Goal: Task Accomplishment & Management: Manage account settings

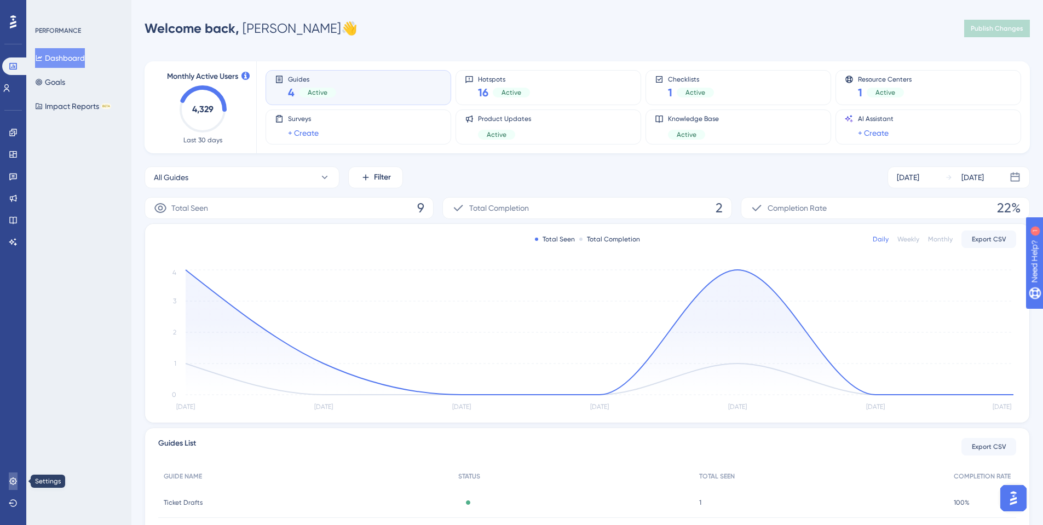
drag, startPoint x: 8, startPoint y: 481, endPoint x: 139, endPoint y: 372, distance: 170.7
click at [9, 481] on link at bounding box center [13, 482] width 9 height 18
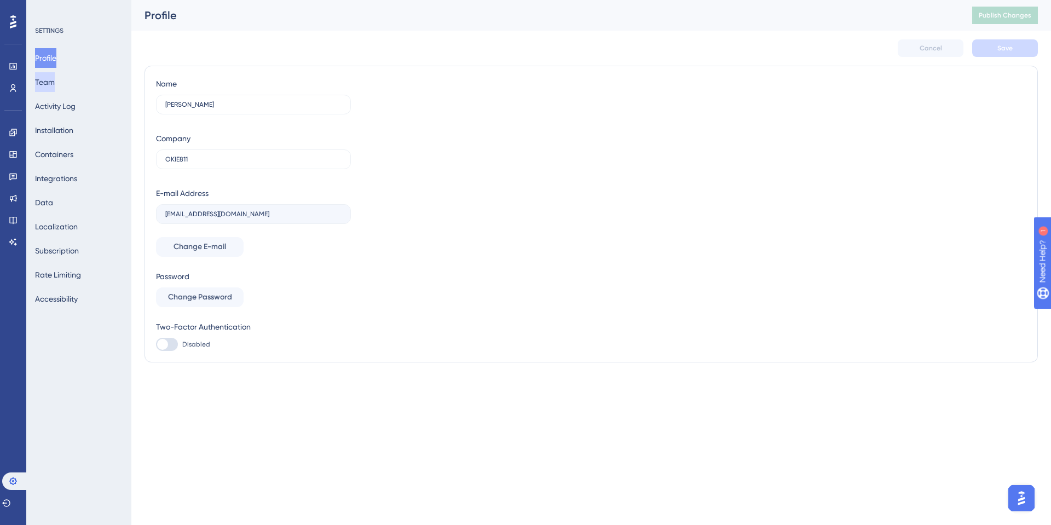
click at [50, 85] on button "Team" at bounding box center [45, 82] width 20 height 20
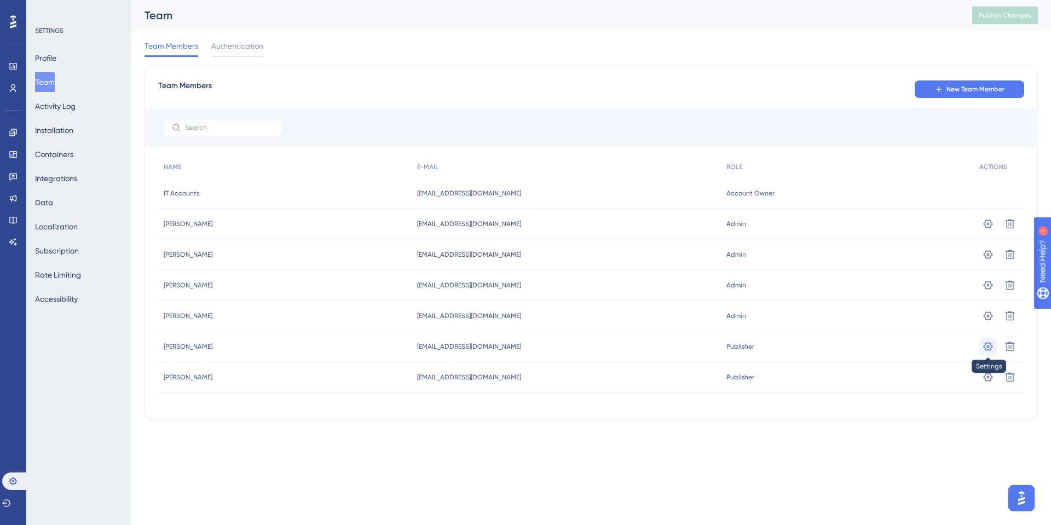
click at [988, 228] on icon at bounding box center [988, 223] width 9 height 9
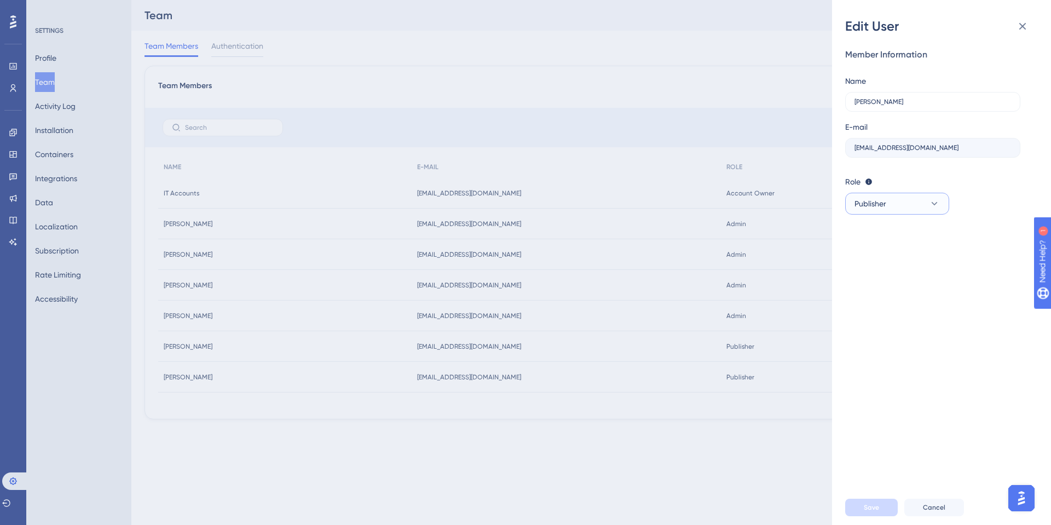
click at [936, 203] on icon at bounding box center [935, 203] width 6 height 3
click at [986, 195] on div "Role Editor: Create & edit materials Publisher: Editor + Publish changes Admin:…" at bounding box center [937, 194] width 184 height 39
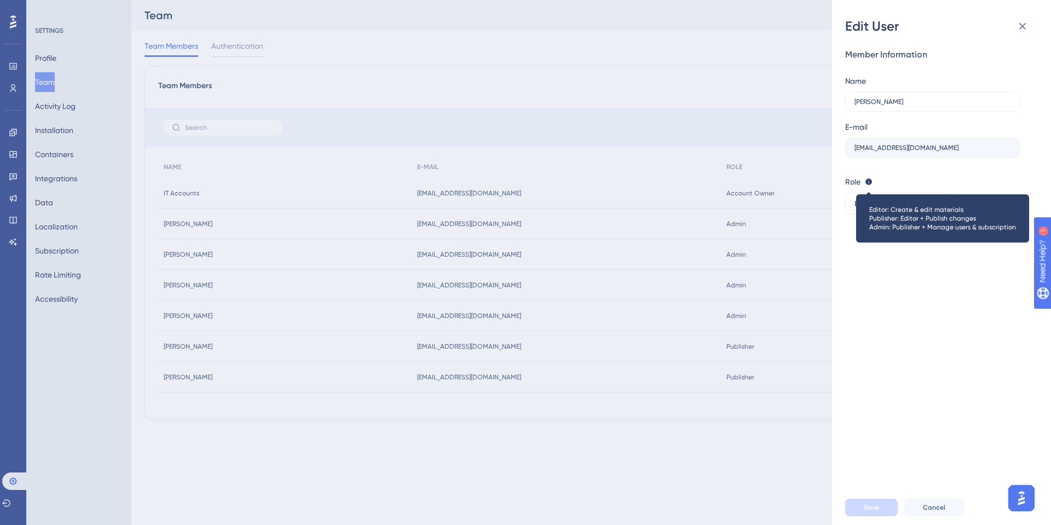
click at [868, 182] on icon at bounding box center [869, 182] width 7 height 7
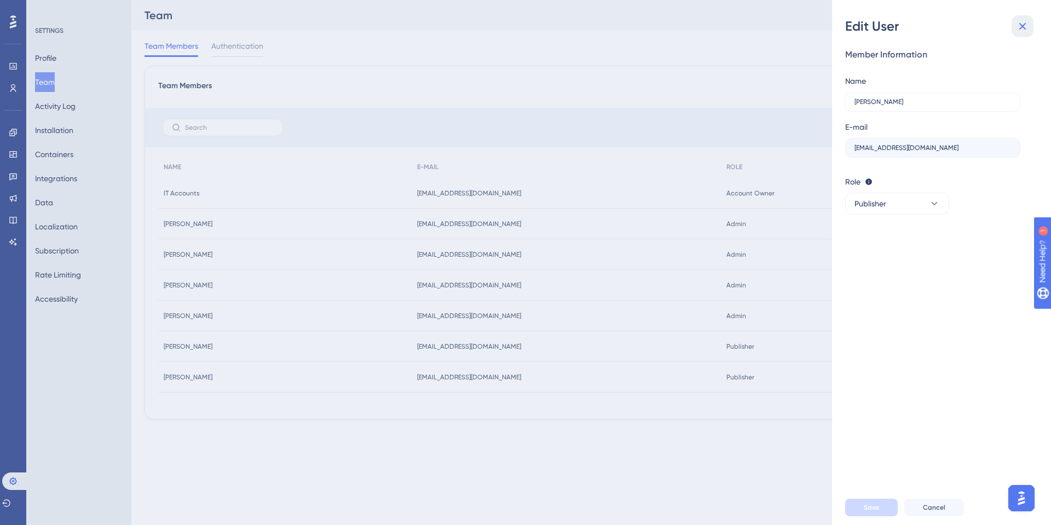
click at [1020, 27] on icon at bounding box center [1022, 26] width 13 height 13
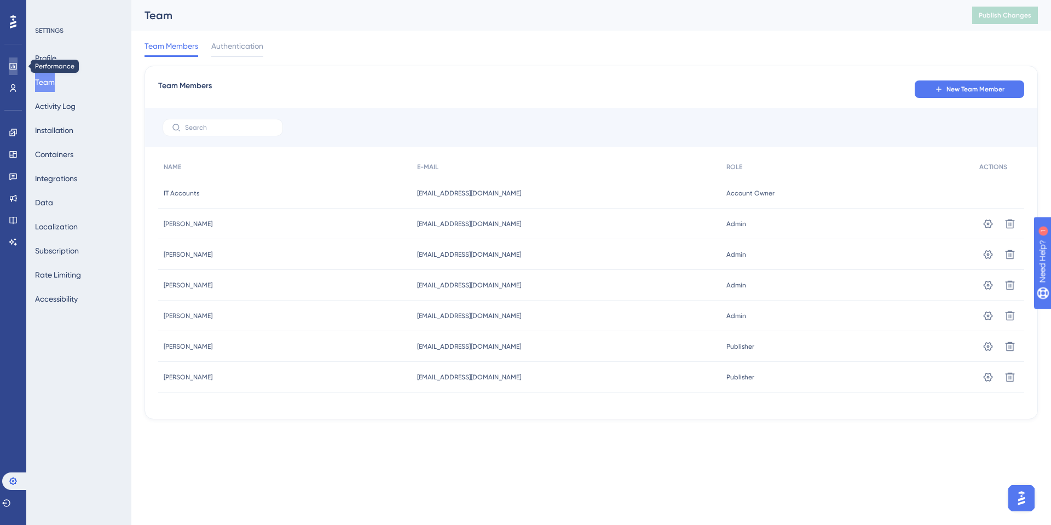
drag, startPoint x: 12, startPoint y: 70, endPoint x: 21, endPoint y: 68, distance: 9.5
click at [12, 70] on icon at bounding box center [12, 66] width 7 height 7
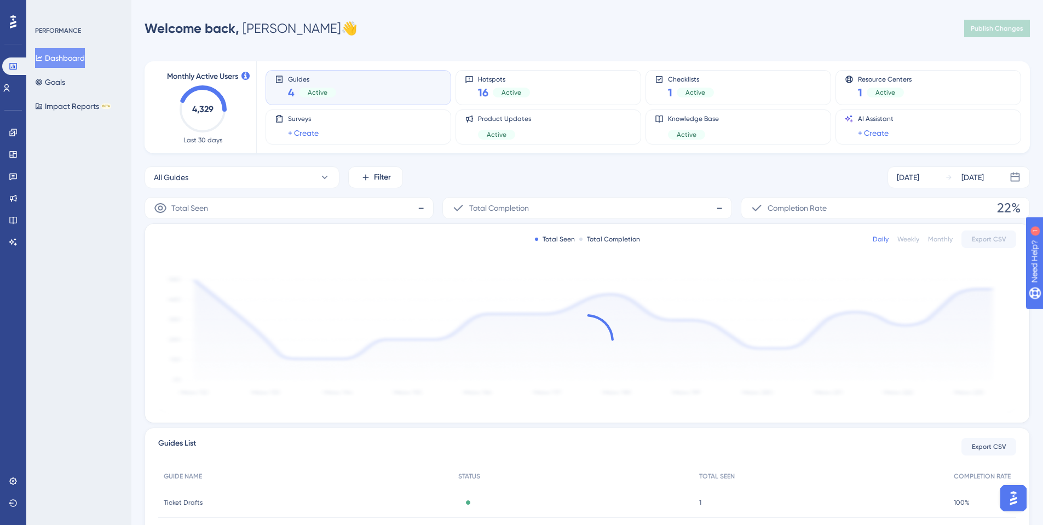
click at [11, 17] on icon at bounding box center [13, 21] width 7 height 13
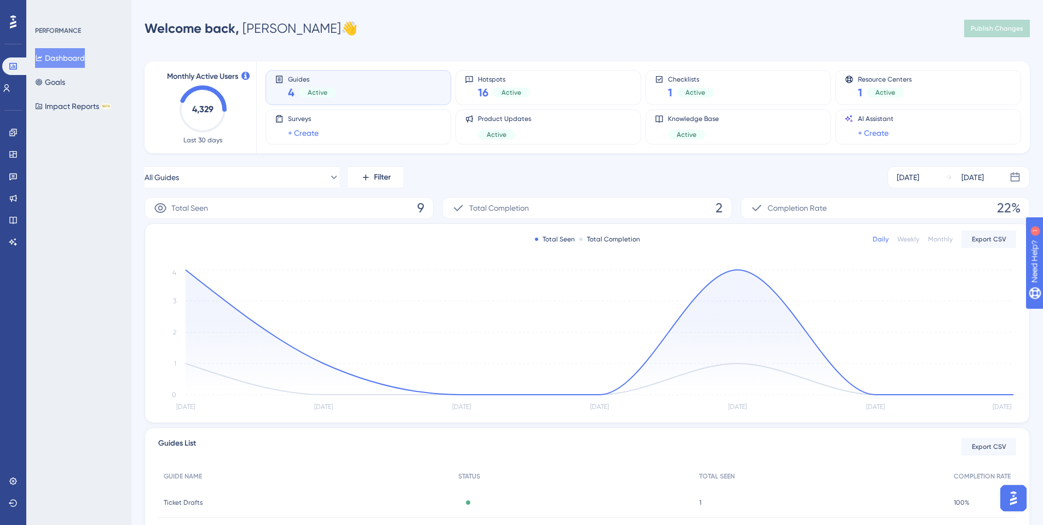
click at [1014, 500] on img "Open AI Assistant Launcher" at bounding box center [1014, 498] width 20 height 20
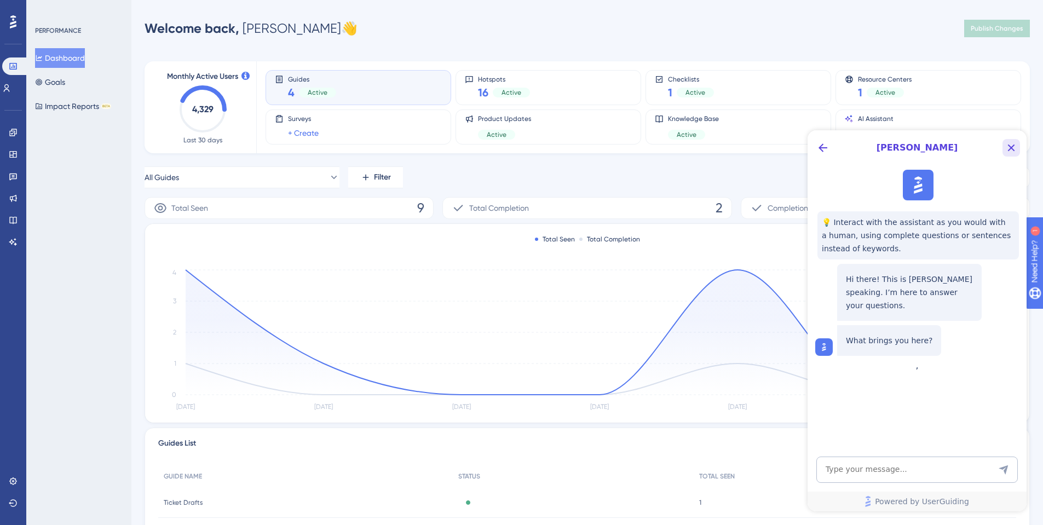
click at [1014, 148] on icon "Close Button" at bounding box center [1011, 147] width 13 height 13
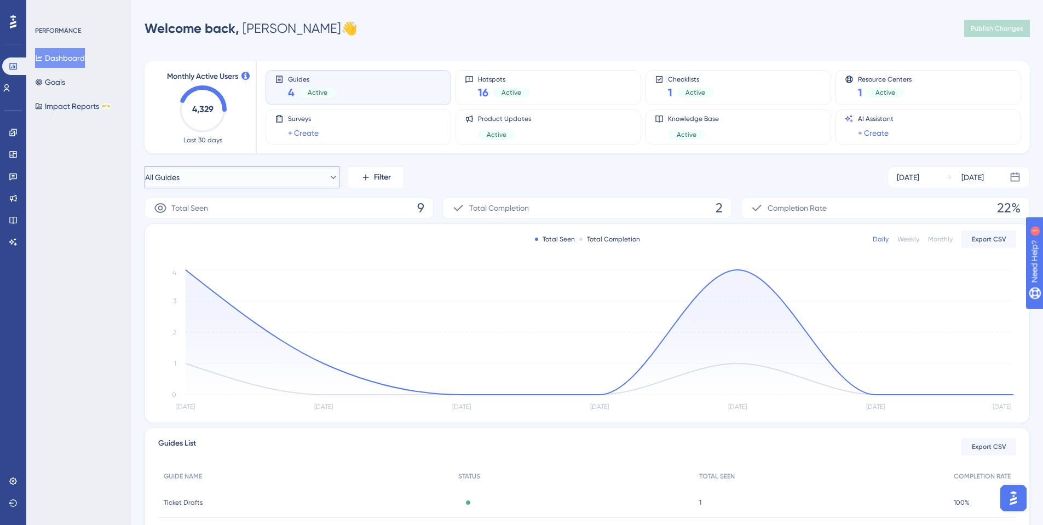
click at [321, 170] on button "All Guides" at bounding box center [242, 177] width 195 height 22
click at [90, 286] on div "PERFORMANCE Dashboard Goals Impact Reports BETA" at bounding box center [78, 262] width 105 height 525
click at [18, 134] on link at bounding box center [13, 133] width 9 height 18
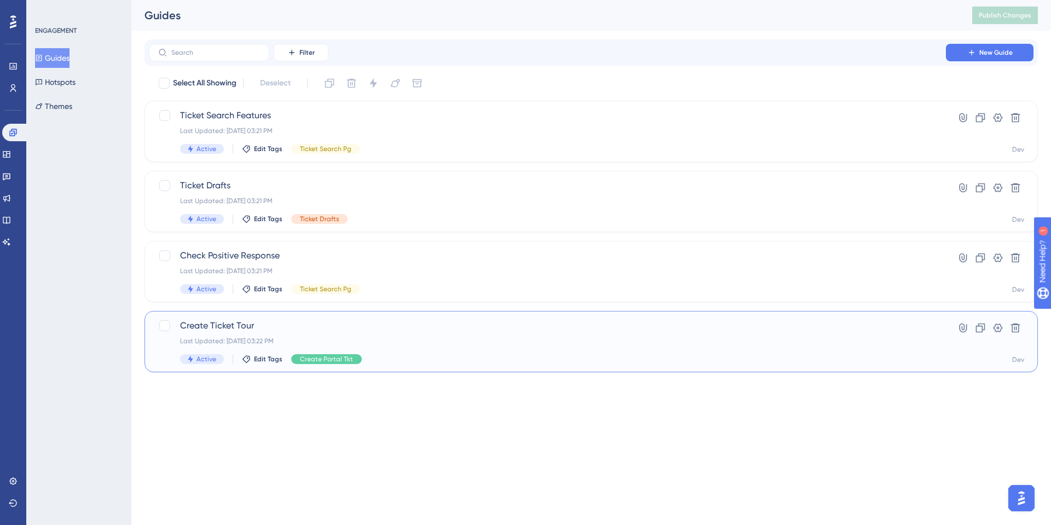
click at [246, 324] on span "Create Ticket Tour" at bounding box center [547, 325] width 735 height 13
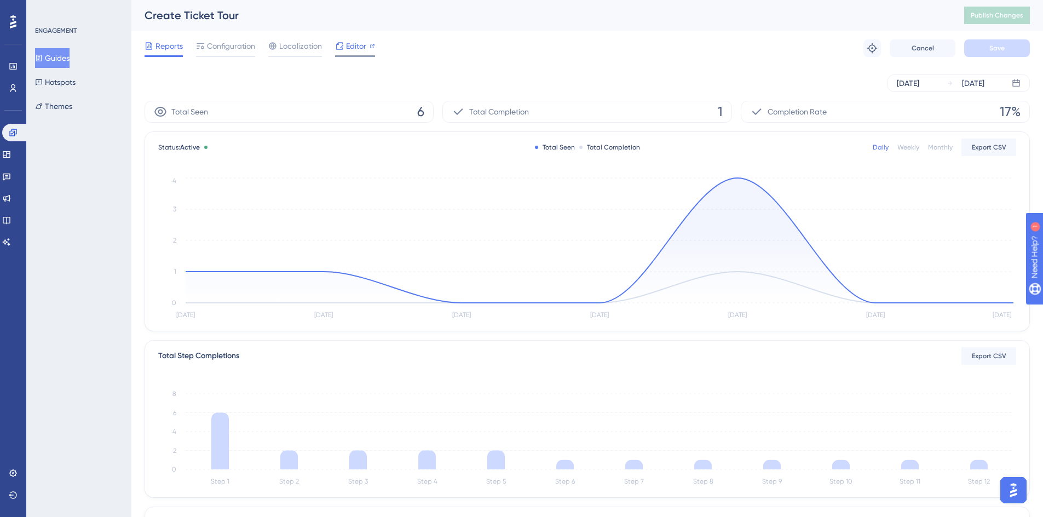
click at [351, 49] on span "Editor" at bounding box center [356, 45] width 20 height 13
click at [62, 106] on button "Themes" at bounding box center [53, 106] width 37 height 20
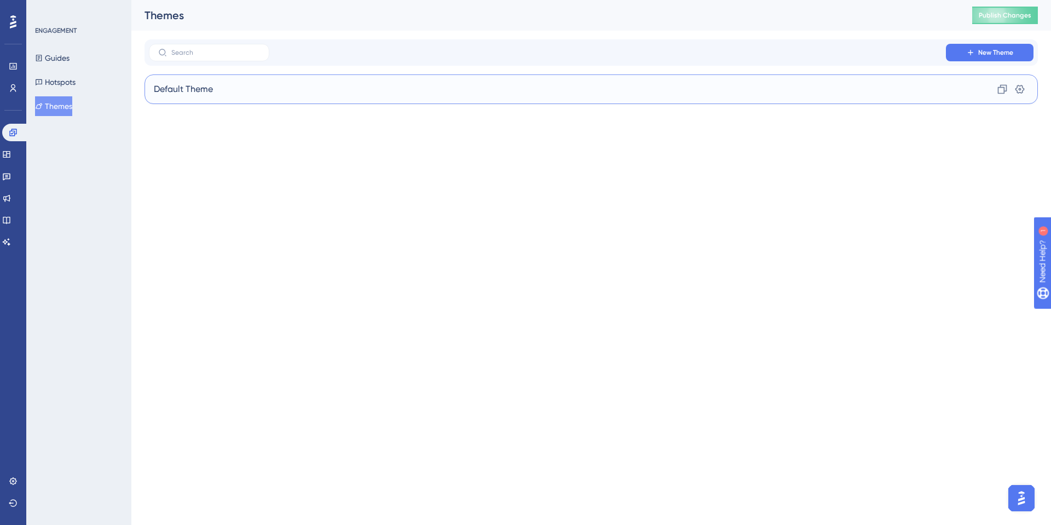
click at [843, 86] on div "Default Theme Clone Settings" at bounding box center [592, 89] width 894 height 30
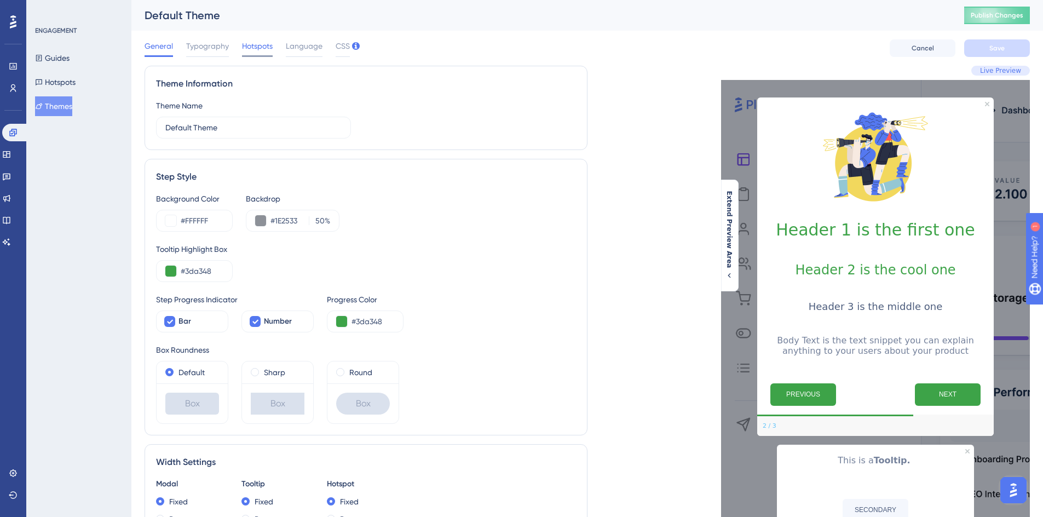
click at [249, 50] on span "Hotspots" at bounding box center [257, 45] width 31 height 13
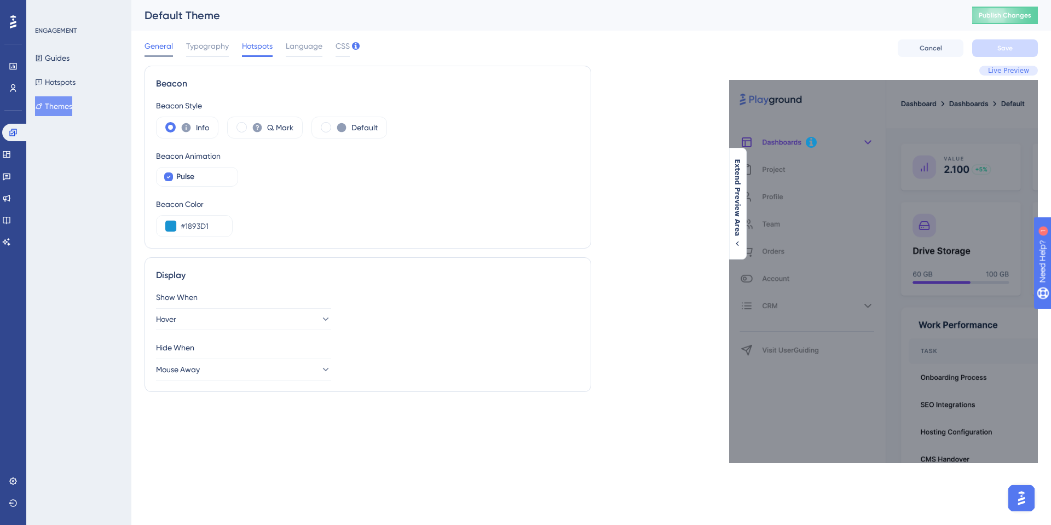
click at [154, 45] on span "General" at bounding box center [159, 45] width 28 height 13
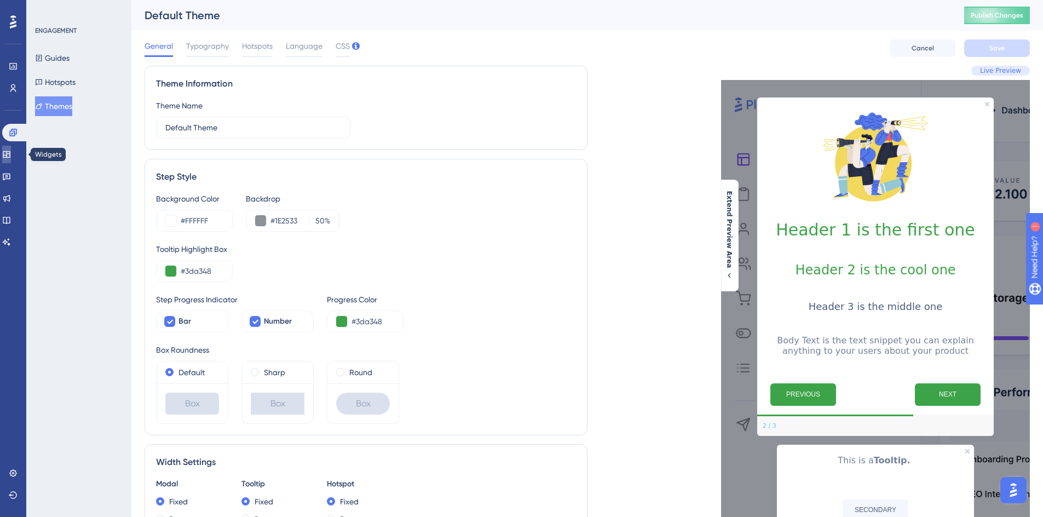
click at [11, 156] on icon at bounding box center [6, 154] width 9 height 9
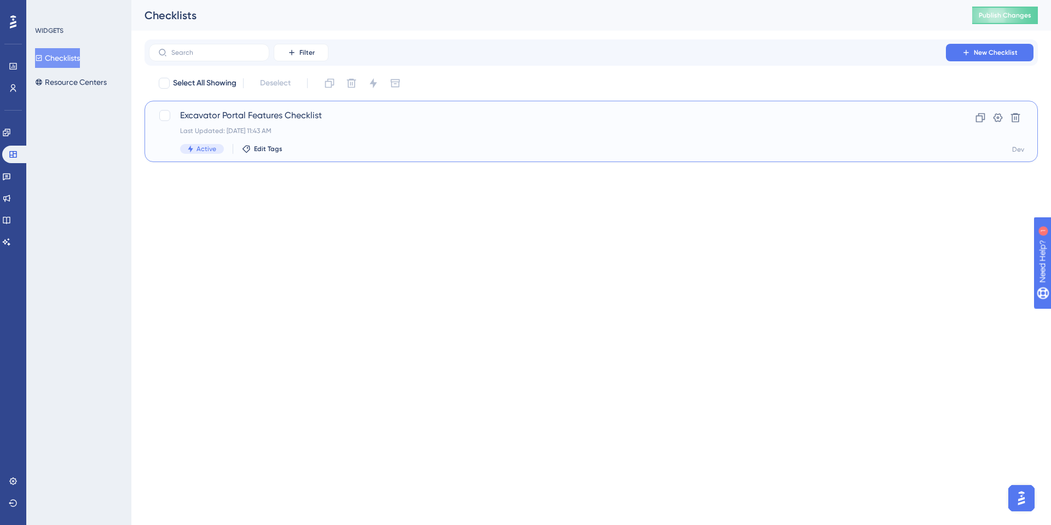
click at [239, 111] on span "Excavator Portal Features Checklist" at bounding box center [547, 115] width 735 height 13
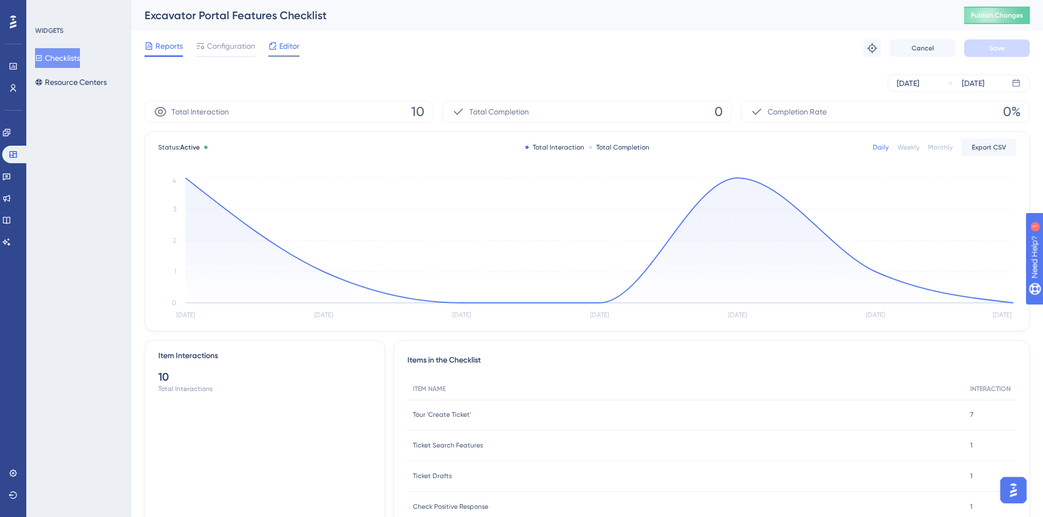
click at [280, 44] on span "Editor" at bounding box center [289, 45] width 20 height 13
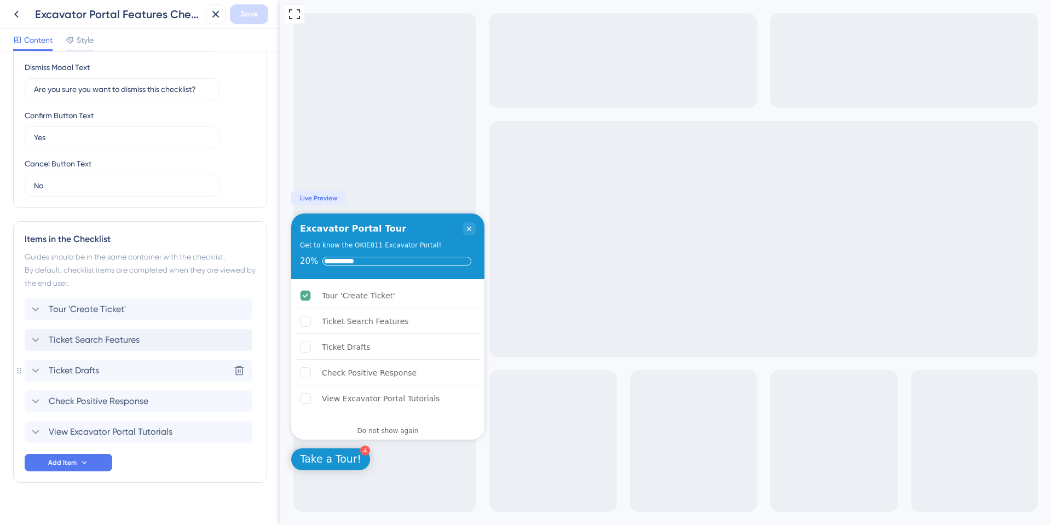
scroll to position [316, 0]
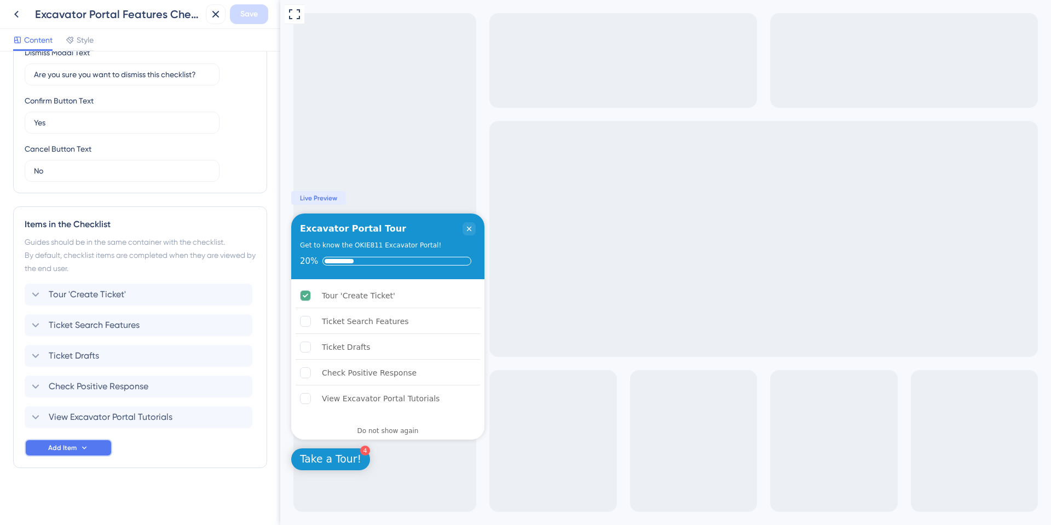
click at [88, 455] on button "Add Item" at bounding box center [69, 448] width 88 height 18
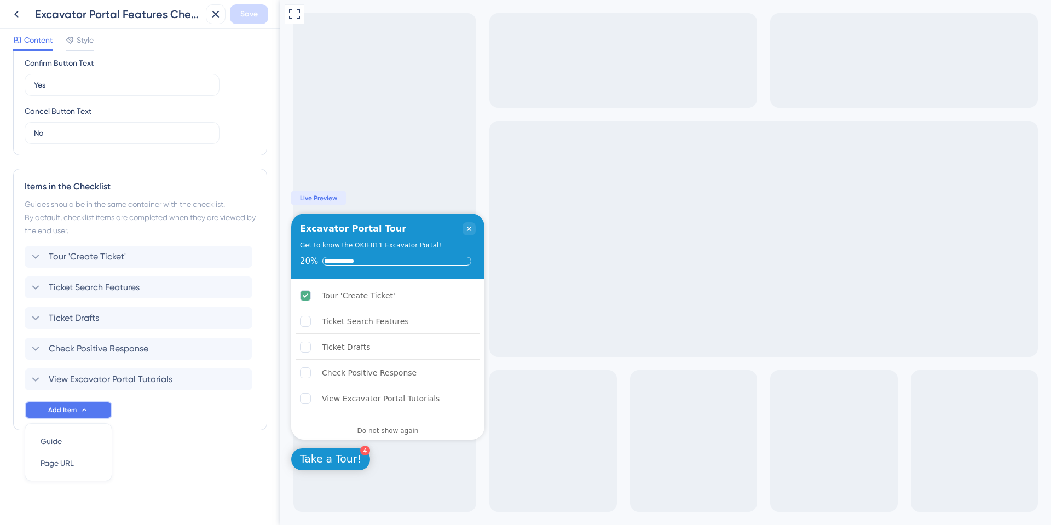
click at [83, 410] on icon at bounding box center [84, 410] width 4 height 3
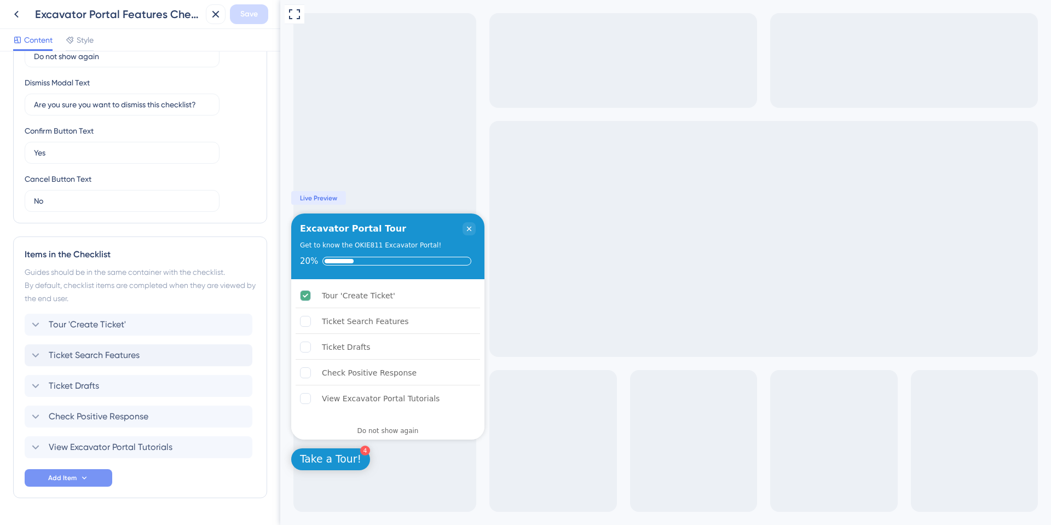
scroll to position [316, 0]
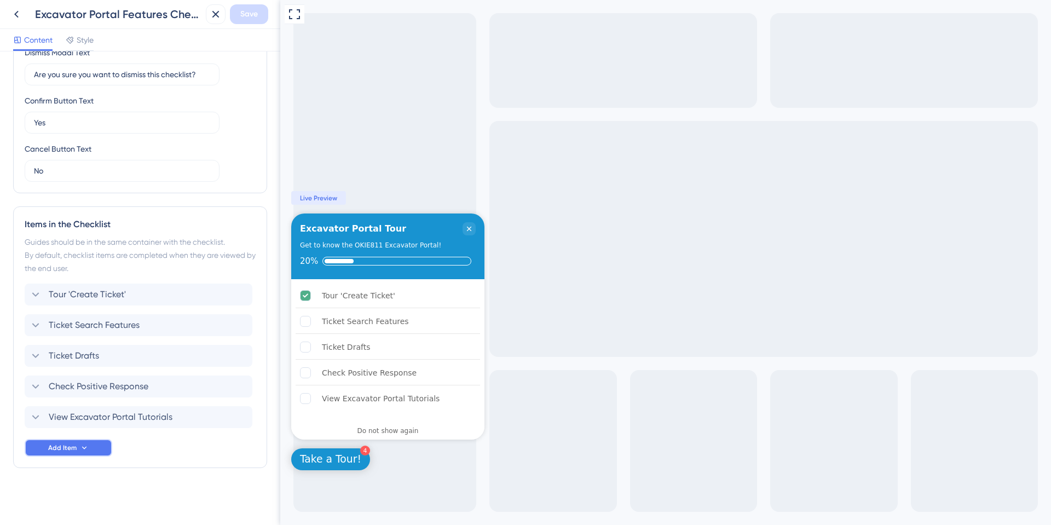
click at [77, 446] on button "Add Item" at bounding box center [69, 448] width 88 height 18
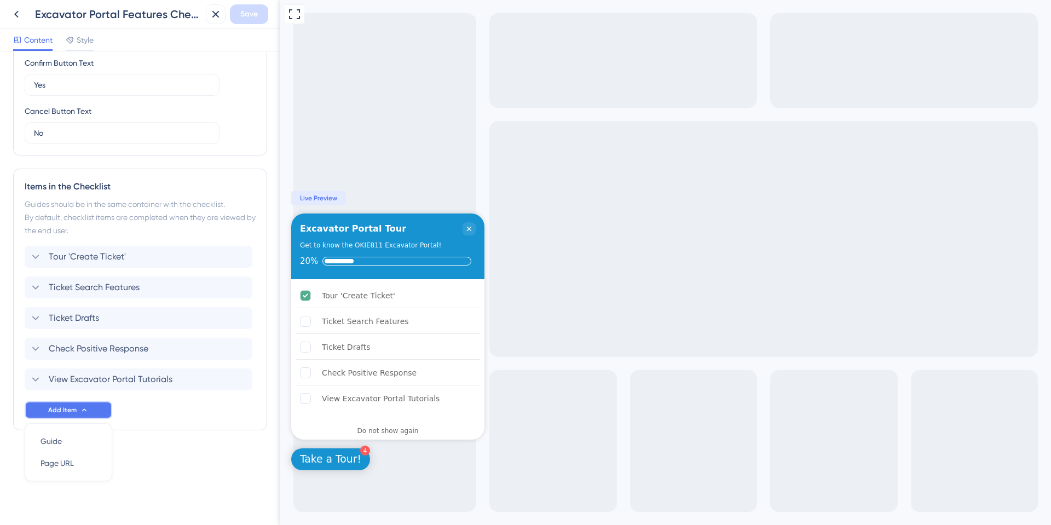
click at [89, 411] on button "Add Item" at bounding box center [69, 410] width 88 height 18
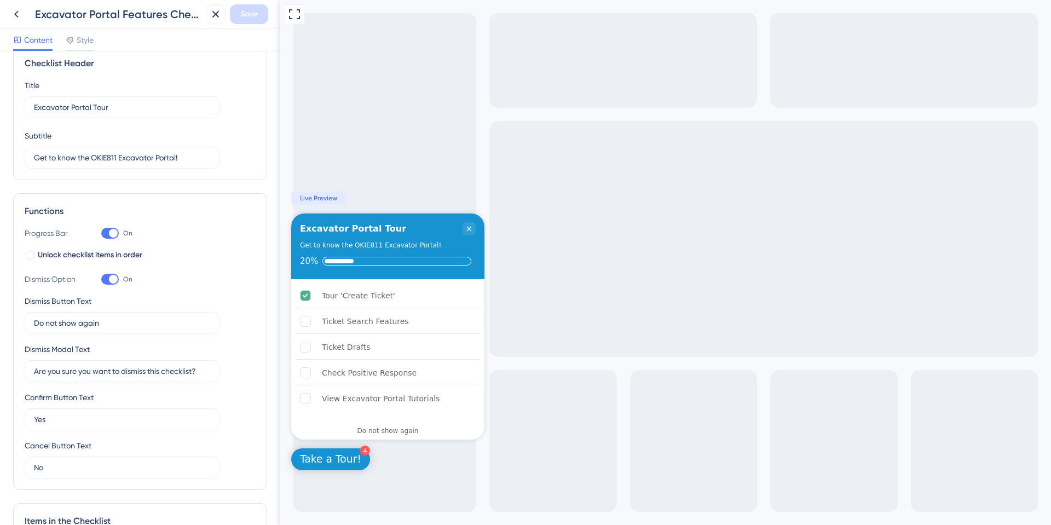
scroll to position [0, 0]
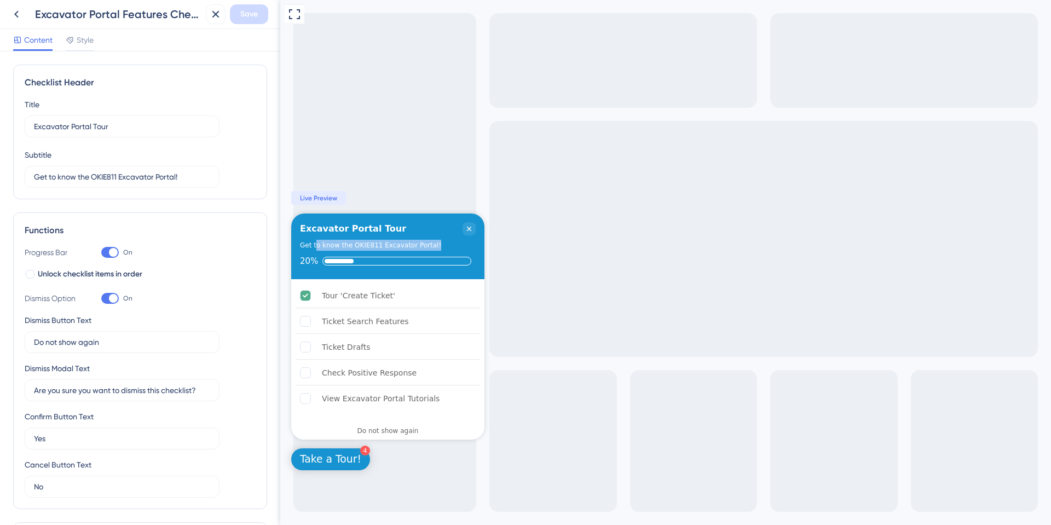
drag, startPoint x: 316, startPoint y: 248, endPoint x: 444, endPoint y: 247, distance: 128.1
click at [444, 247] on div "Get to know the OKIE811 Excavator Portal!" at bounding box center [388, 245] width 176 height 11
click at [85, 41] on span "Style" at bounding box center [85, 39] width 17 height 13
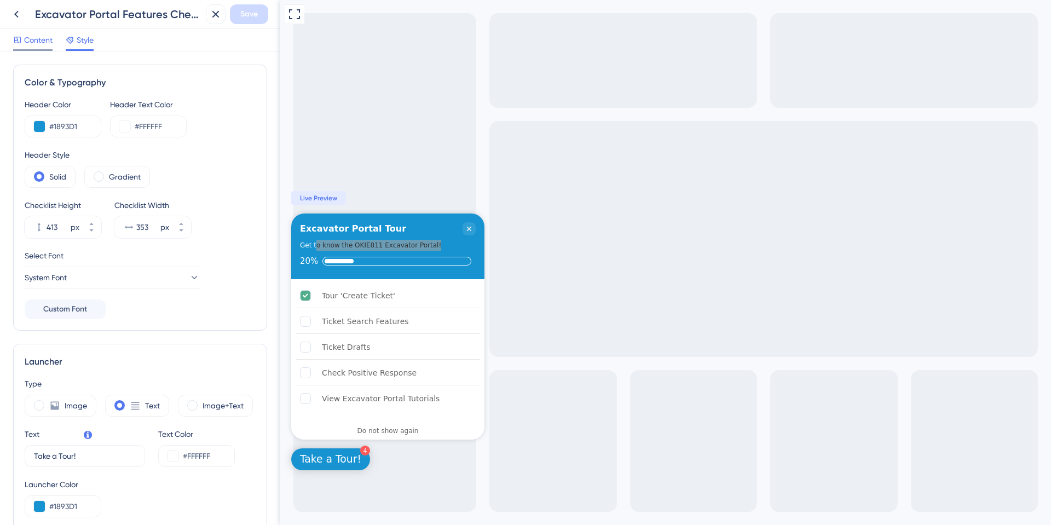
click at [34, 45] on span "Content" at bounding box center [38, 39] width 28 height 13
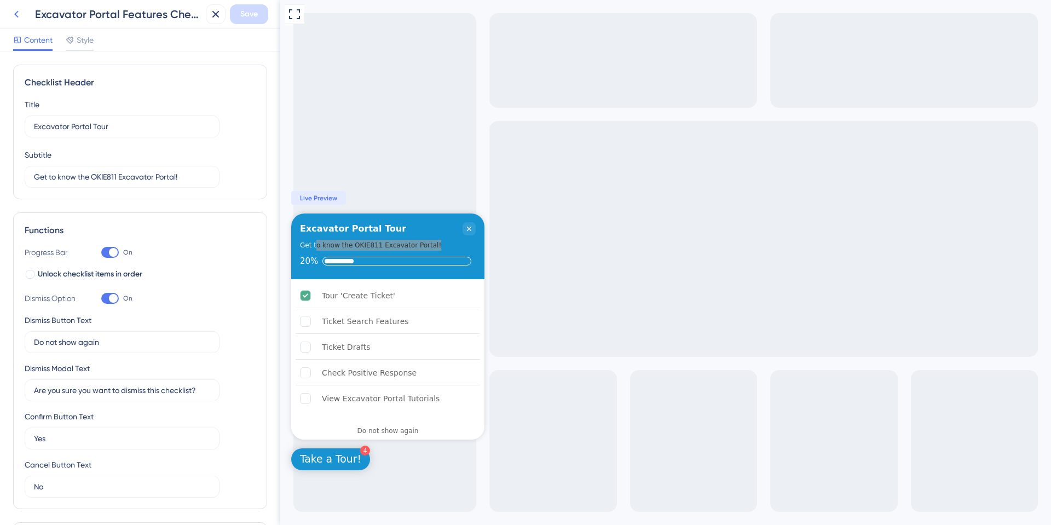
click at [12, 14] on icon at bounding box center [16, 14] width 13 height 13
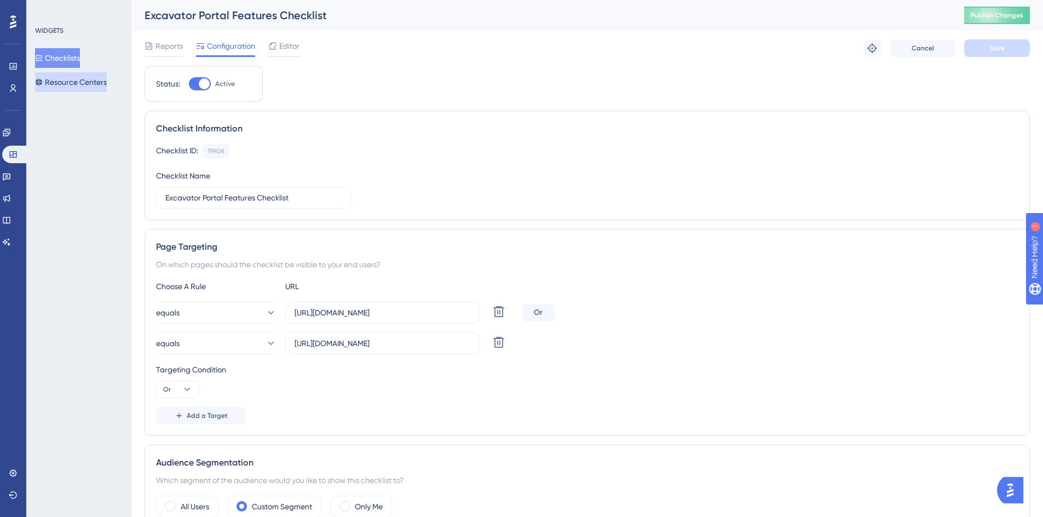
click at [61, 85] on button "Resource Centers" at bounding box center [71, 82] width 72 height 20
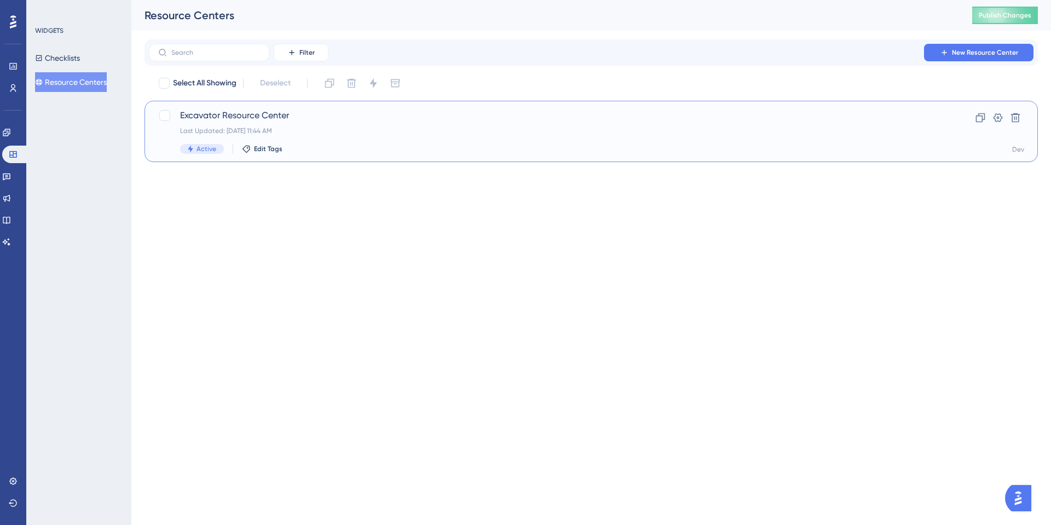
click at [238, 117] on span "Excavator Resource Center" at bounding box center [547, 115] width 735 height 13
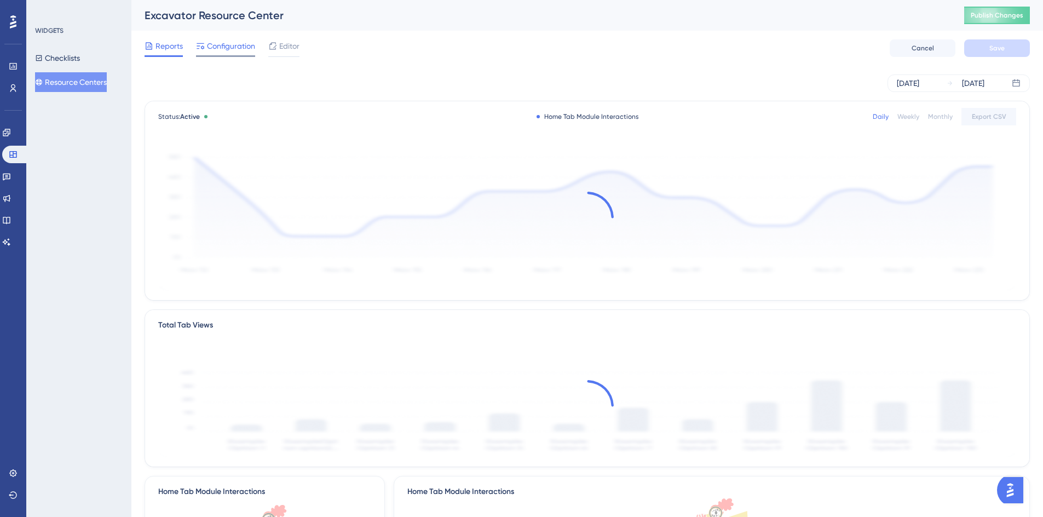
click at [223, 47] on span "Configuration" at bounding box center [231, 45] width 48 height 13
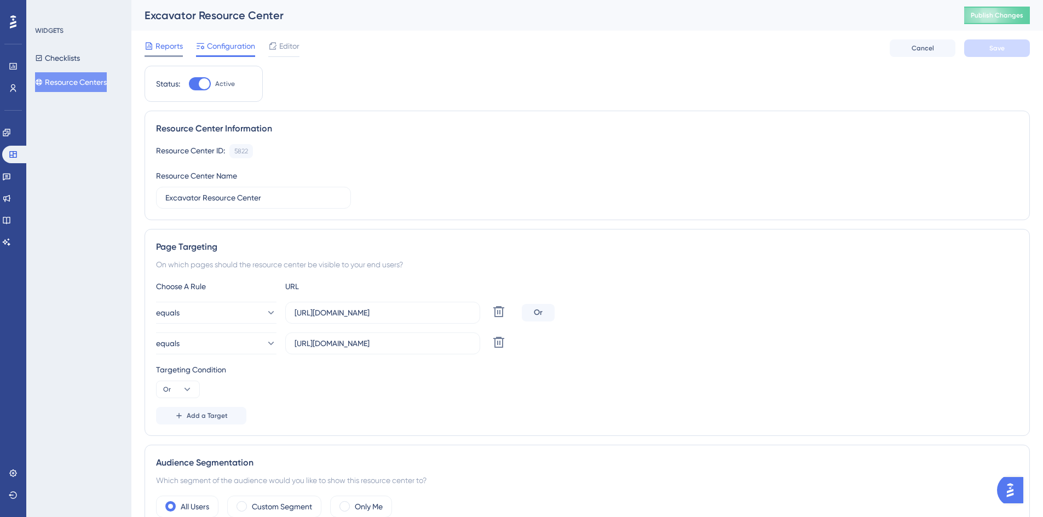
click at [155, 48] on div "Reports" at bounding box center [164, 45] width 38 height 13
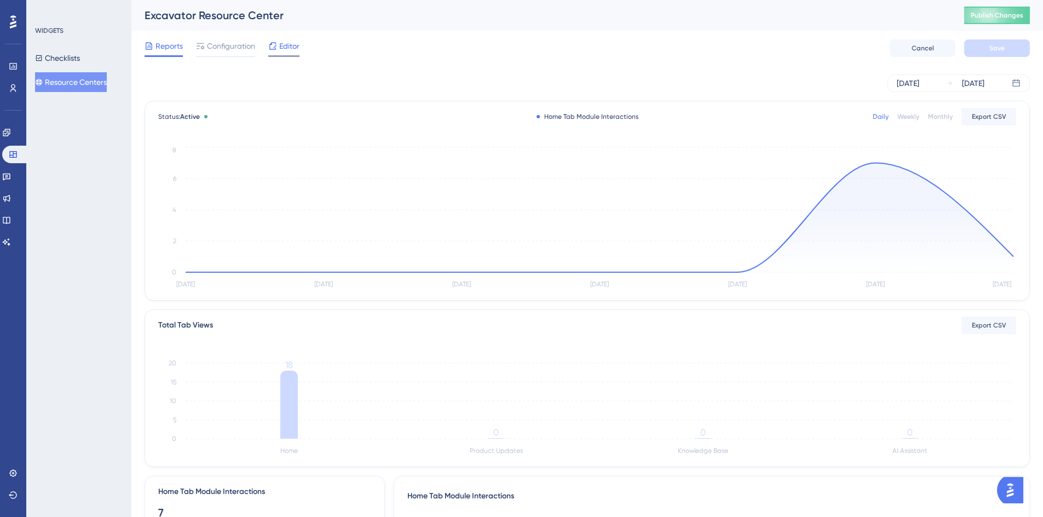
click at [294, 49] on span "Editor" at bounding box center [289, 45] width 20 height 13
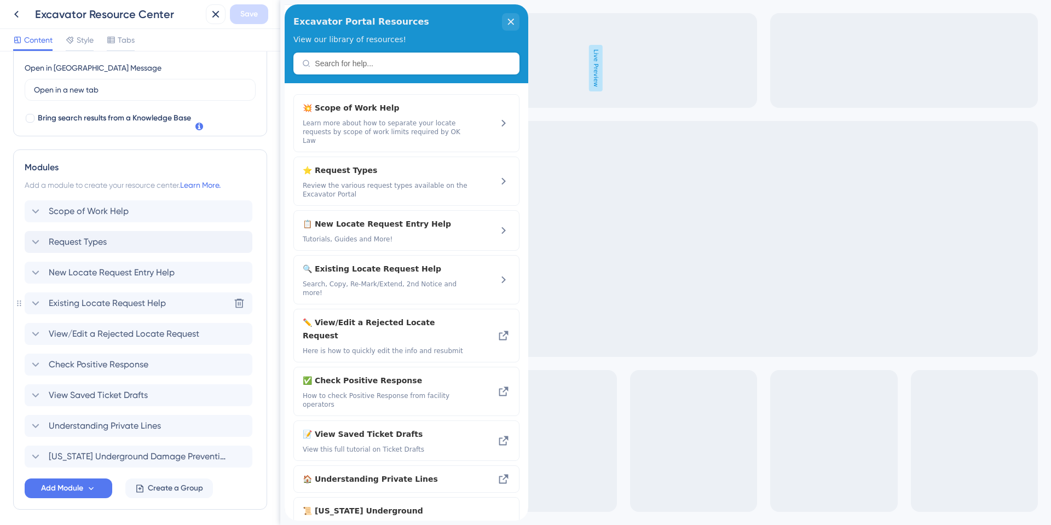
scroll to position [329, 0]
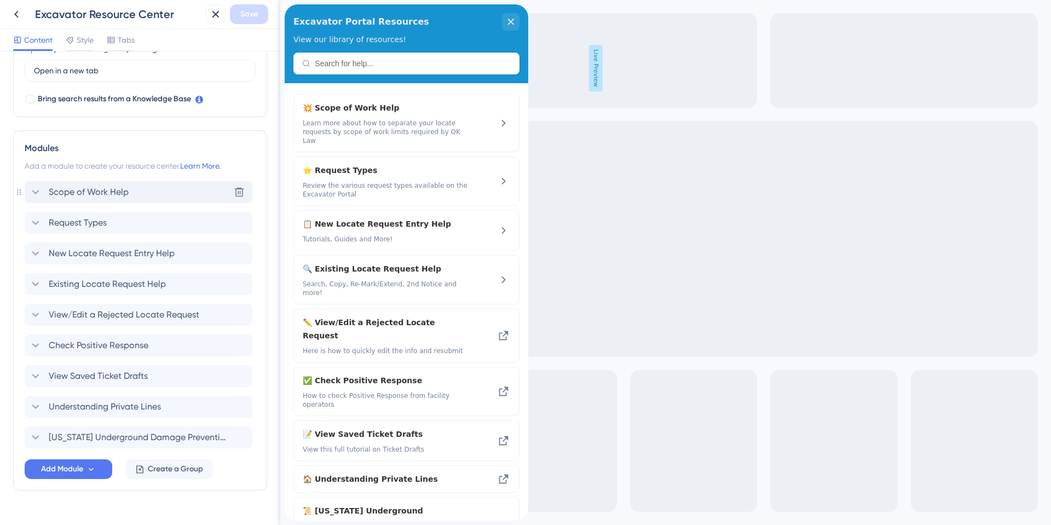
click at [47, 194] on div "Scope of Work Help" at bounding box center [79, 192] width 100 height 13
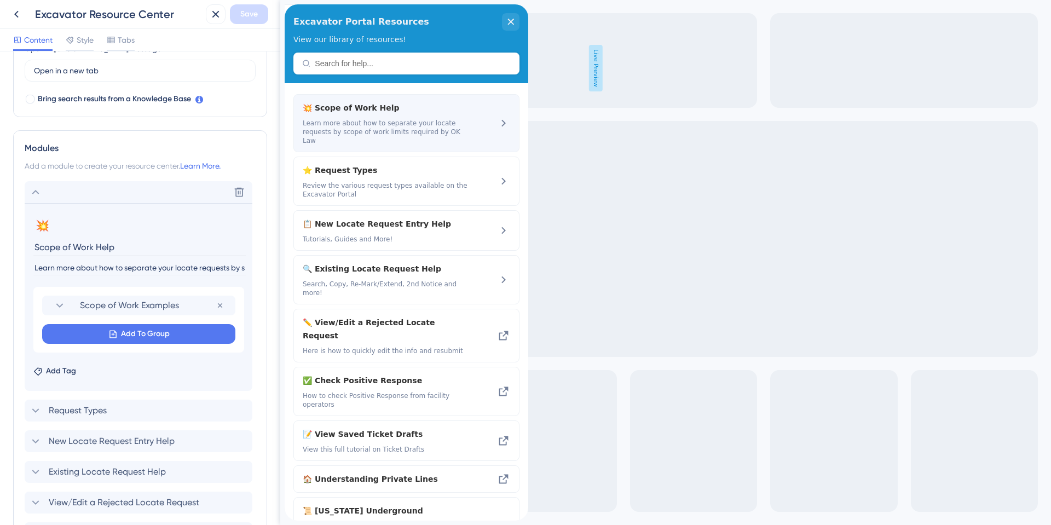
click at [484, 118] on div "💥 Scope of Work Help Learn more about how to separate your locate requests by s…" at bounding box center [407, 123] width 226 height 58
click at [349, 108] on span "💥 Scope of Work Help" at bounding box center [377, 107] width 148 height 13
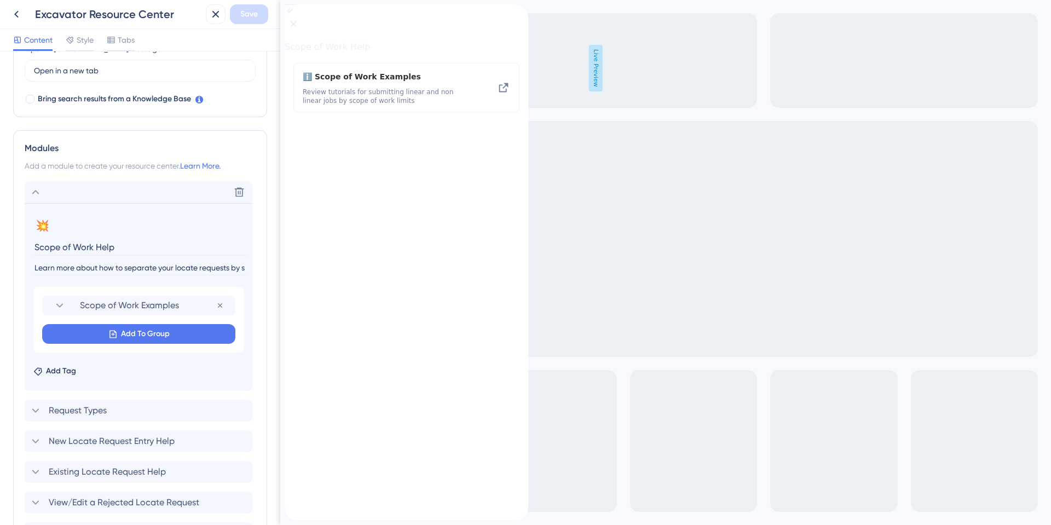
click at [302, 15] on div "back to header" at bounding box center [294, 9] width 18 height 11
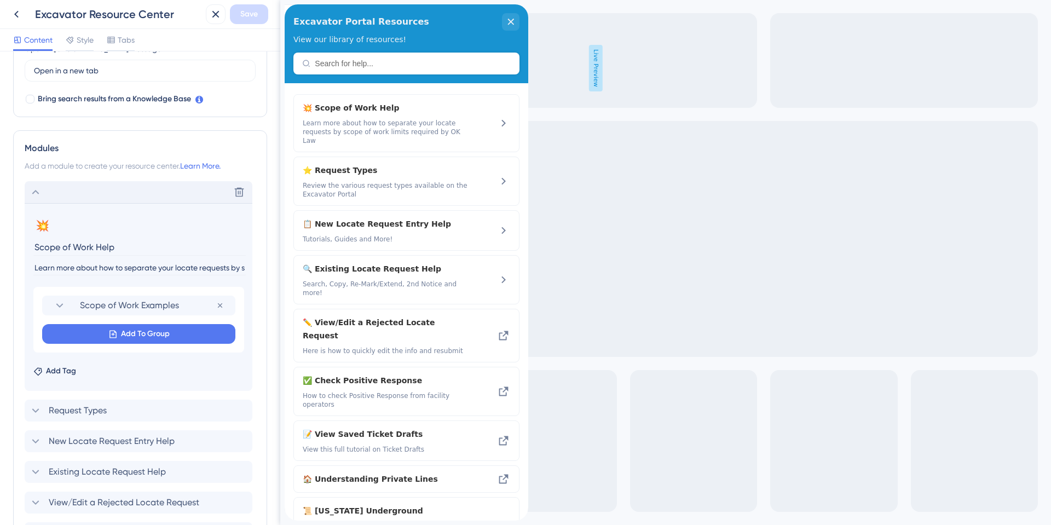
click at [30, 192] on icon at bounding box center [35, 192] width 13 height 13
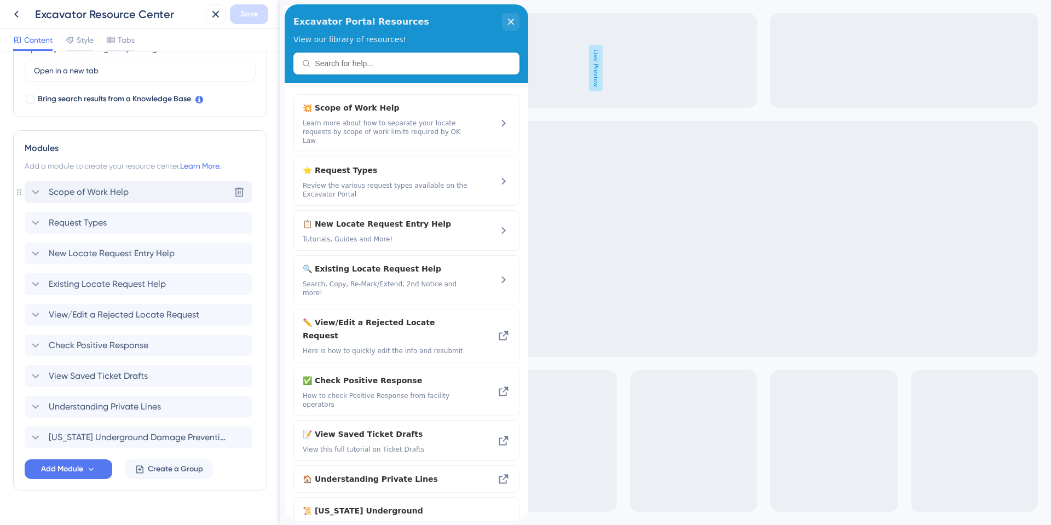
click at [57, 193] on span "Scope of Work Help" at bounding box center [89, 192] width 80 height 13
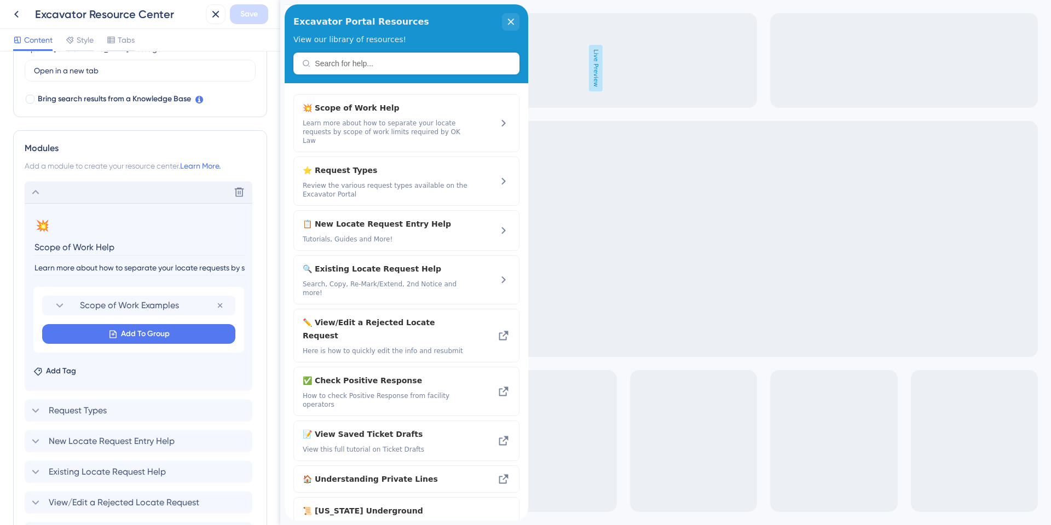
click at [30, 193] on icon at bounding box center [35, 192] width 13 height 13
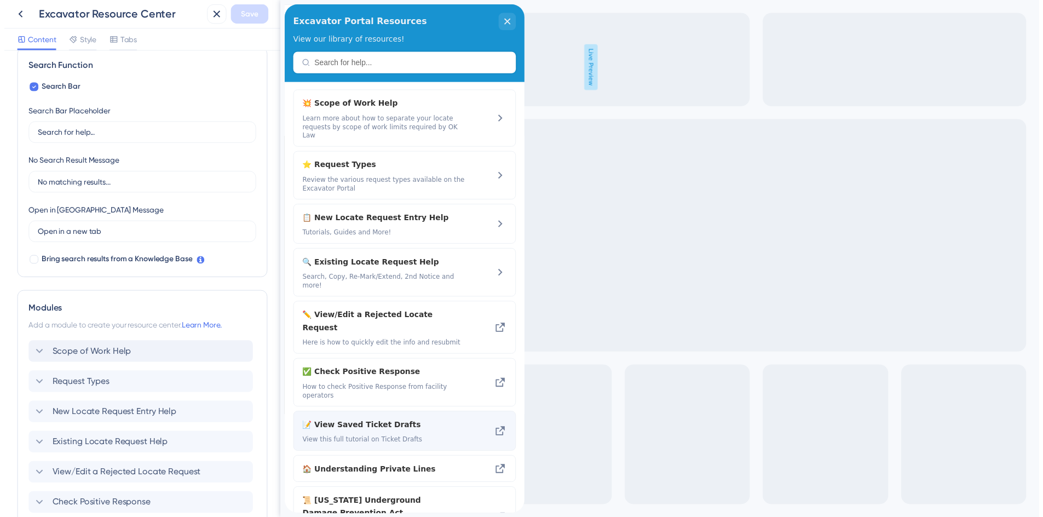
scroll to position [0, 0]
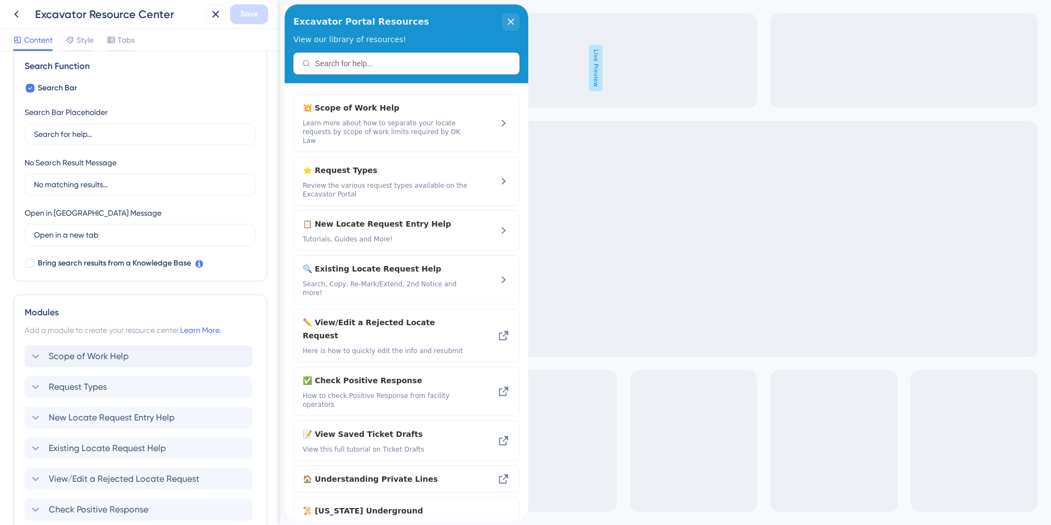
click at [320, 61] on div "Resource Center Header" at bounding box center [407, 64] width 226 height 22
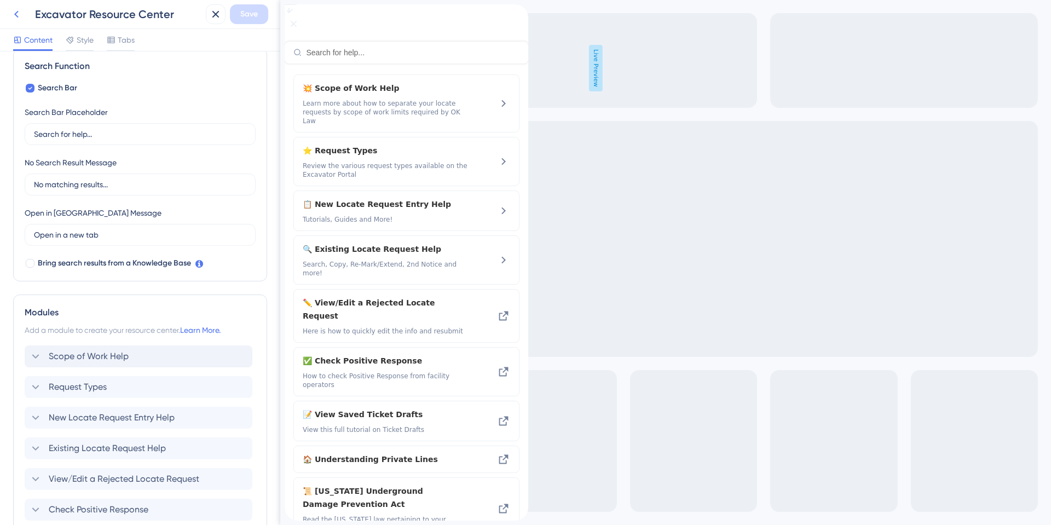
click at [19, 18] on icon at bounding box center [16, 14] width 13 height 13
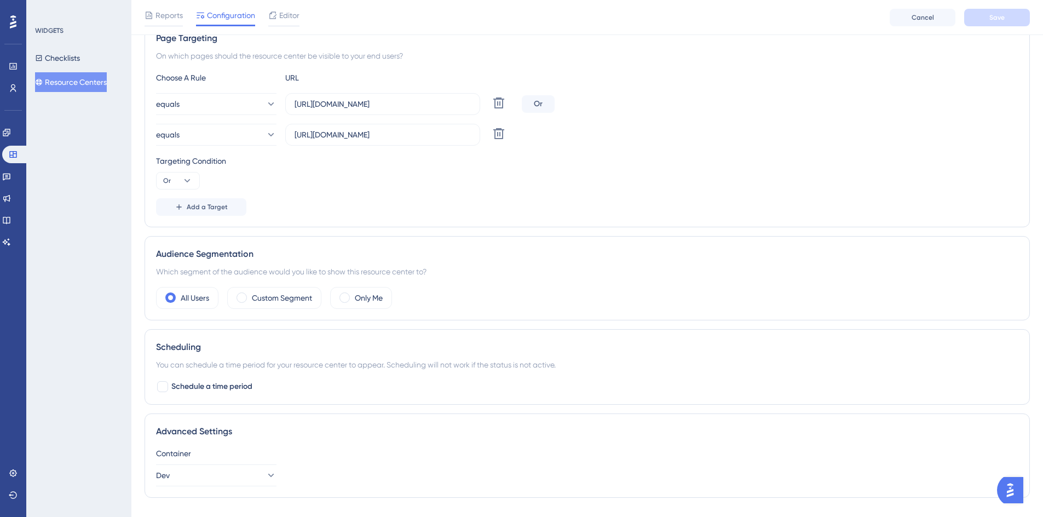
scroll to position [150, 0]
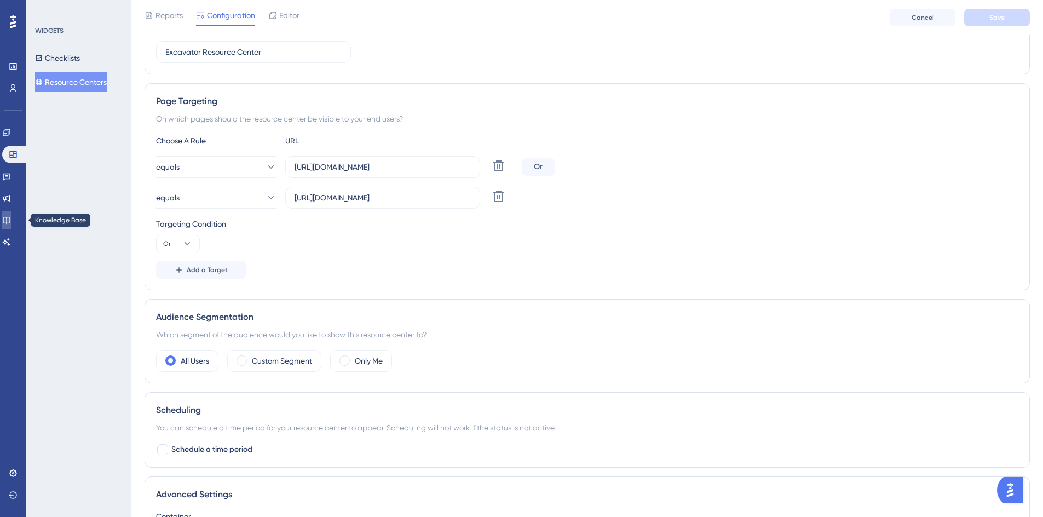
click at [10, 220] on icon at bounding box center [6, 220] width 7 height 7
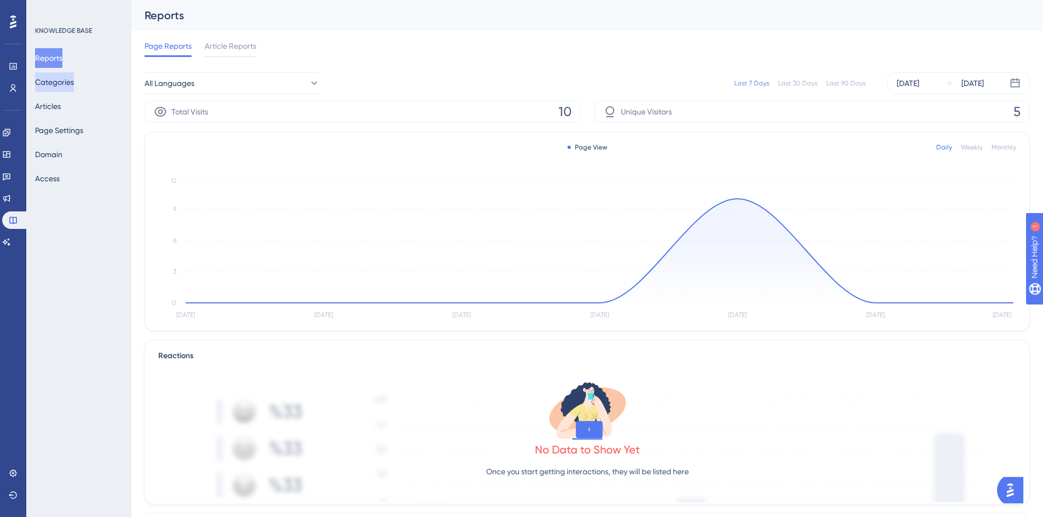
click at [56, 90] on button "Categories" at bounding box center [54, 82] width 39 height 20
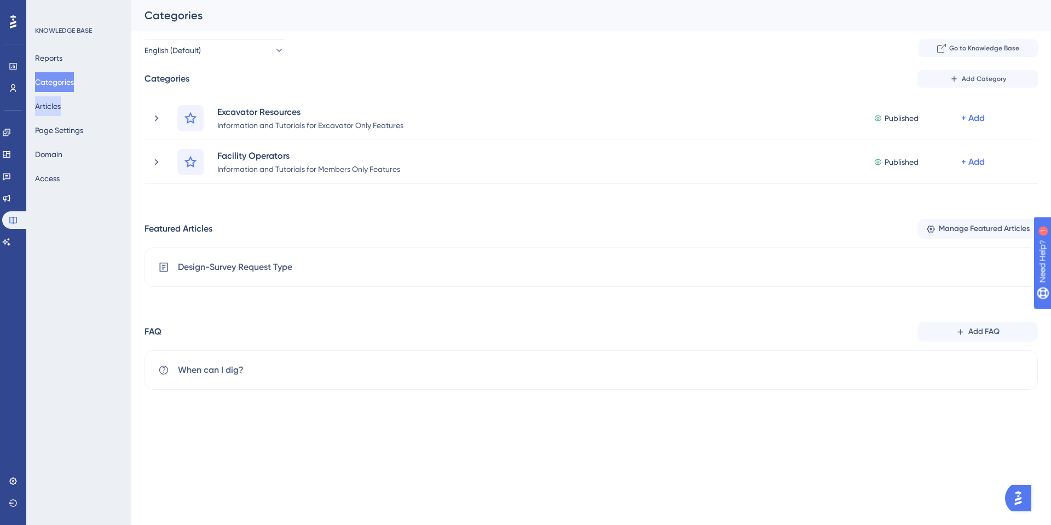
click at [61, 104] on button "Articles" at bounding box center [48, 106] width 26 height 20
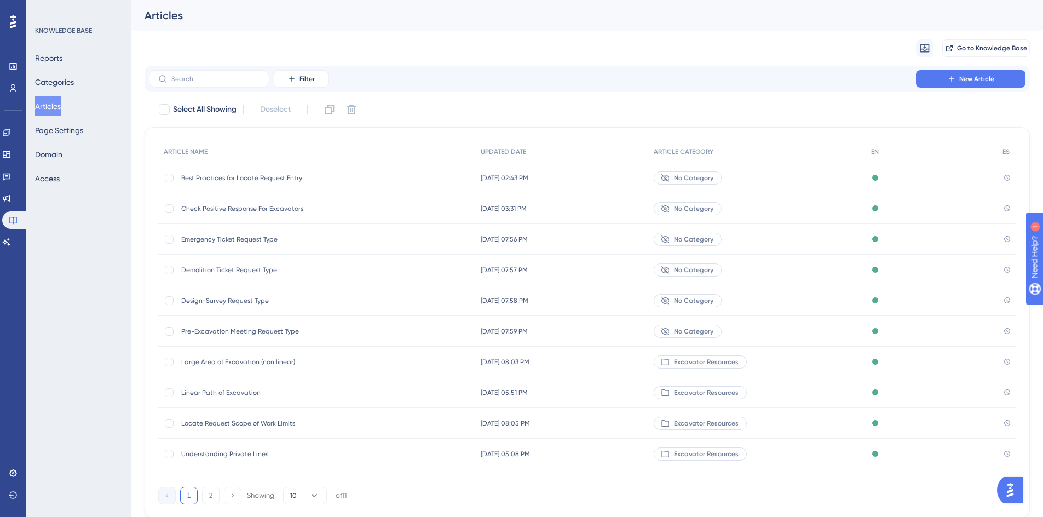
click at [266, 180] on span "Best Practices for Locate Request Entry" at bounding box center [268, 178] width 175 height 9
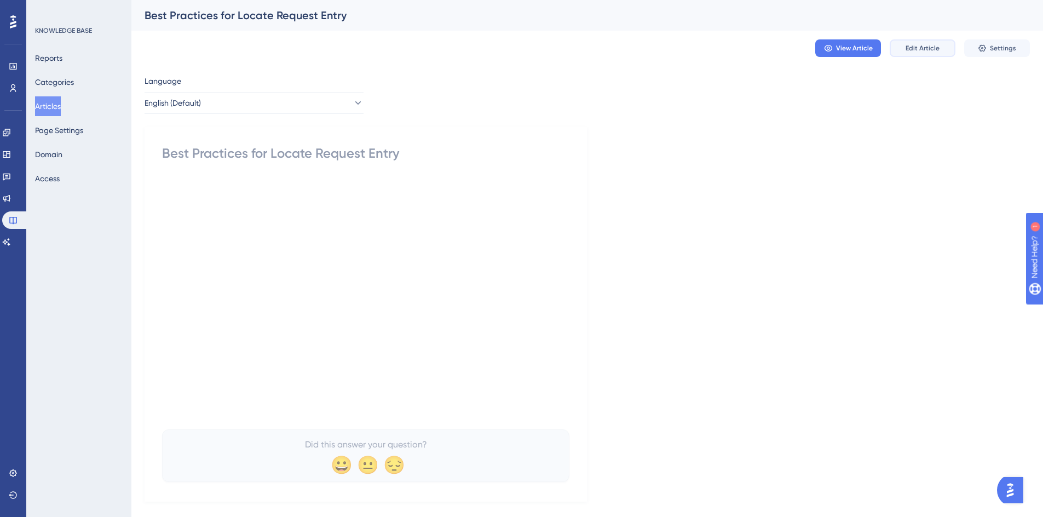
click at [927, 53] on button "Edit Article" at bounding box center [923, 48] width 66 height 18
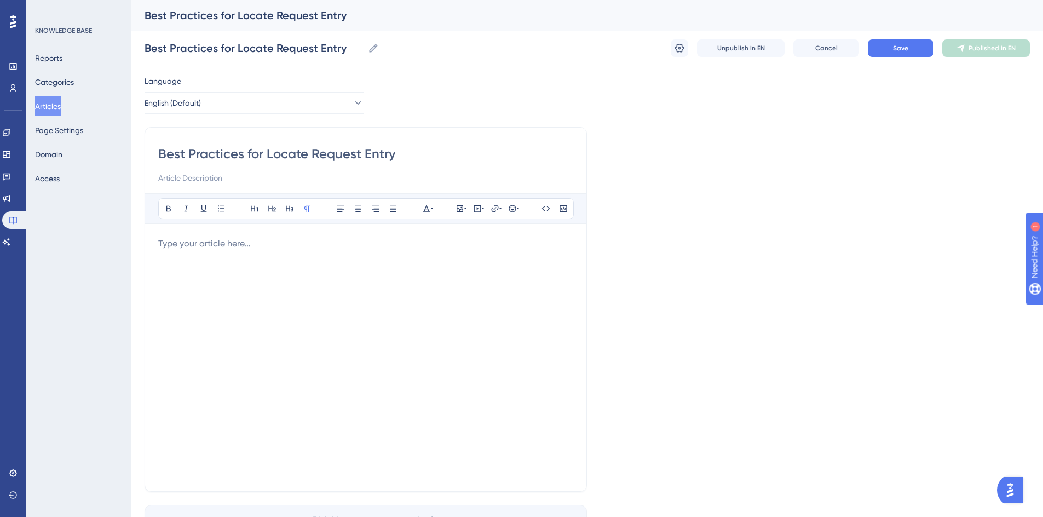
click at [55, 100] on button "Articles" at bounding box center [48, 106] width 26 height 20
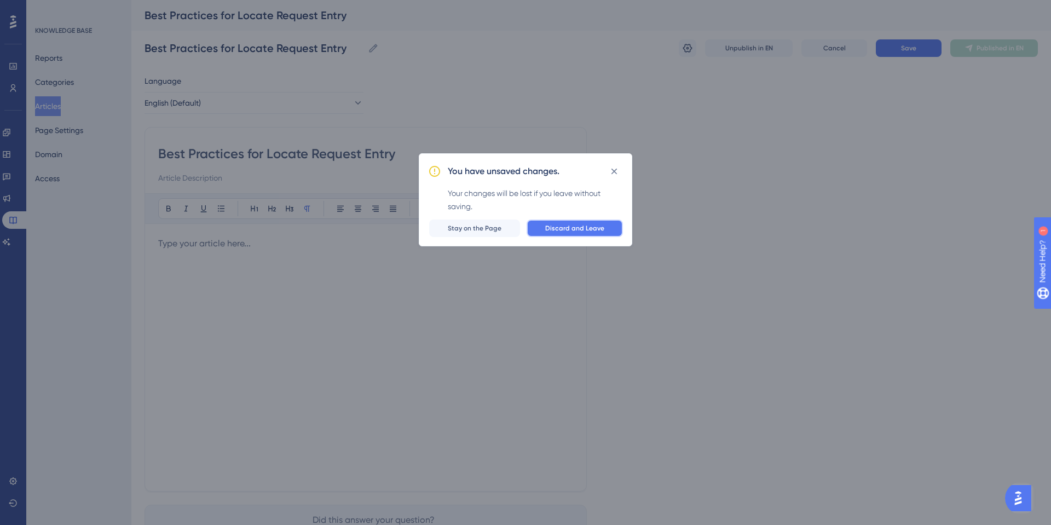
click at [559, 231] on span "Discard and Leave" at bounding box center [574, 228] width 59 height 9
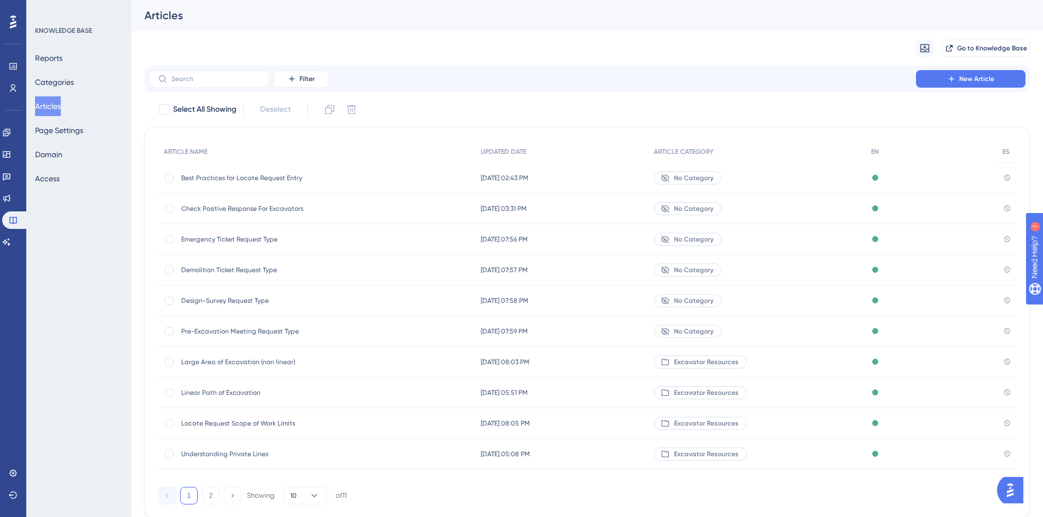
click at [210, 239] on span "Emergency Ticket Request Type" at bounding box center [268, 239] width 175 height 9
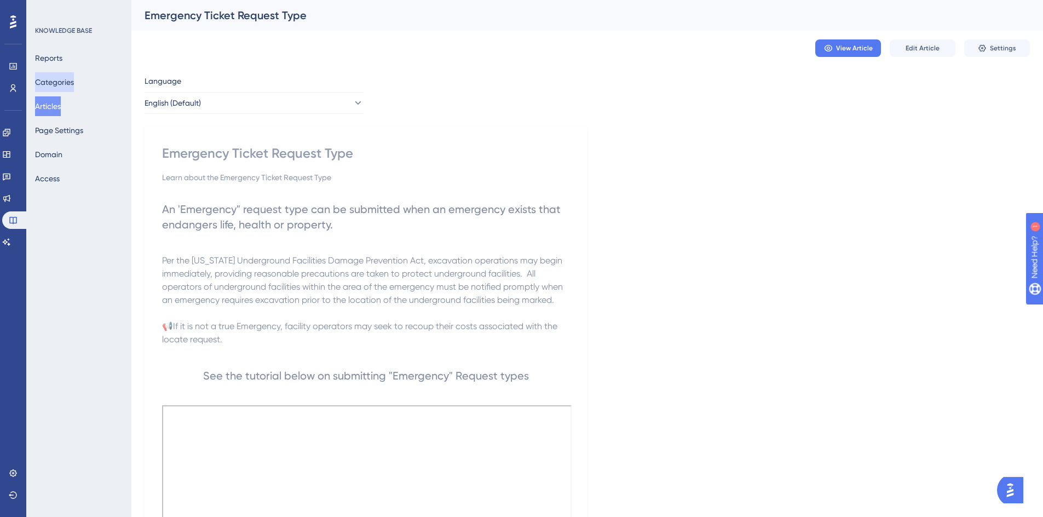
click at [59, 83] on button "Categories" at bounding box center [54, 82] width 39 height 20
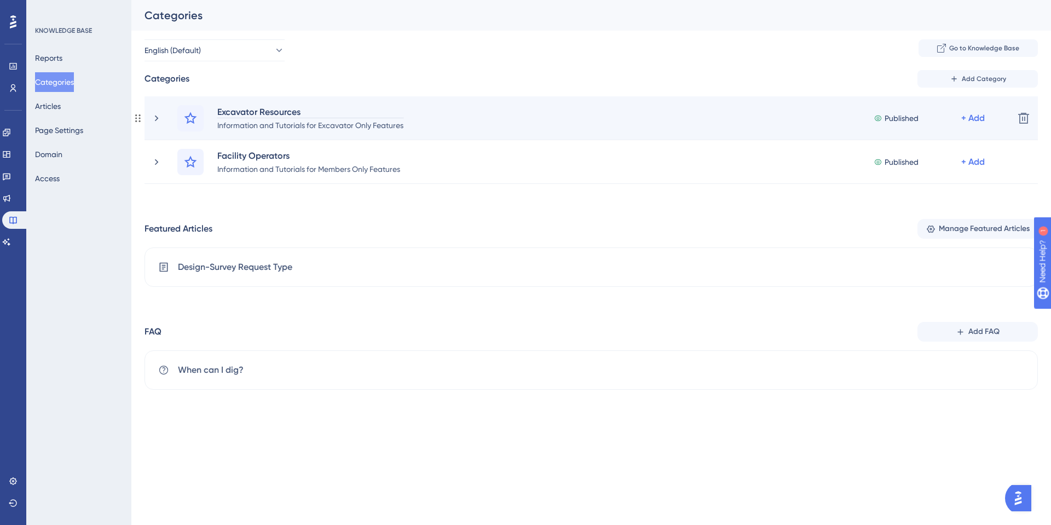
click at [278, 108] on div "Excavator Resources" at bounding box center [310, 111] width 187 height 13
click at [155, 114] on icon at bounding box center [156, 118] width 11 height 11
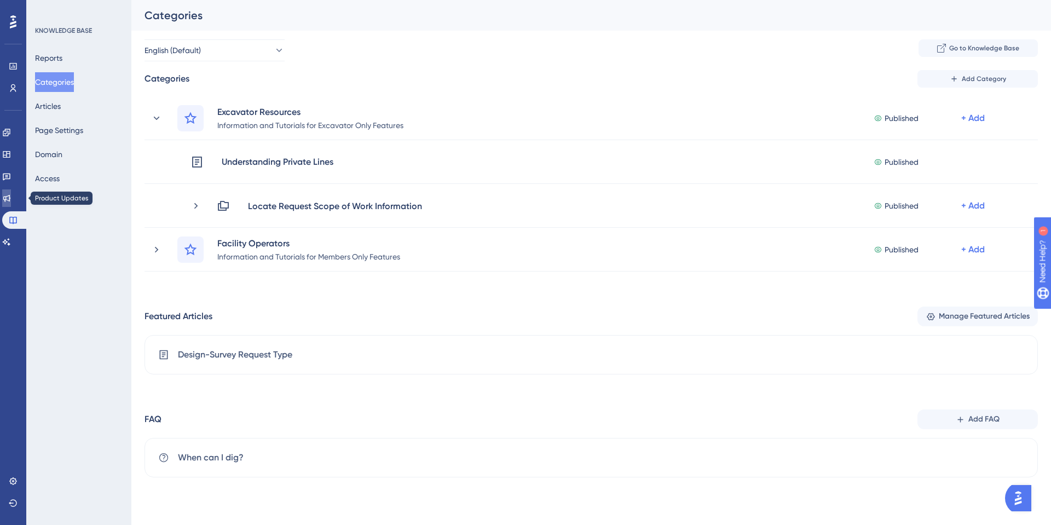
click at [11, 198] on icon at bounding box center [6, 198] width 9 height 9
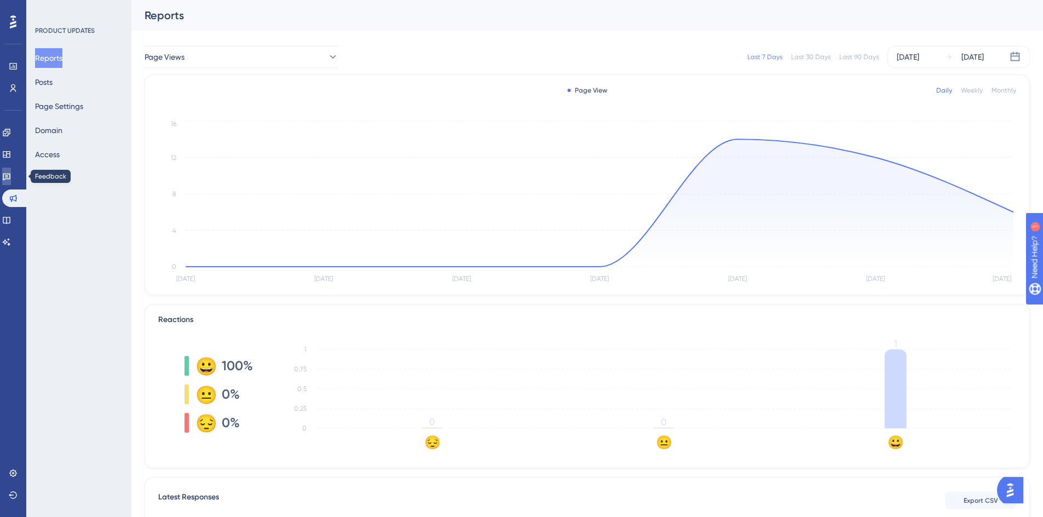
click at [11, 180] on icon at bounding box center [6, 176] width 9 height 9
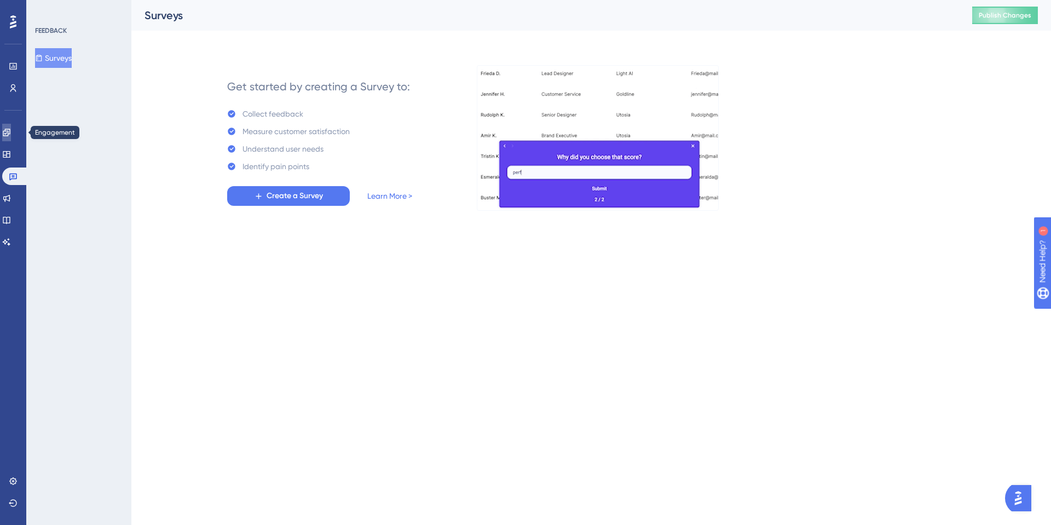
click at [5, 139] on link at bounding box center [6, 133] width 9 height 18
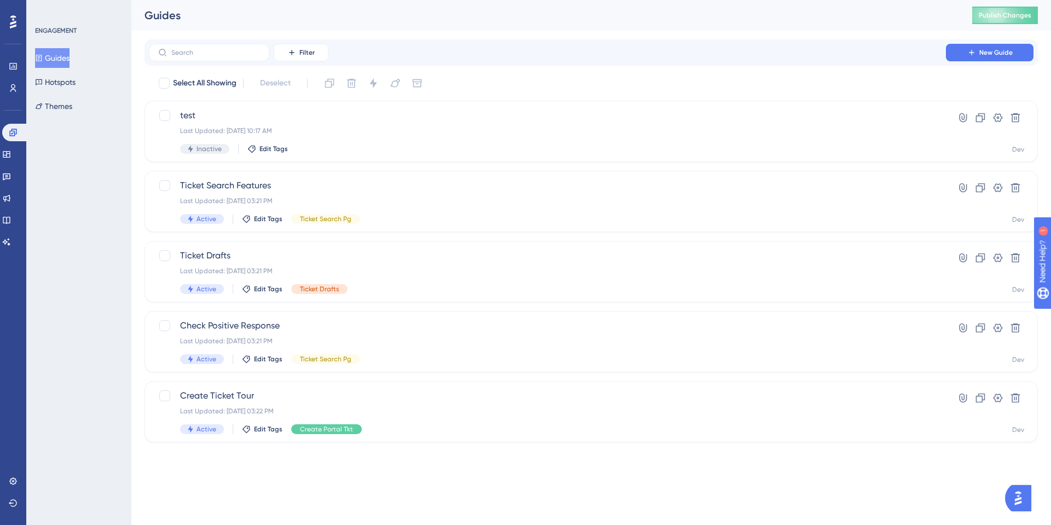
click at [1028, 498] on img "Open AI Assistant Launcher" at bounding box center [1019, 498] width 20 height 20
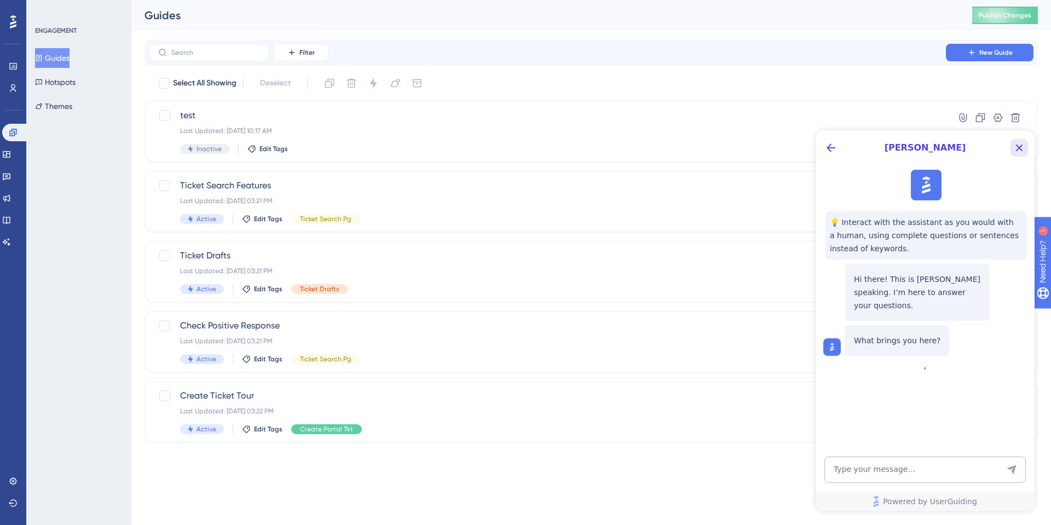
click at [1018, 151] on icon "Close Button" at bounding box center [1019, 147] width 13 height 13
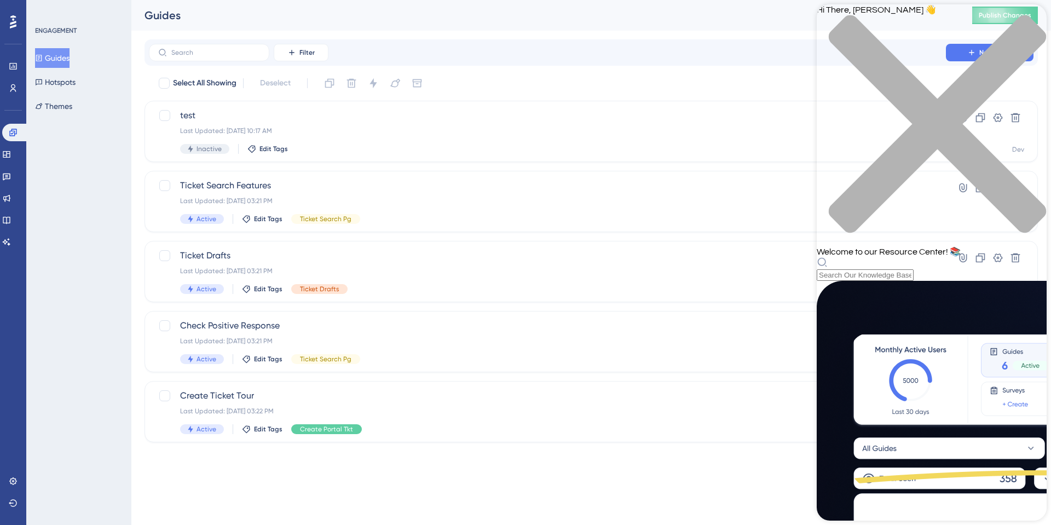
click at [1032, 18] on div "close resource center" at bounding box center [932, 131] width 230 height 232
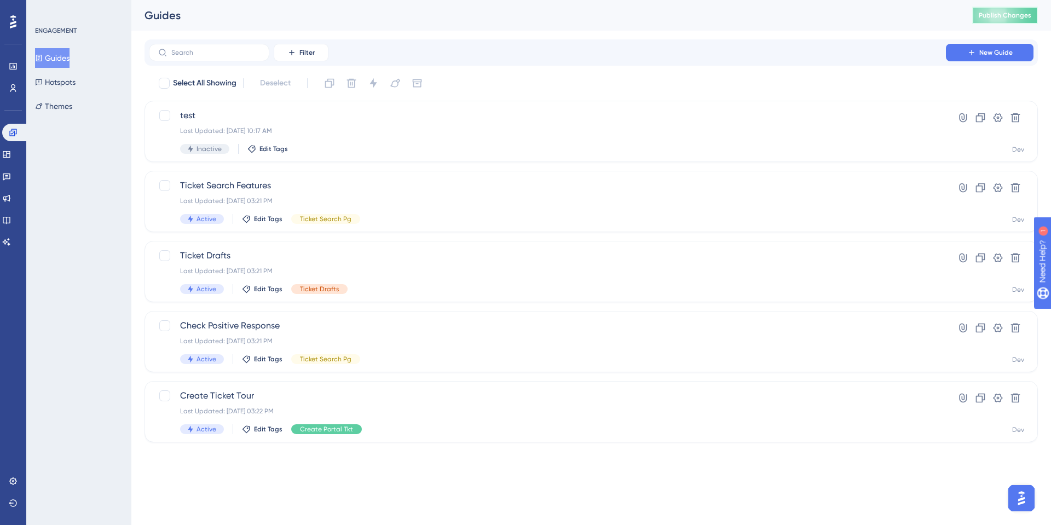
click at [1032, 18] on button "Publish Changes" at bounding box center [1006, 16] width 66 height 18
click at [18, 481] on link at bounding box center [13, 482] width 9 height 18
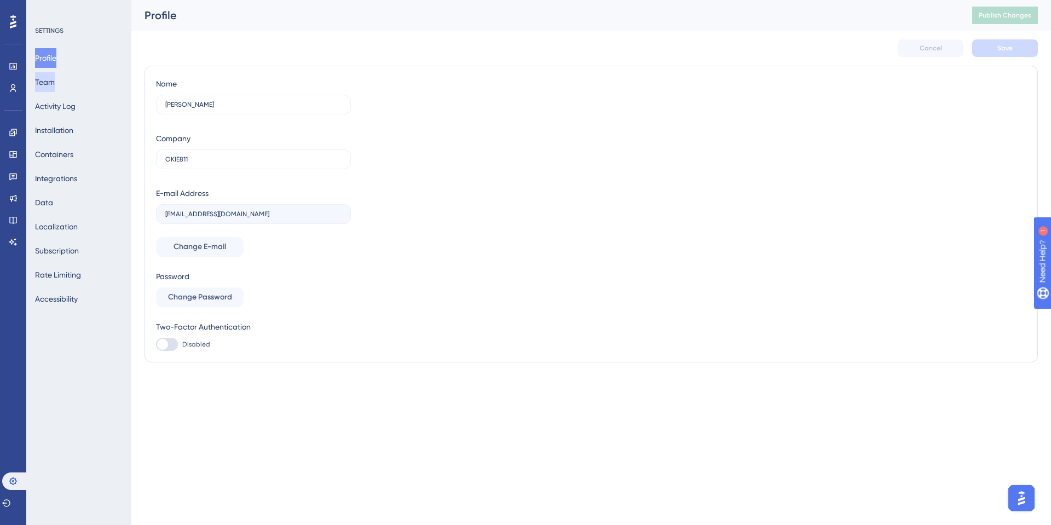
click at [55, 84] on button "Team" at bounding box center [45, 82] width 20 height 20
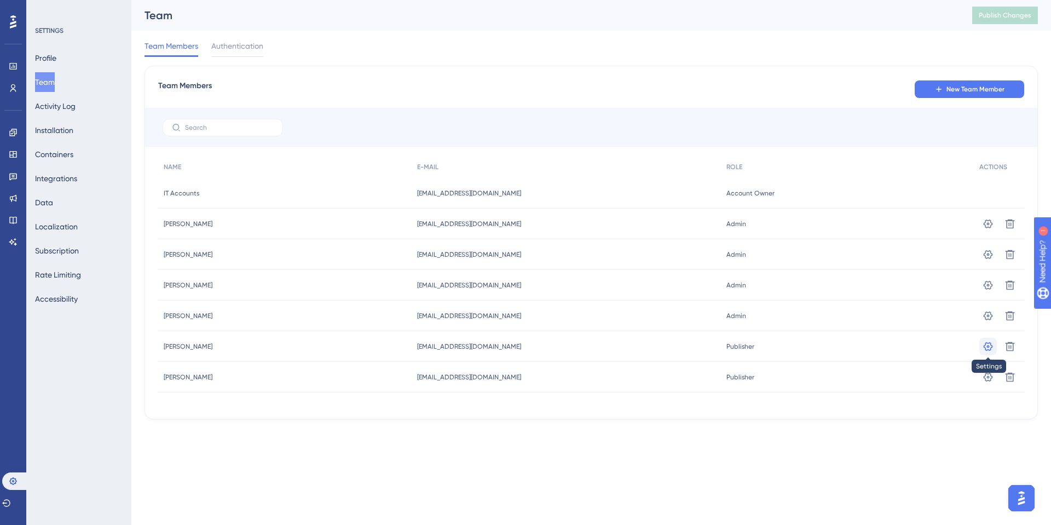
click at [985, 229] on icon at bounding box center [988, 223] width 11 height 11
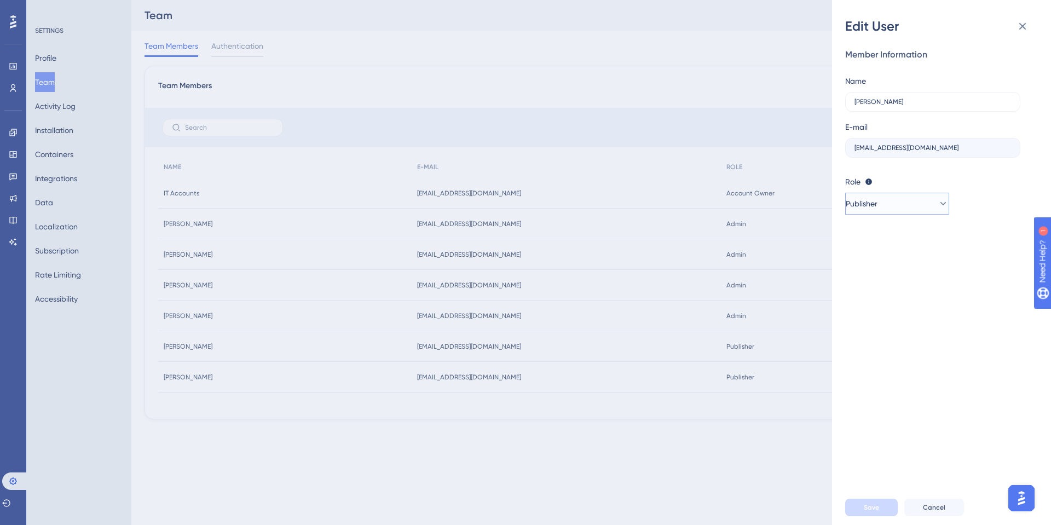
click at [938, 204] on icon at bounding box center [943, 203] width 11 height 11
click at [937, 204] on icon at bounding box center [934, 203] width 11 height 11
click at [1022, 26] on icon at bounding box center [1022, 26] width 13 height 13
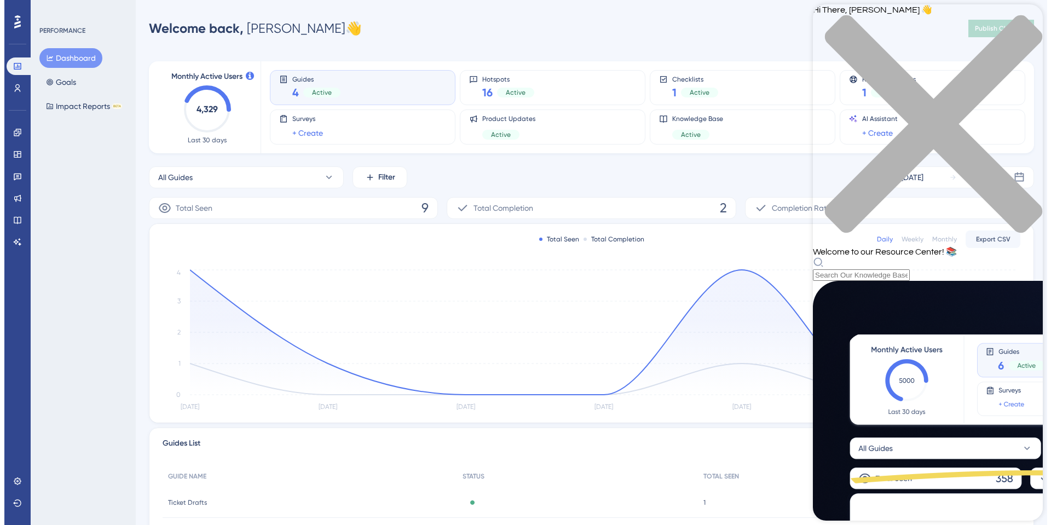
scroll to position [296, 0]
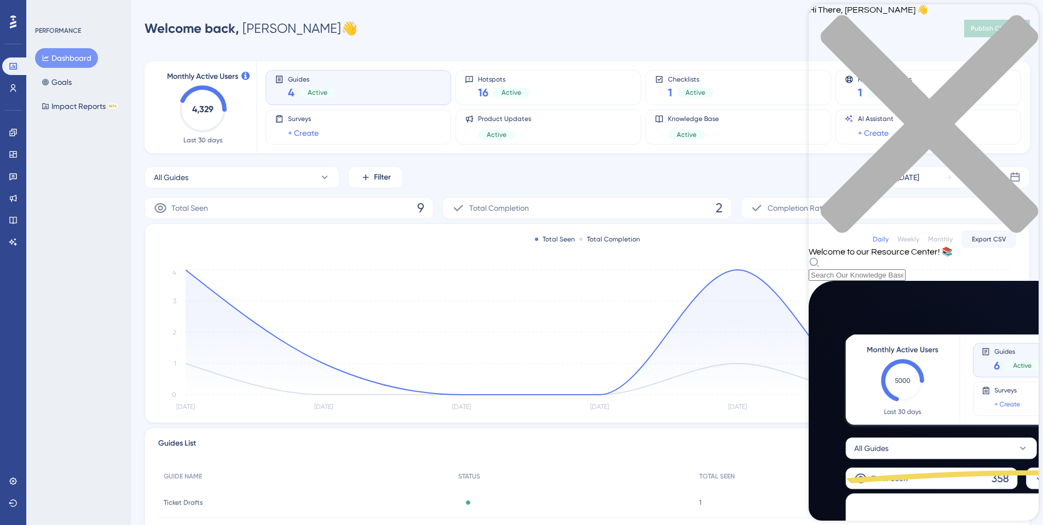
click at [1021, 24] on icon "close resource center" at bounding box center [924, 130] width 230 height 230
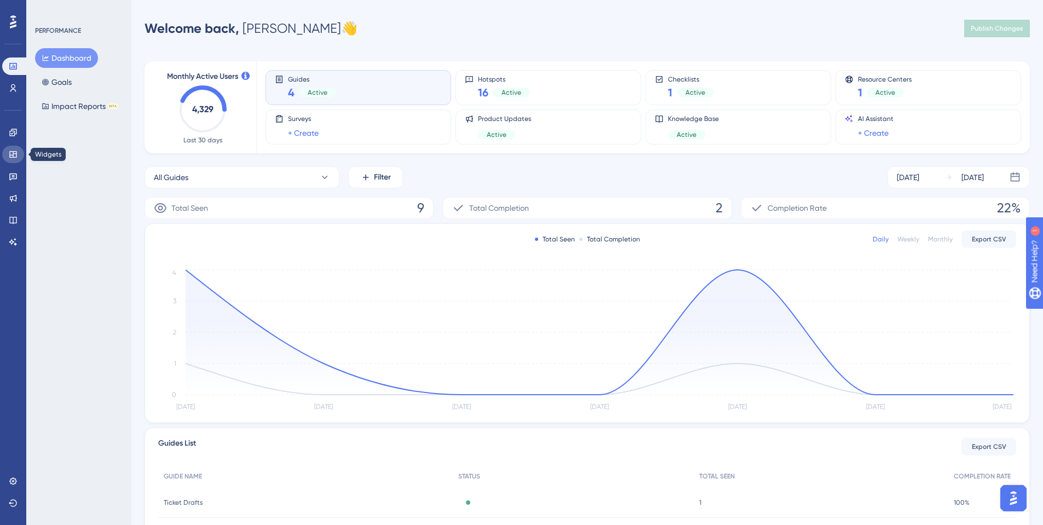
click at [11, 158] on icon at bounding box center [12, 154] width 7 height 7
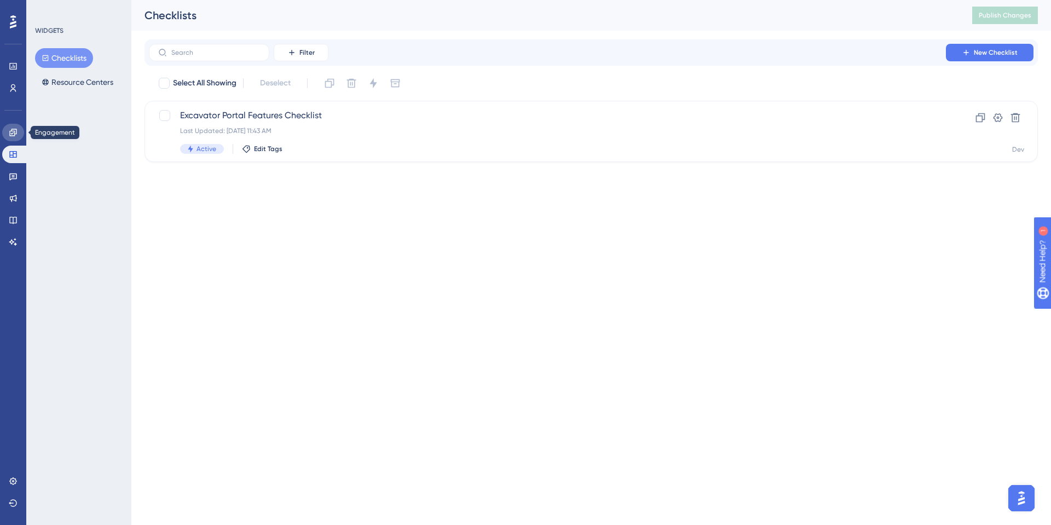
click at [12, 136] on icon at bounding box center [12, 132] width 7 height 7
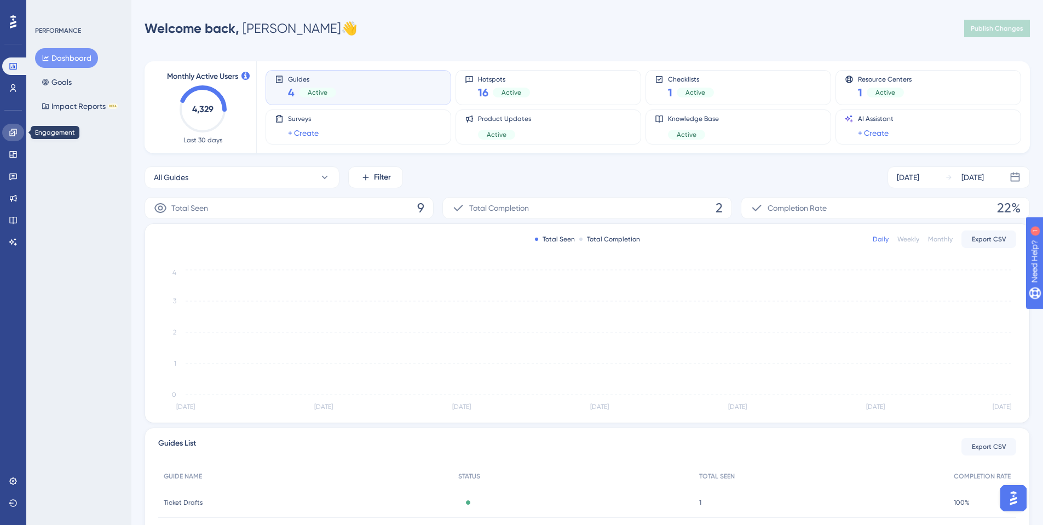
click at [7, 133] on link at bounding box center [13, 133] width 22 height 18
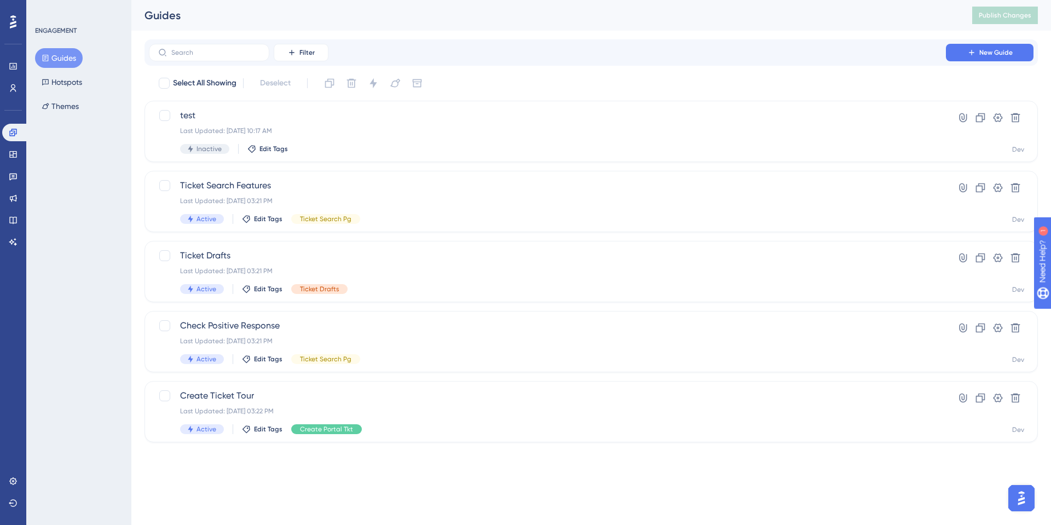
click at [53, 60] on button "Guides" at bounding box center [59, 58] width 48 height 20
click at [1019, 116] on icon at bounding box center [1015, 117] width 9 height 9
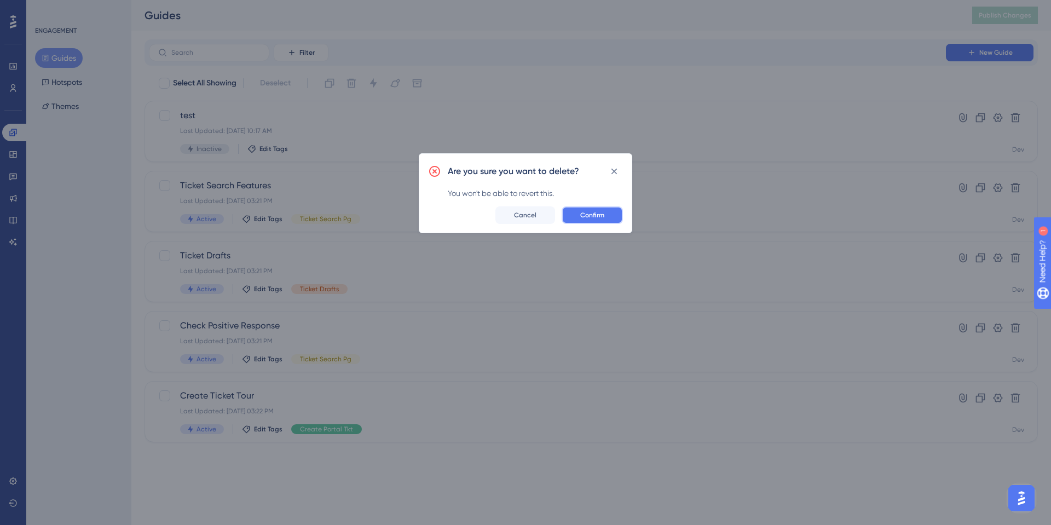
click at [601, 215] on span "Confirm" at bounding box center [592, 215] width 24 height 9
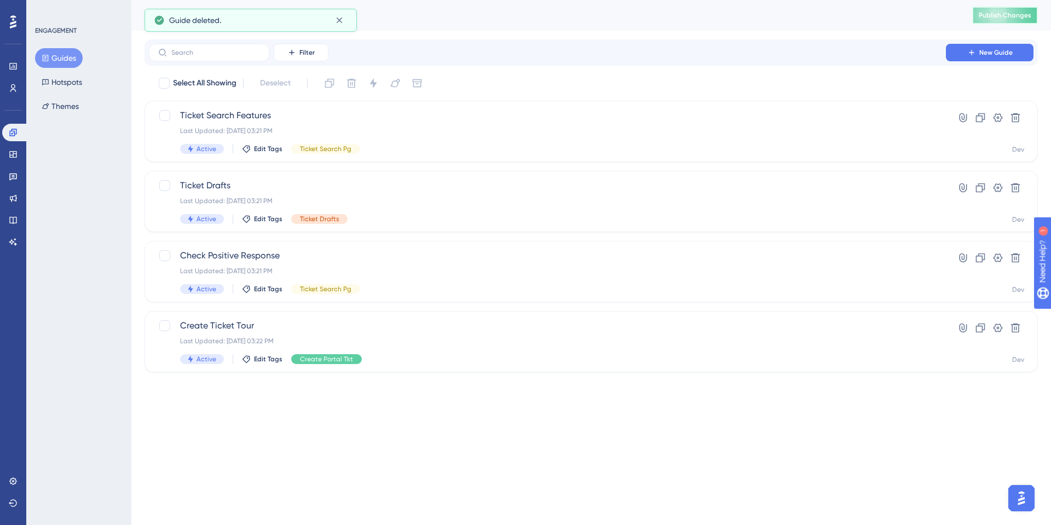
click at [997, 8] on button "Publish Changes" at bounding box center [1006, 16] width 66 height 18
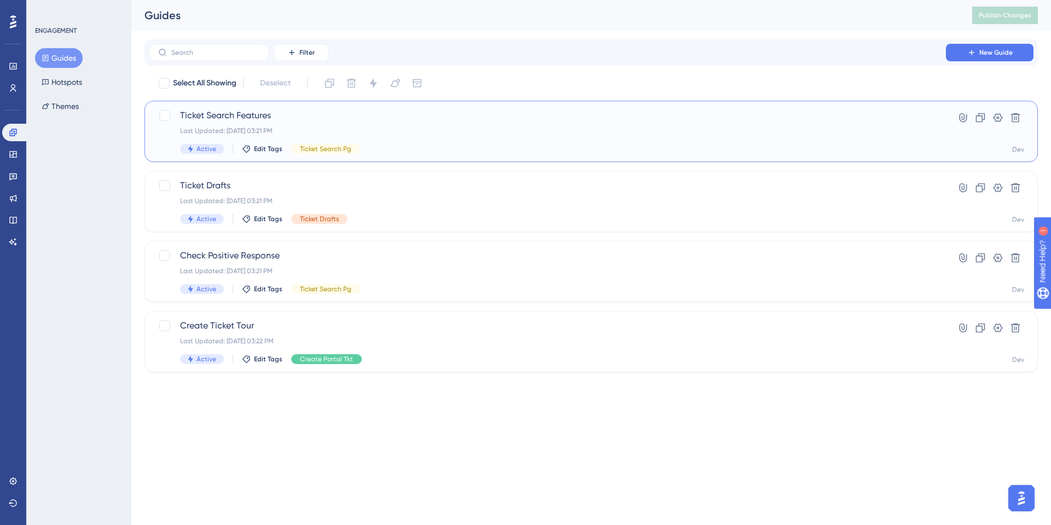
click at [248, 118] on span "Ticket Search Features" at bounding box center [547, 115] width 735 height 13
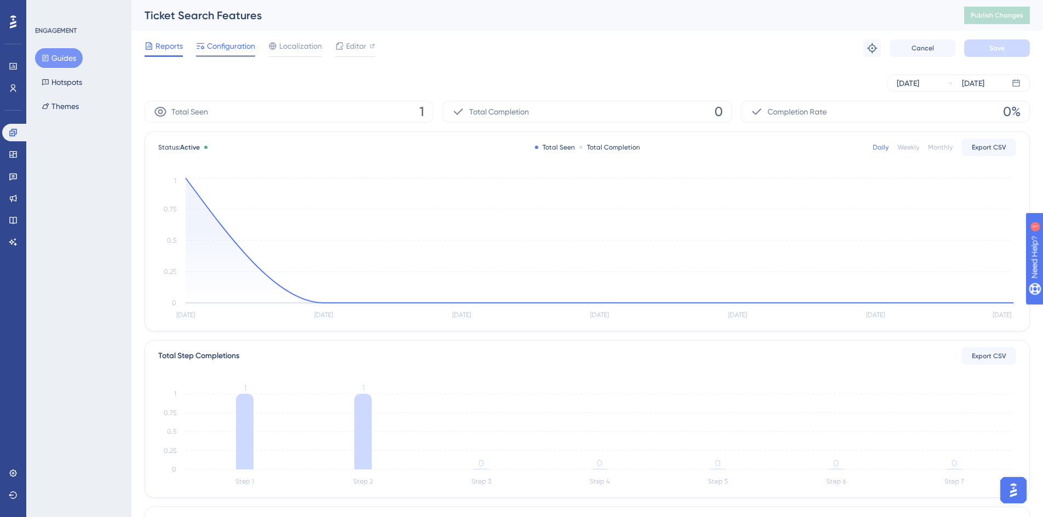
click at [222, 44] on span "Configuration" at bounding box center [231, 45] width 48 height 13
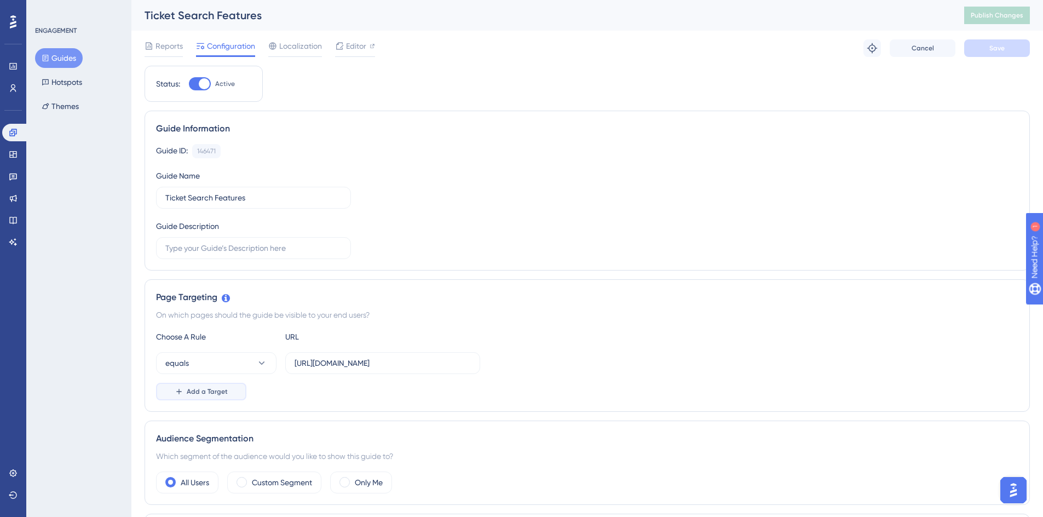
click at [195, 388] on span "Add a Target" at bounding box center [207, 391] width 41 height 9
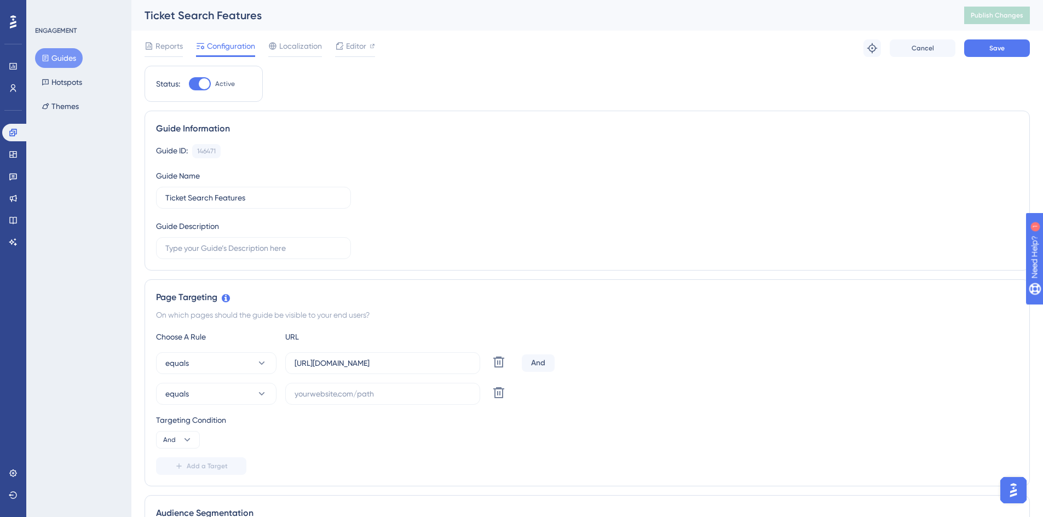
click at [545, 359] on div "And" at bounding box center [538, 363] width 33 height 18
click at [175, 439] on span "And" at bounding box center [169, 439] width 13 height 9
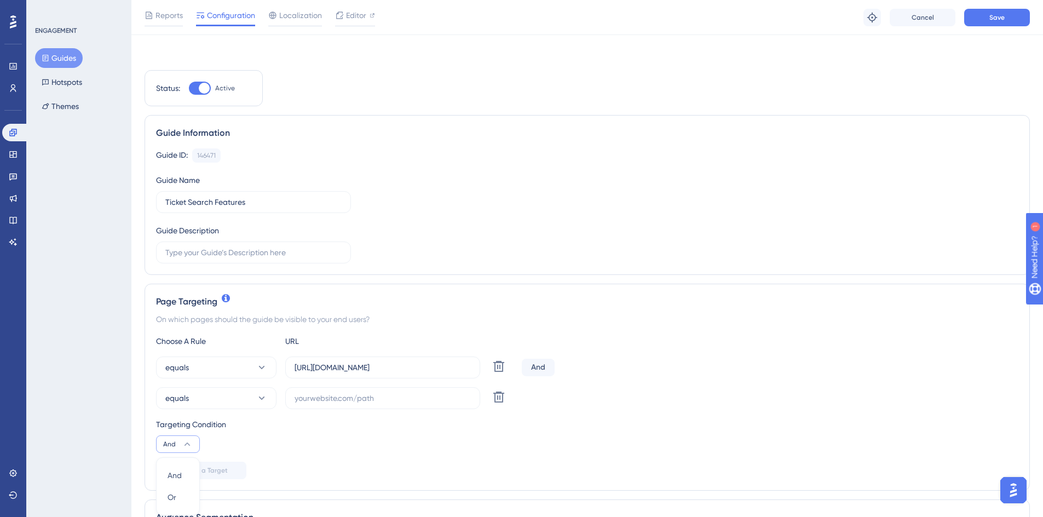
scroll to position [223, 0]
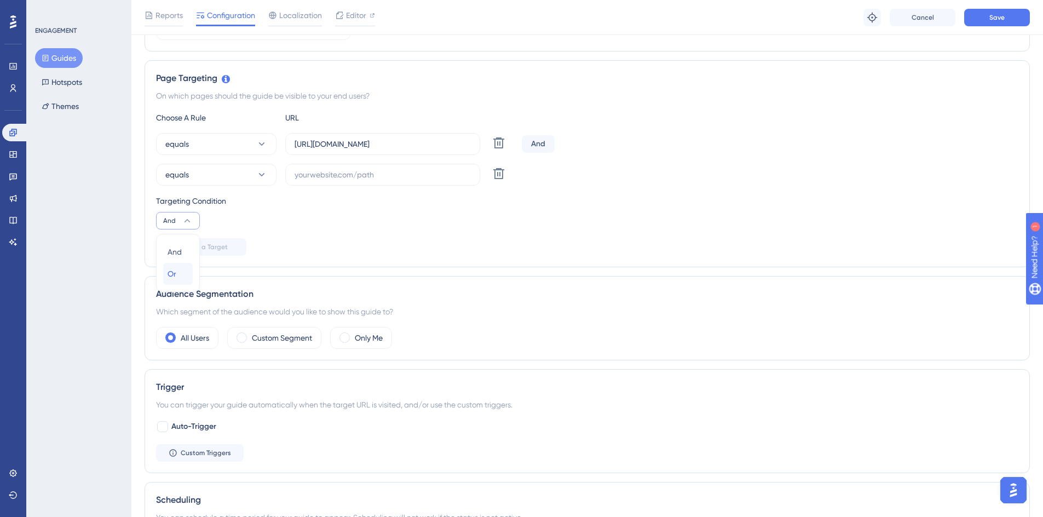
click at [175, 272] on span "Or" at bounding box center [172, 273] width 9 height 13
click at [303, 178] on input "text" at bounding box center [383, 175] width 176 height 12
drag, startPoint x: 295, startPoint y: 141, endPoint x: 462, endPoint y: 141, distance: 167.0
click at [462, 141] on input "[URL][DOMAIN_NAME]" at bounding box center [383, 144] width 176 height 12
click at [355, 175] on input "text" at bounding box center [383, 175] width 176 height 12
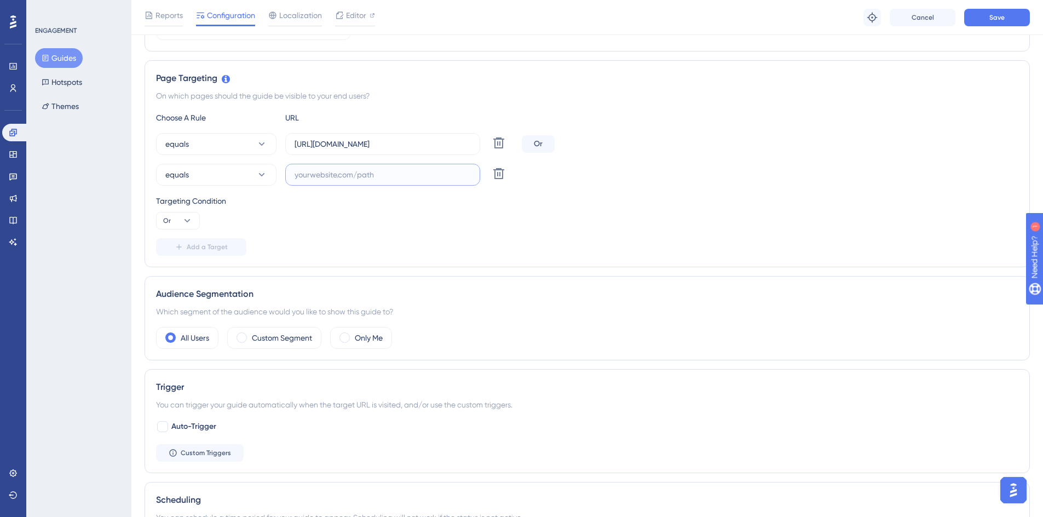
paste input "[URL][DOMAIN_NAME]"
click at [352, 174] on input "[URL][DOMAIN_NAME]" at bounding box center [383, 175] width 176 height 12
type input "[URL][DOMAIN_NAME]"
click at [666, 216] on div "Targeting Condition Or" at bounding box center [587, 211] width 862 height 35
click at [996, 20] on span "Save" at bounding box center [997, 17] width 15 height 9
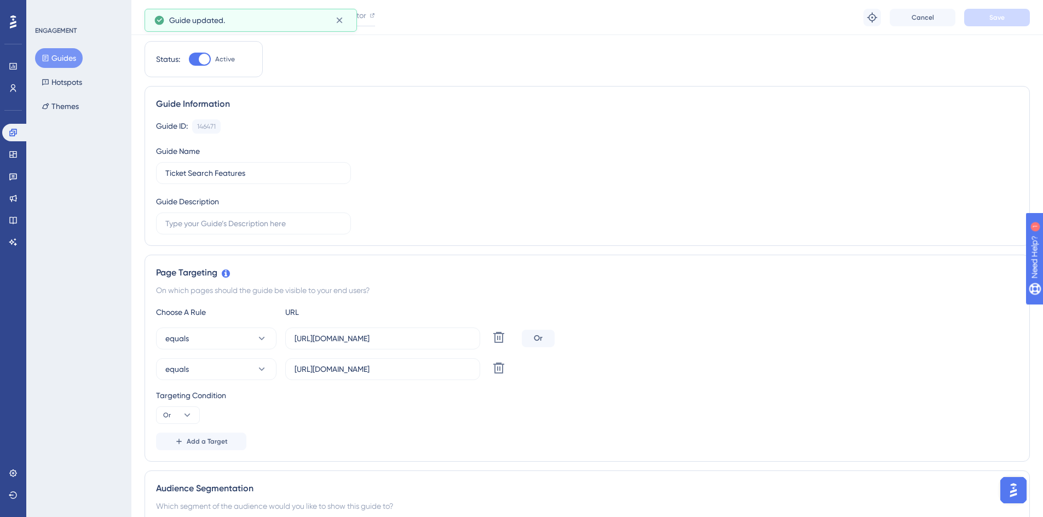
scroll to position [0, 0]
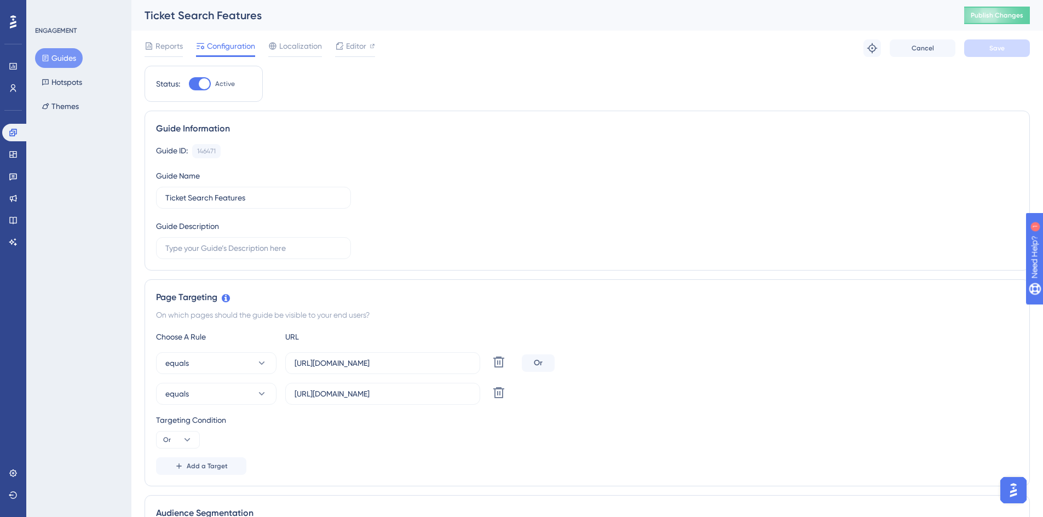
click at [64, 60] on button "Guides" at bounding box center [59, 58] width 48 height 20
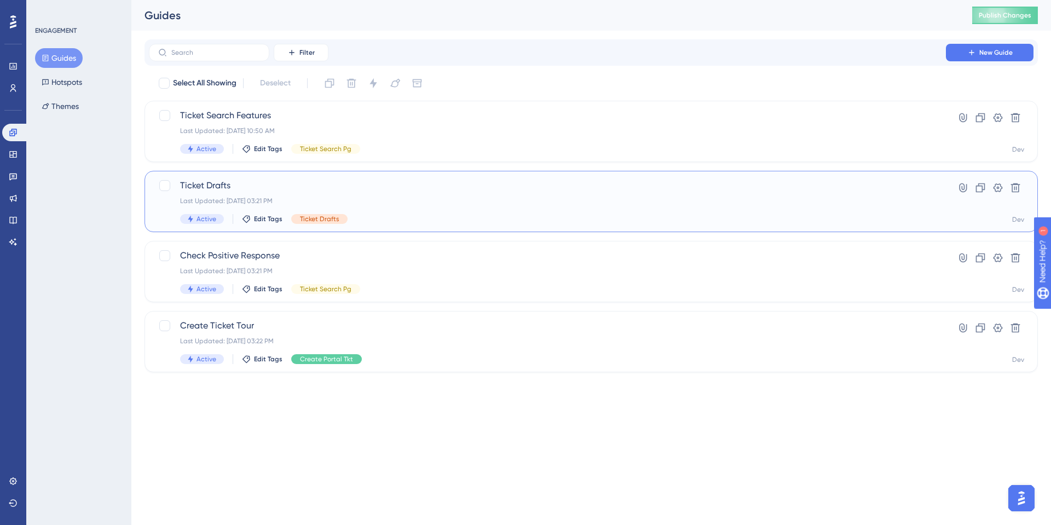
click at [206, 187] on span "Ticket Drafts" at bounding box center [547, 185] width 735 height 13
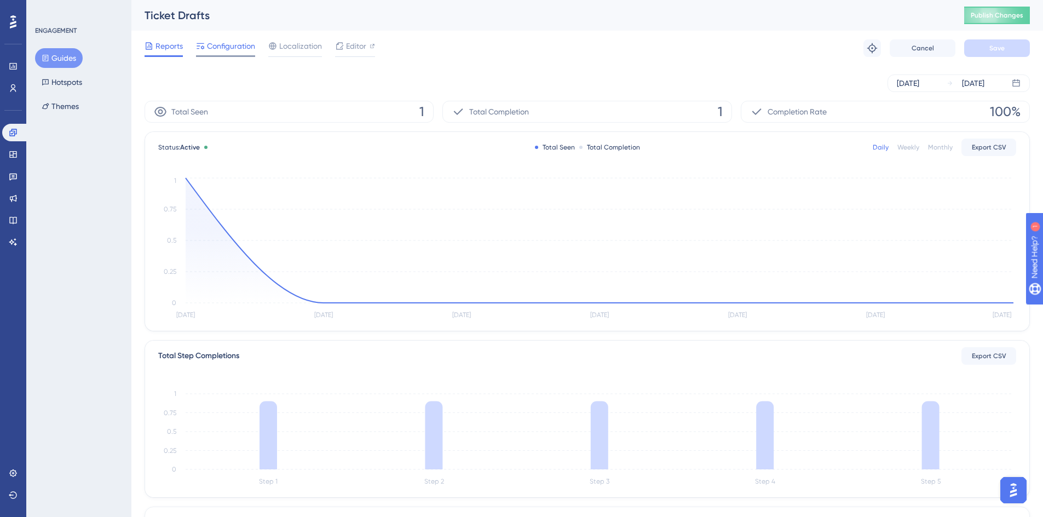
click at [223, 43] on span "Configuration" at bounding box center [231, 45] width 48 height 13
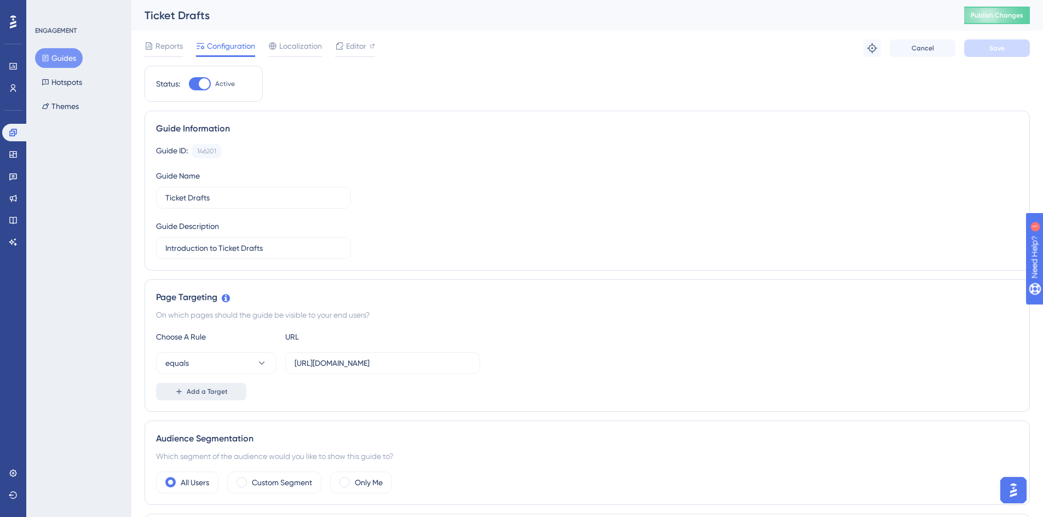
click at [198, 394] on span "Add a Target" at bounding box center [207, 391] width 41 height 9
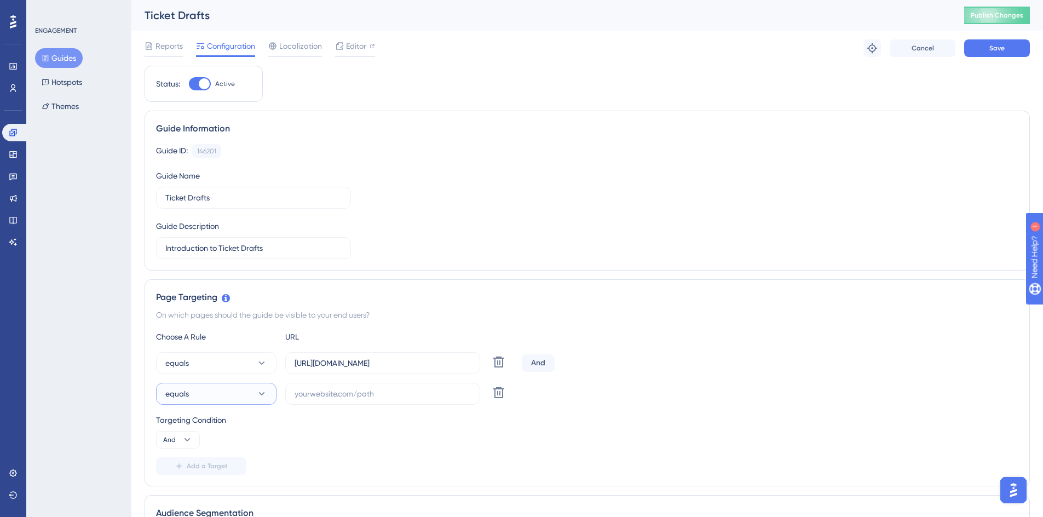
click at [198, 394] on button "equals" at bounding box center [216, 394] width 120 height 22
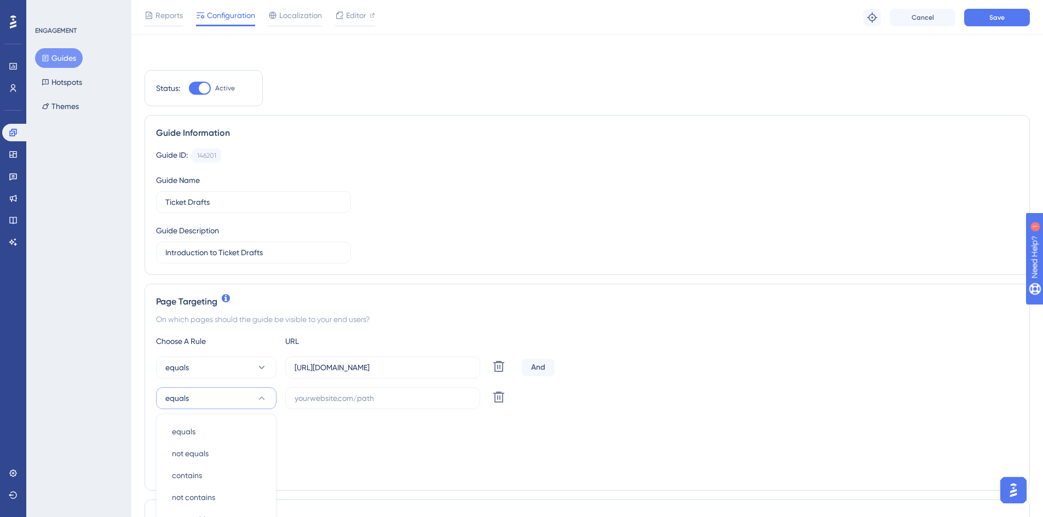
scroll to position [239, 0]
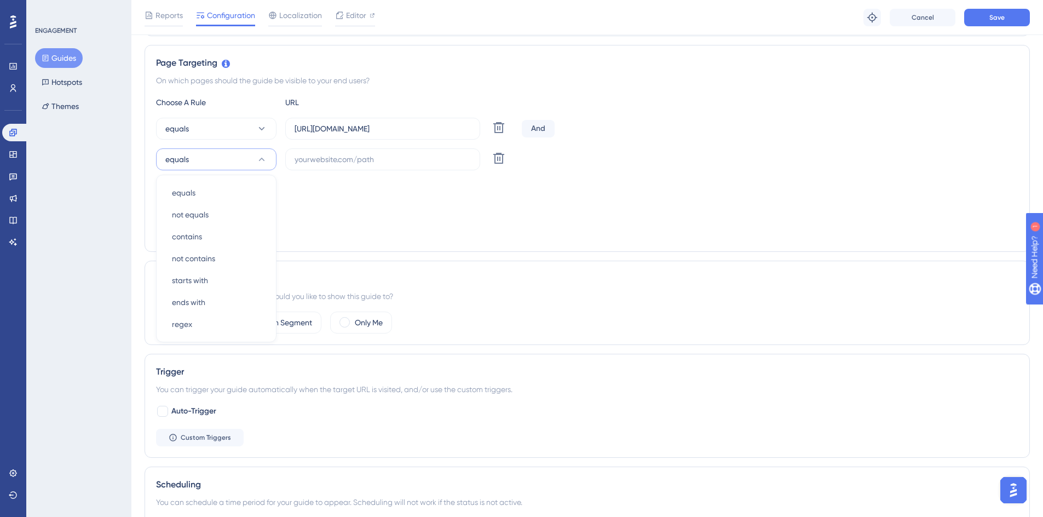
click at [340, 198] on div "Targeting Condition And" at bounding box center [587, 196] width 862 height 35
click at [176, 209] on button "And" at bounding box center [178, 206] width 44 height 18
click at [176, 258] on span "Or" at bounding box center [172, 258] width 9 height 13
click at [308, 161] on input "text" at bounding box center [383, 159] width 176 height 12
paste input "[URL][DOMAIN_NAME]"
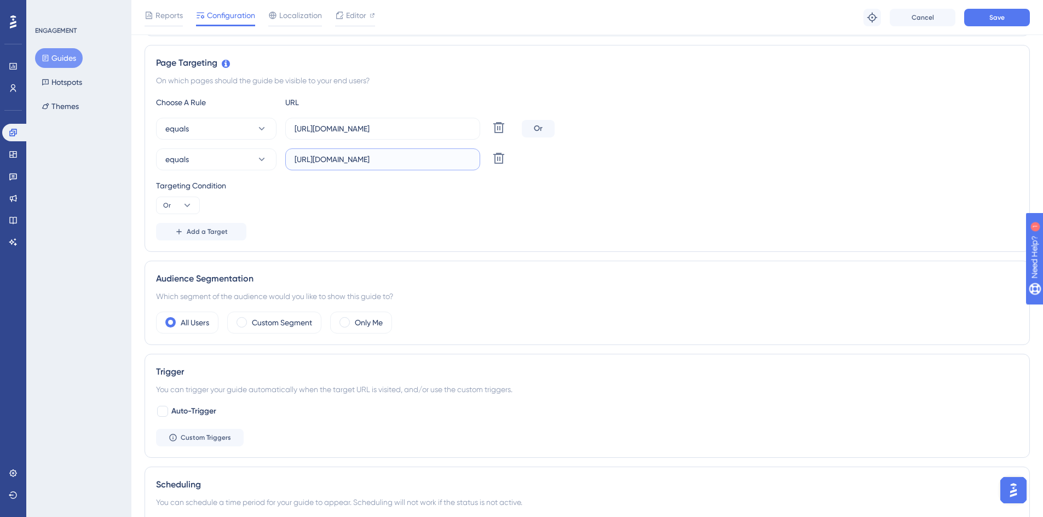
click at [354, 159] on input "[URL][DOMAIN_NAME]" at bounding box center [383, 159] width 176 height 12
type input "[URL][DOMAIN_NAME]"
click at [1004, 24] on button "Save" at bounding box center [997, 18] width 66 height 18
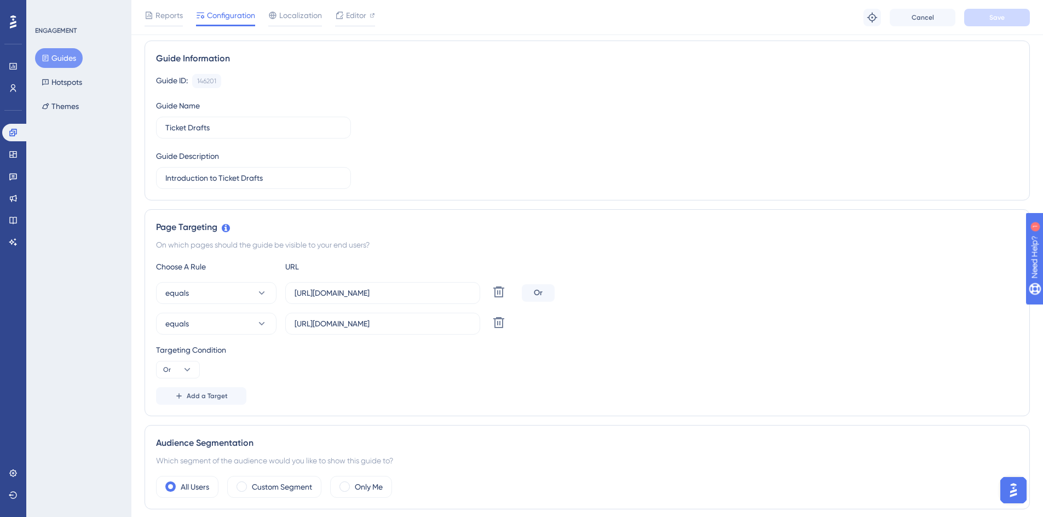
scroll to position [0, 0]
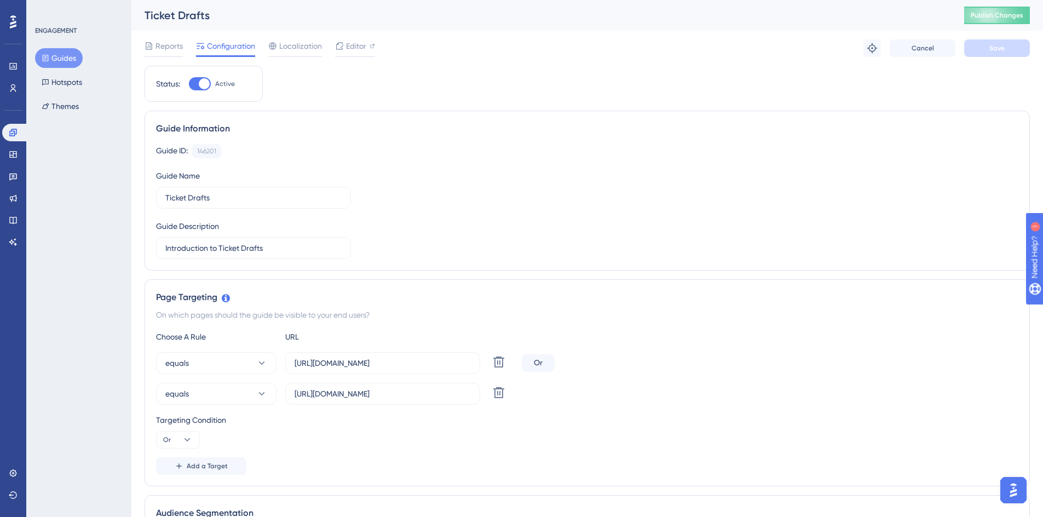
click at [59, 58] on button "Guides" at bounding box center [59, 58] width 48 height 20
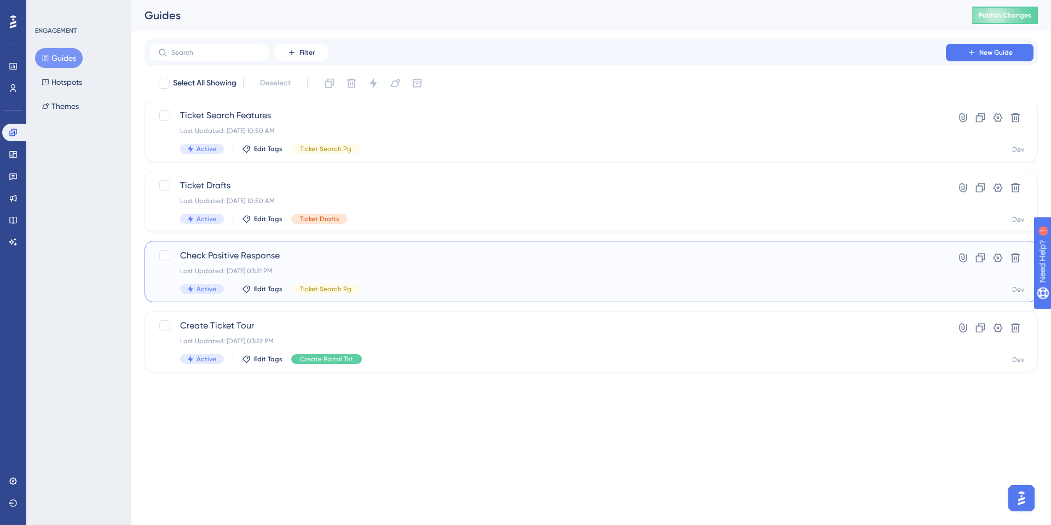
click at [208, 250] on span "Check Positive Response" at bounding box center [547, 255] width 735 height 13
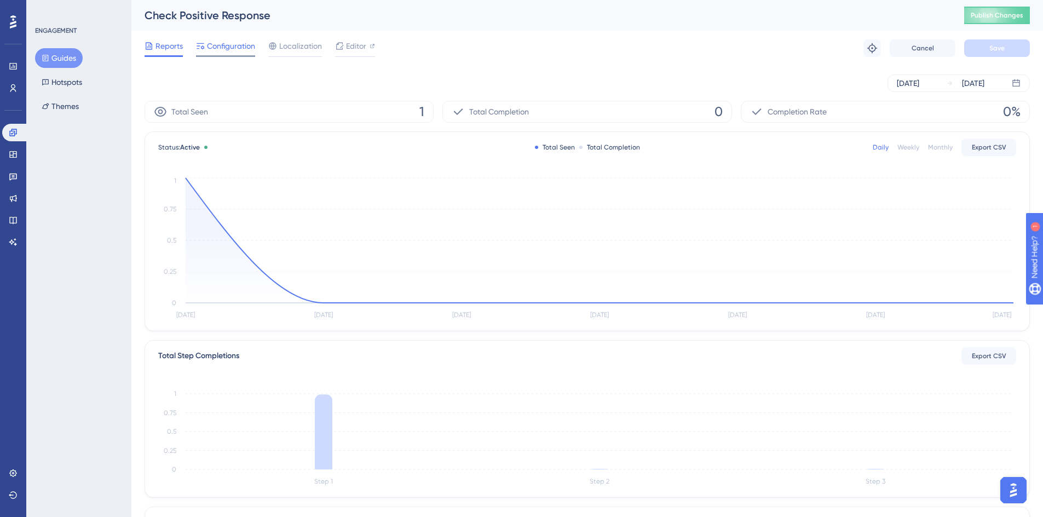
click at [233, 52] on span "Configuration" at bounding box center [231, 45] width 48 height 13
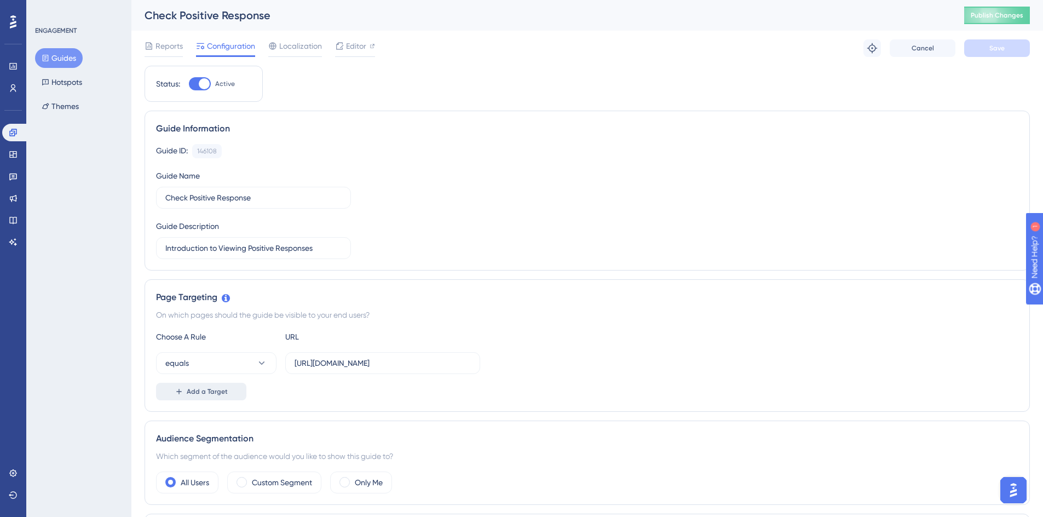
click at [213, 388] on span "Add a Target" at bounding box center [207, 391] width 41 height 9
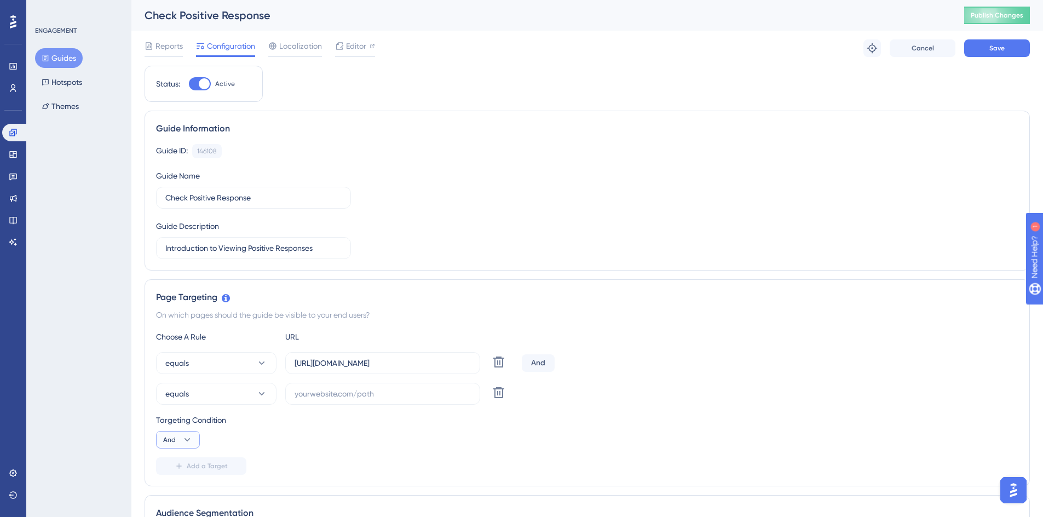
click at [172, 433] on button "And" at bounding box center [178, 440] width 44 height 18
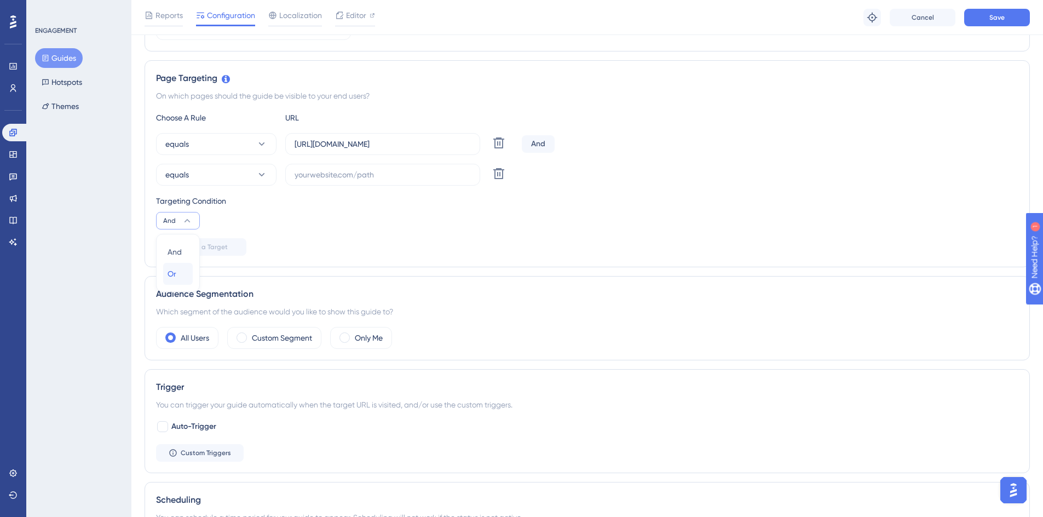
click at [177, 271] on div "Or Or" at bounding box center [178, 274] width 21 height 22
click at [350, 180] on input "text" at bounding box center [383, 175] width 176 height 12
paste input "[URL][DOMAIN_NAME]"
click at [353, 174] on input "[URL][DOMAIN_NAME]" at bounding box center [383, 175] width 176 height 12
type input "[URL][DOMAIN_NAME]"
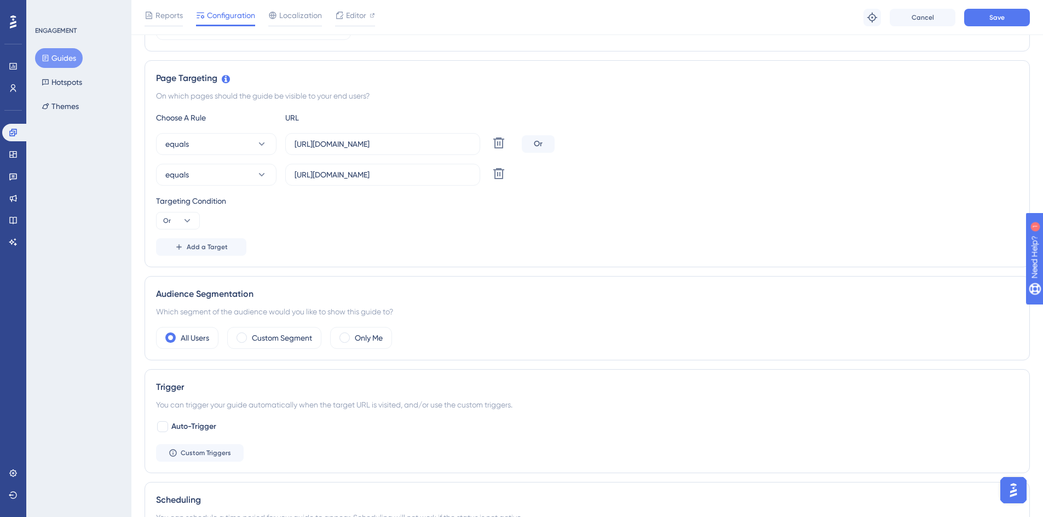
click at [416, 205] on div "Targeting Condition" at bounding box center [587, 200] width 862 height 13
click at [978, 22] on button "Save" at bounding box center [997, 18] width 66 height 18
click at [66, 57] on button "Guides" at bounding box center [59, 58] width 48 height 20
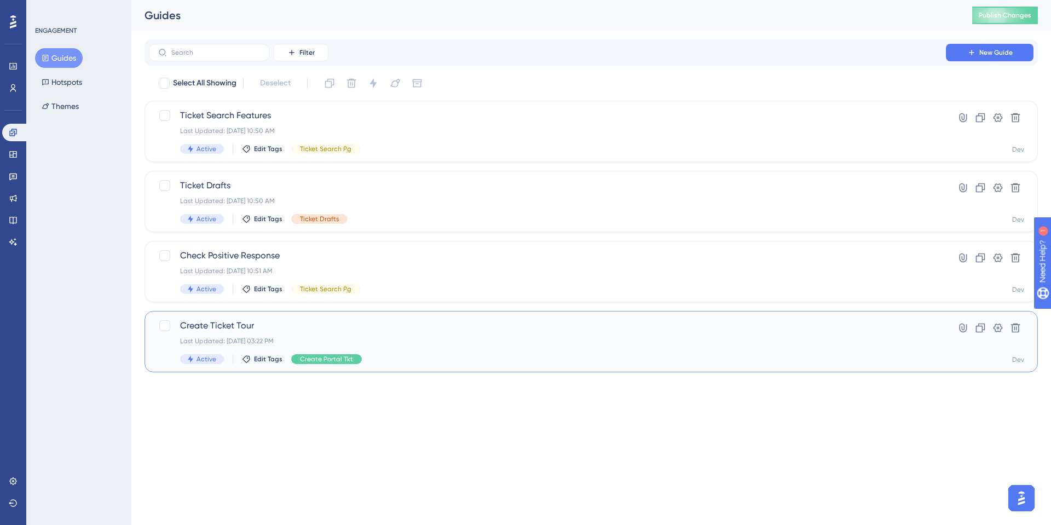
click at [248, 324] on span "Create Ticket Tour" at bounding box center [547, 325] width 735 height 13
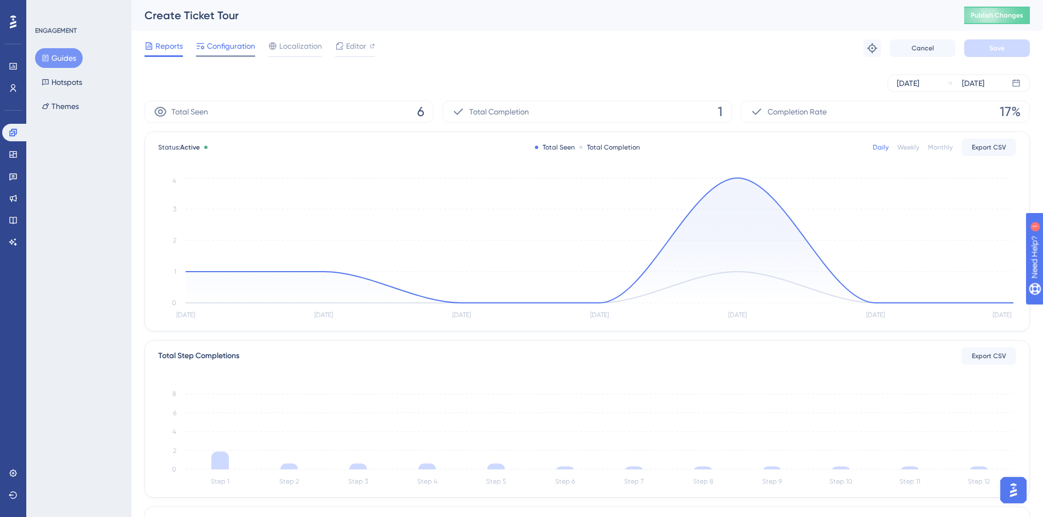
click at [224, 50] on span "Configuration" at bounding box center [231, 45] width 48 height 13
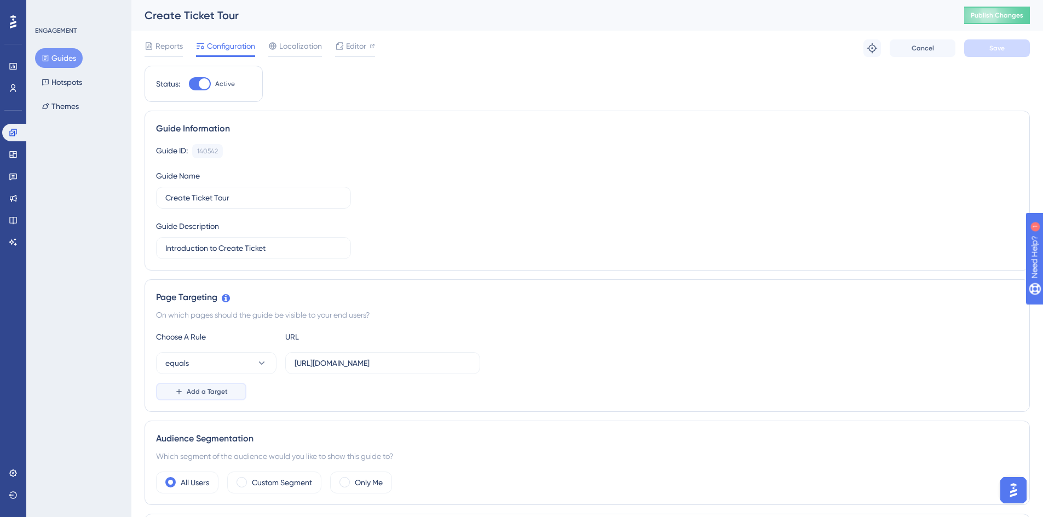
click at [208, 392] on span "Add a Target" at bounding box center [207, 391] width 41 height 9
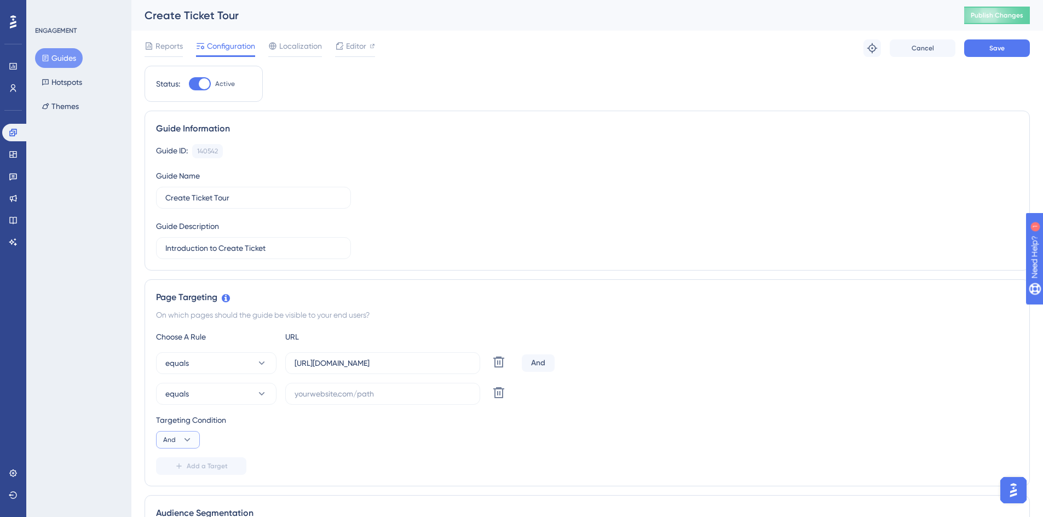
click at [183, 440] on icon at bounding box center [187, 439] width 11 height 11
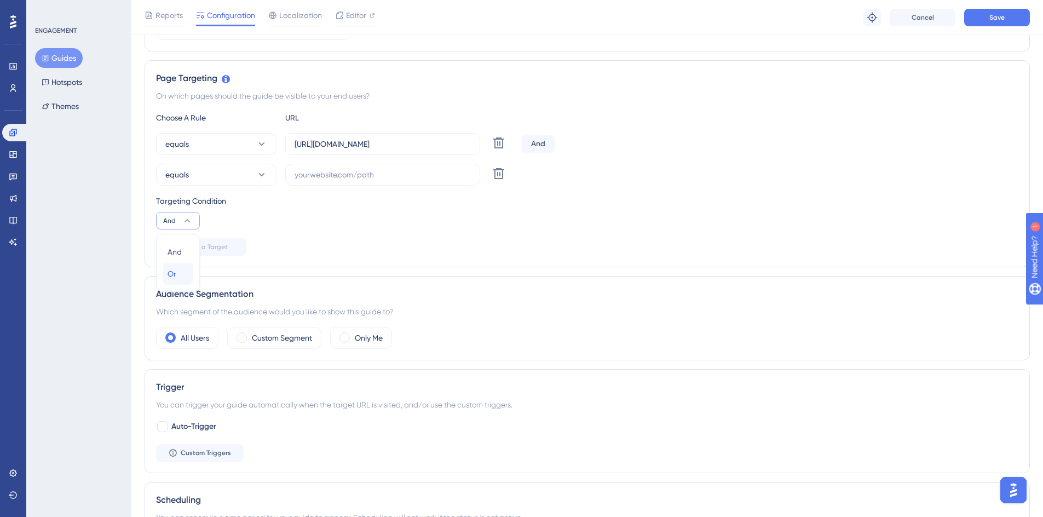
click at [181, 274] on div "Or Or" at bounding box center [178, 274] width 21 height 22
click at [315, 175] on input "text" at bounding box center [383, 175] width 176 height 12
paste input "[URL][DOMAIN_NAME]"
click at [352, 175] on input "[URL][DOMAIN_NAME]" at bounding box center [383, 175] width 176 height 12
type input "[URL][DOMAIN_NAME]"
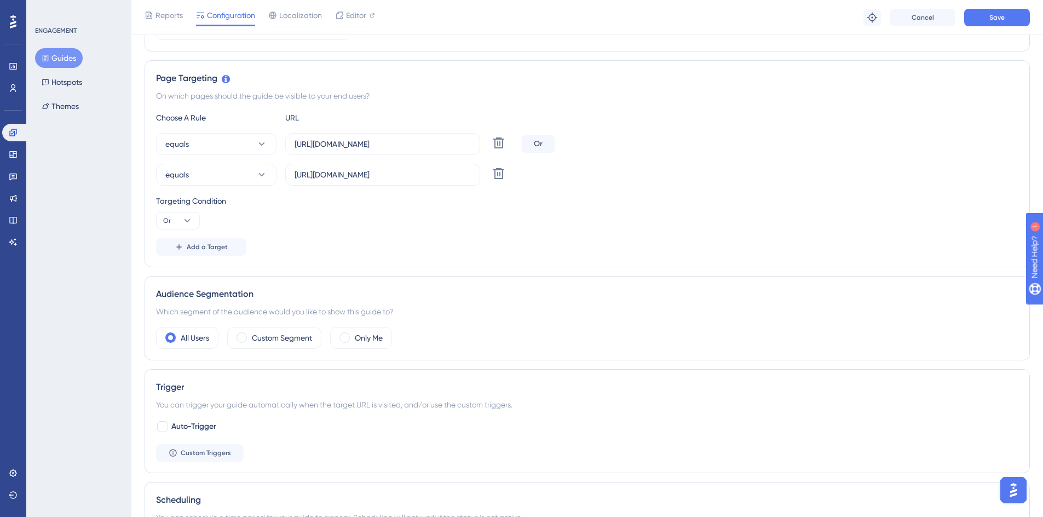
drag, startPoint x: 596, startPoint y: 187, endPoint x: 607, endPoint y: 184, distance: 11.3
click at [596, 187] on div "Choose A Rule URL equals [URL][DOMAIN_NAME] Delete Or equals [URL][DOMAIN_NAME]…" at bounding box center [587, 183] width 862 height 145
click at [998, 20] on span "Save" at bounding box center [997, 17] width 15 height 9
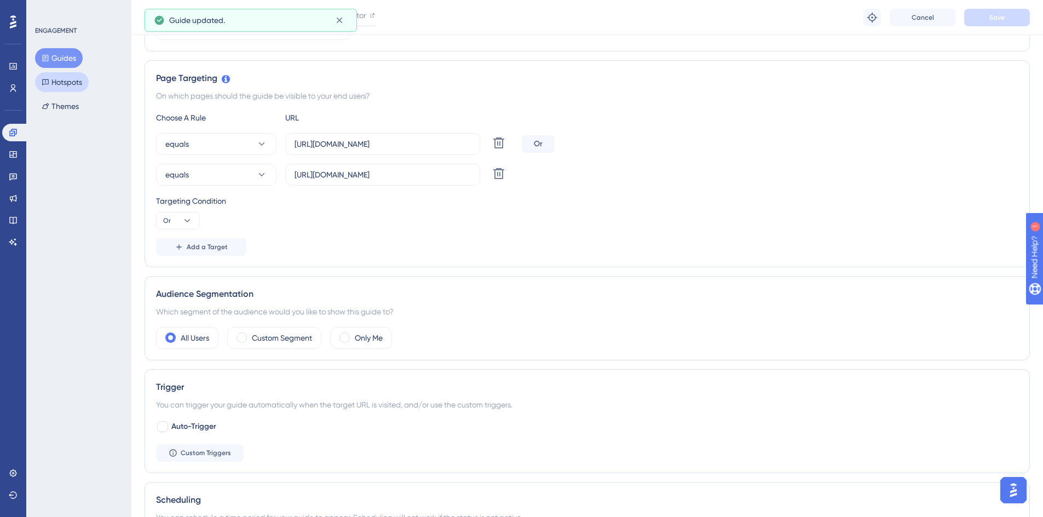
click at [64, 80] on button "Hotspots" at bounding box center [62, 82] width 54 height 20
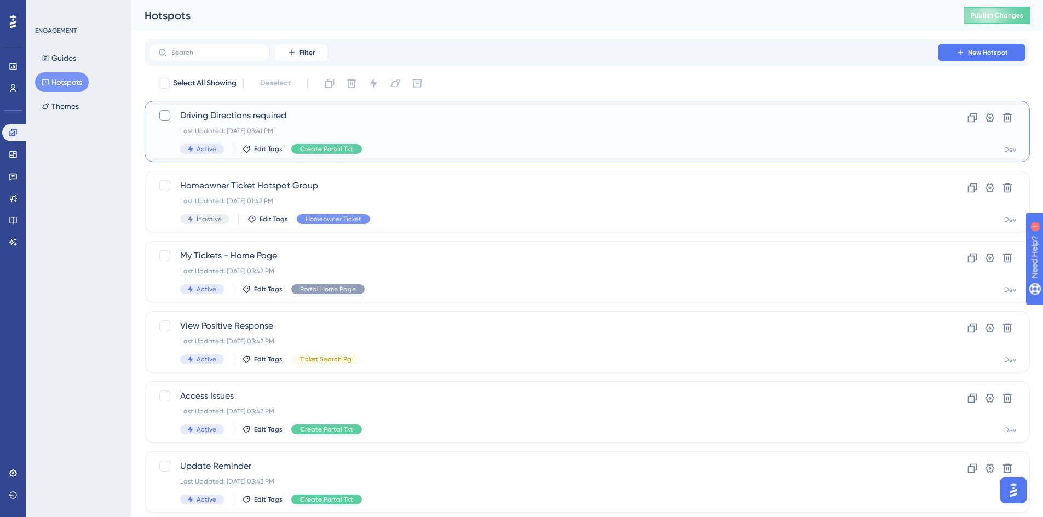
click at [168, 118] on div at bounding box center [164, 115] width 11 height 11
checkbox input "true"
click at [159, 185] on div at bounding box center [164, 185] width 11 height 11
click at [166, 185] on icon at bounding box center [165, 185] width 7 height 9
checkbox input "false"
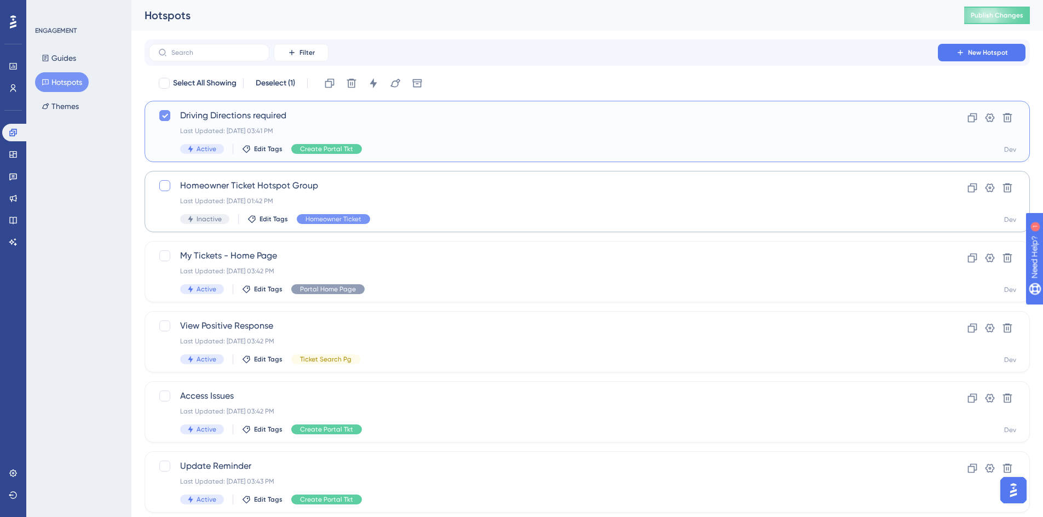
click at [164, 114] on icon at bounding box center [165, 115] width 7 height 9
checkbox input "false"
click at [225, 117] on span "Driving Directions required" at bounding box center [543, 115] width 727 height 13
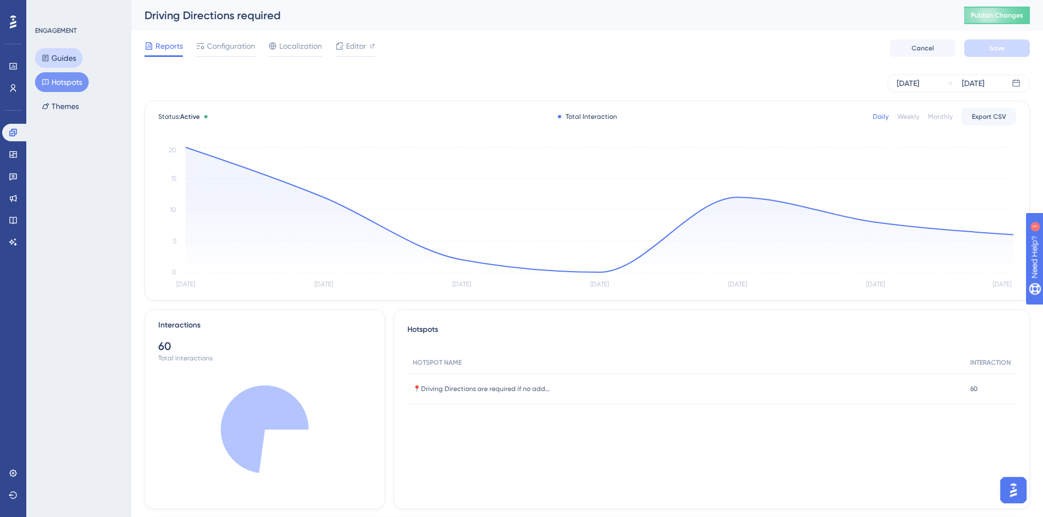
click at [59, 60] on button "Guides" at bounding box center [59, 58] width 48 height 20
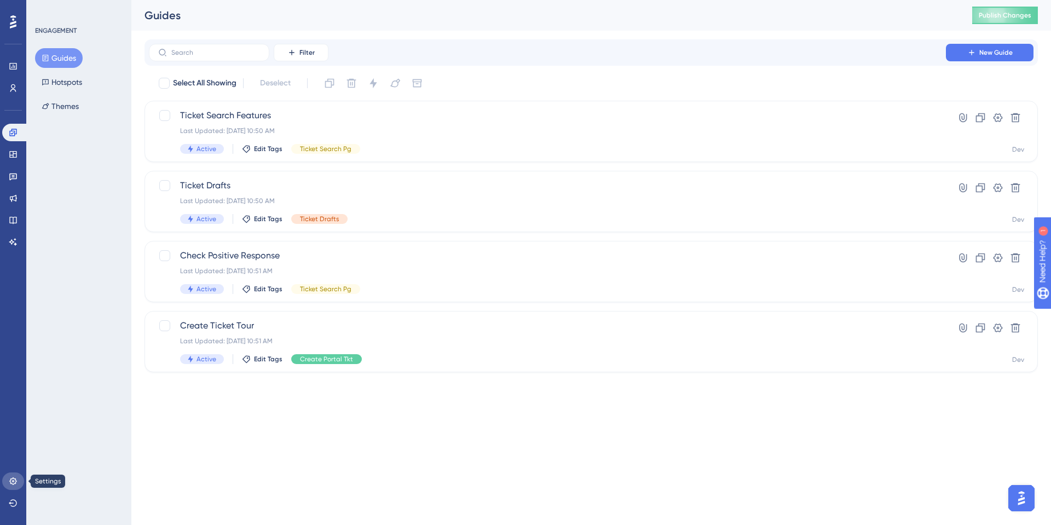
click at [13, 481] on icon at bounding box center [12, 481] width 7 height 7
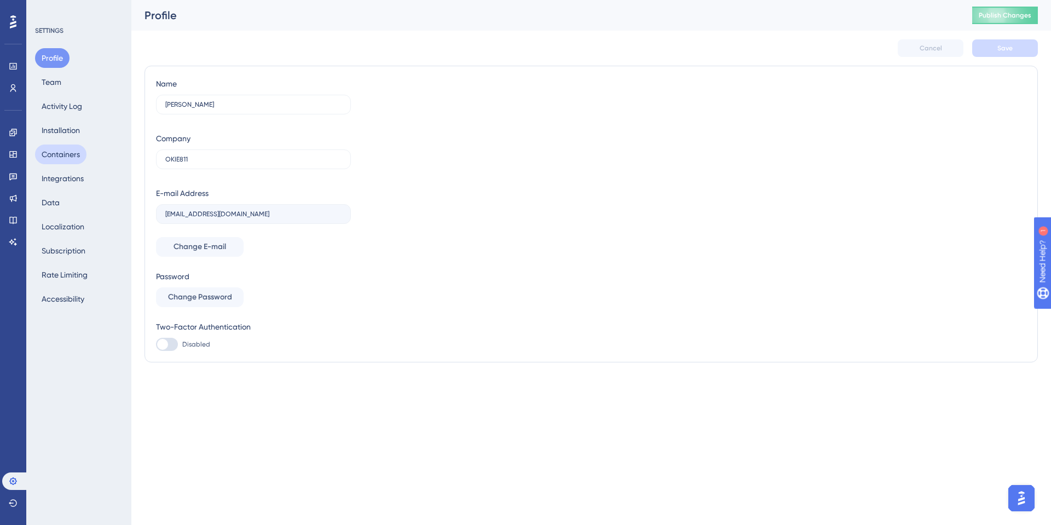
click at [68, 159] on button "Containers" at bounding box center [60, 155] width 51 height 20
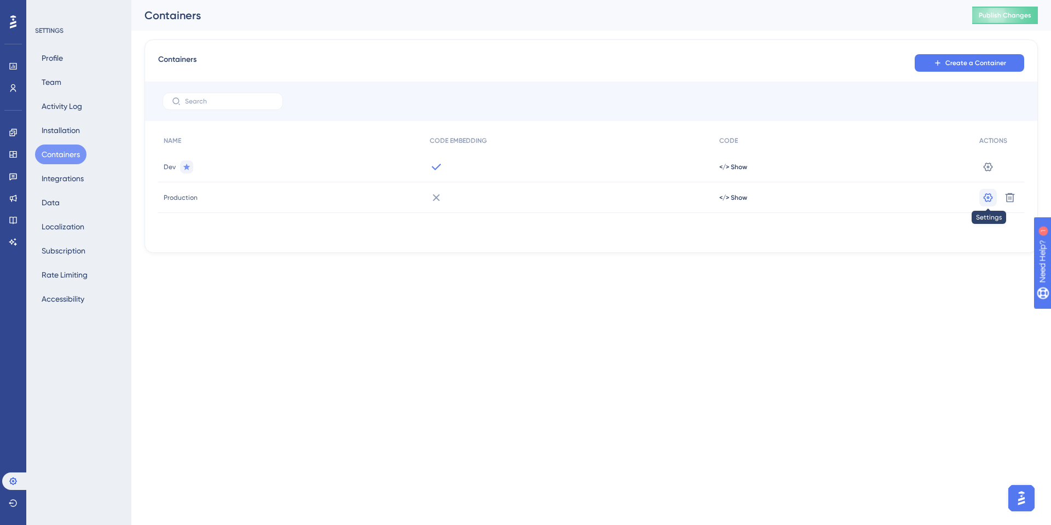
click at [991, 171] on icon at bounding box center [988, 166] width 9 height 9
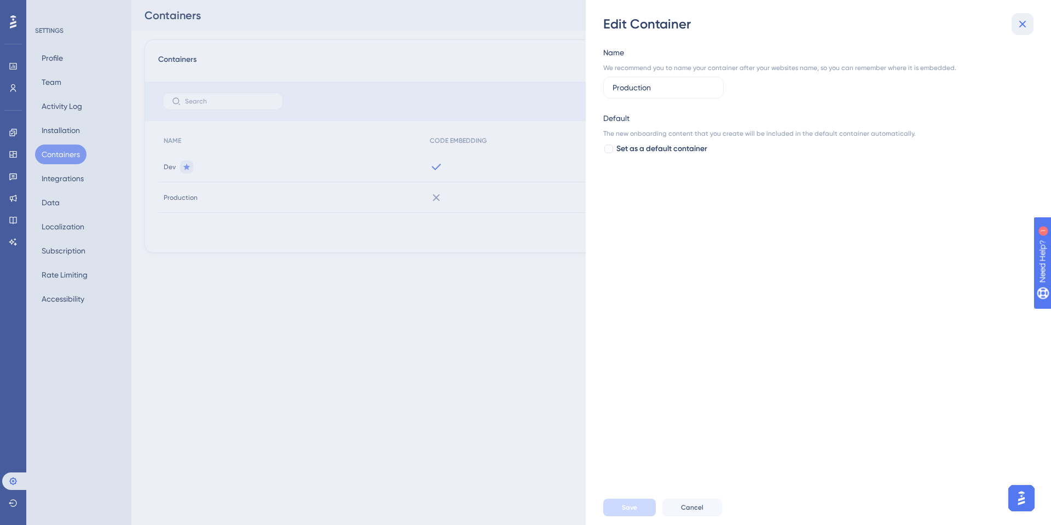
click at [1021, 26] on icon at bounding box center [1023, 24] width 7 height 7
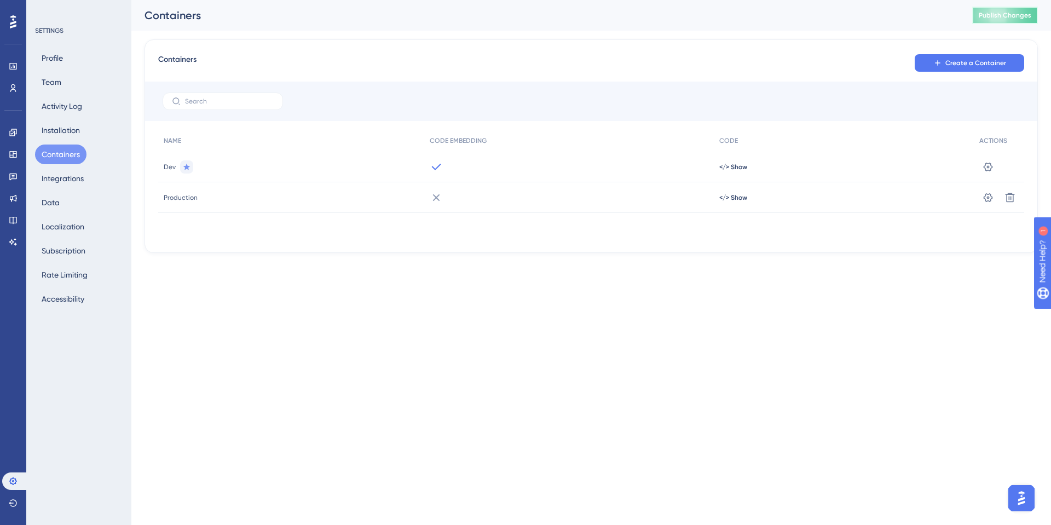
click at [987, 15] on span "Publish Changes" at bounding box center [1005, 15] width 53 height 9
click at [11, 153] on icon at bounding box center [13, 154] width 9 height 9
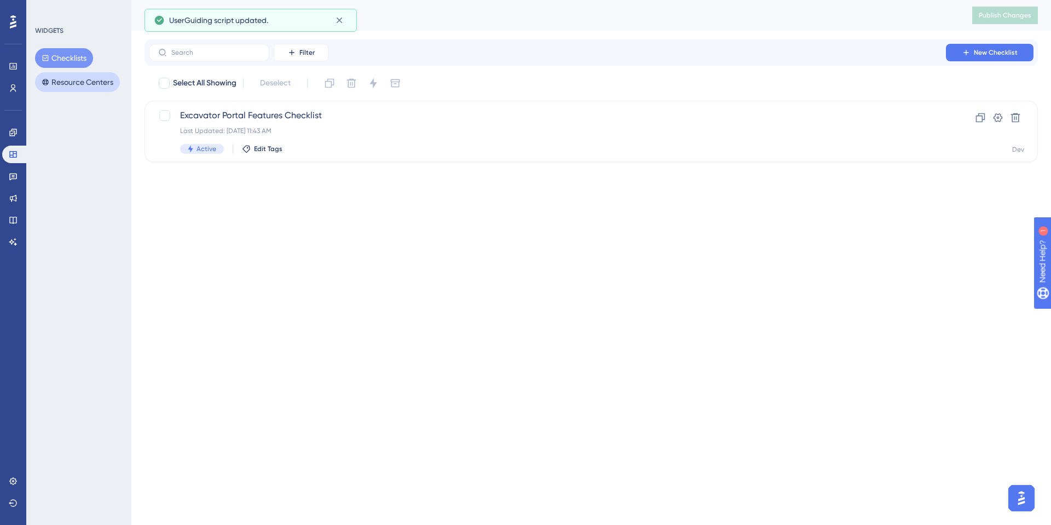
click at [76, 87] on button "Resource Centers" at bounding box center [77, 82] width 85 height 20
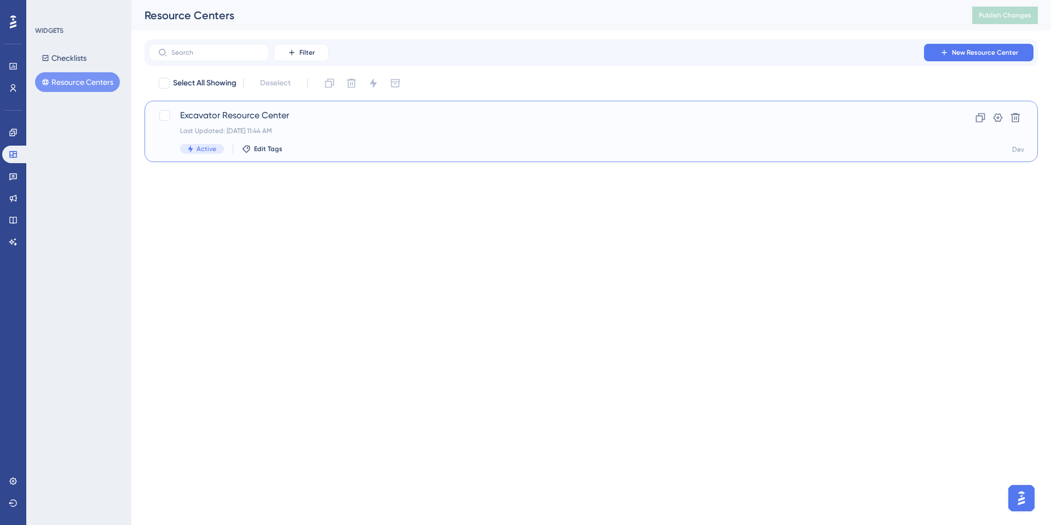
click at [216, 115] on span "Excavator Resource Center" at bounding box center [547, 115] width 735 height 13
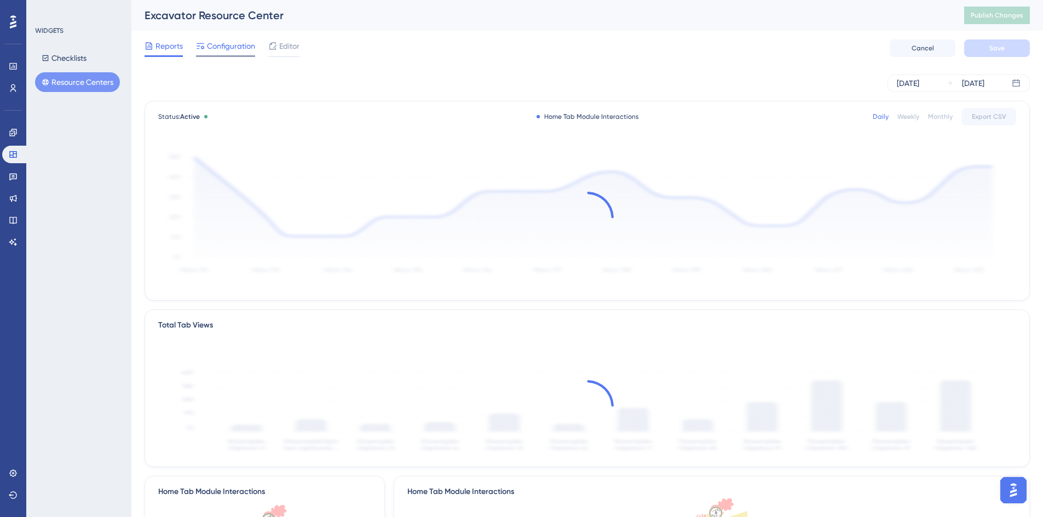
click at [225, 48] on span "Configuration" at bounding box center [231, 45] width 48 height 13
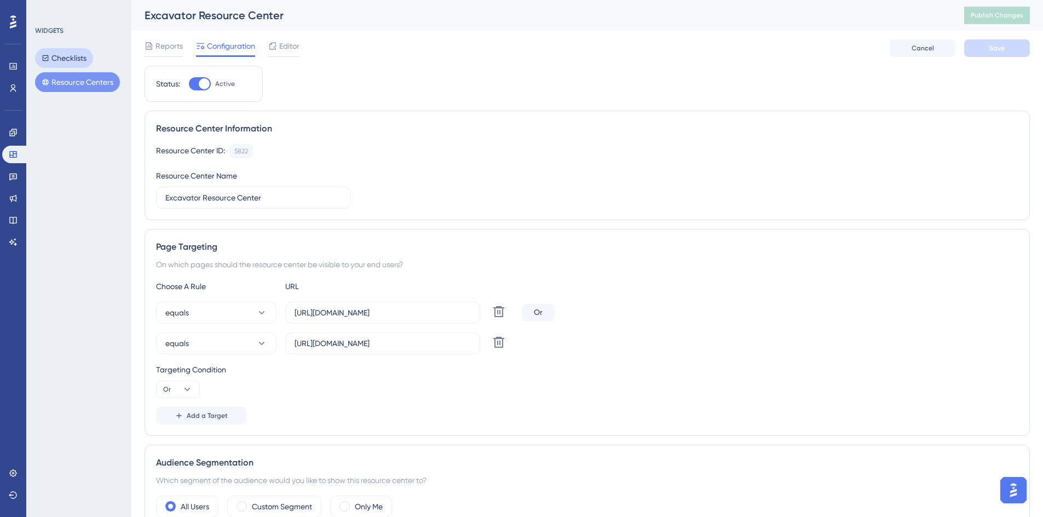
click at [74, 61] on button "Checklists" at bounding box center [64, 58] width 58 height 20
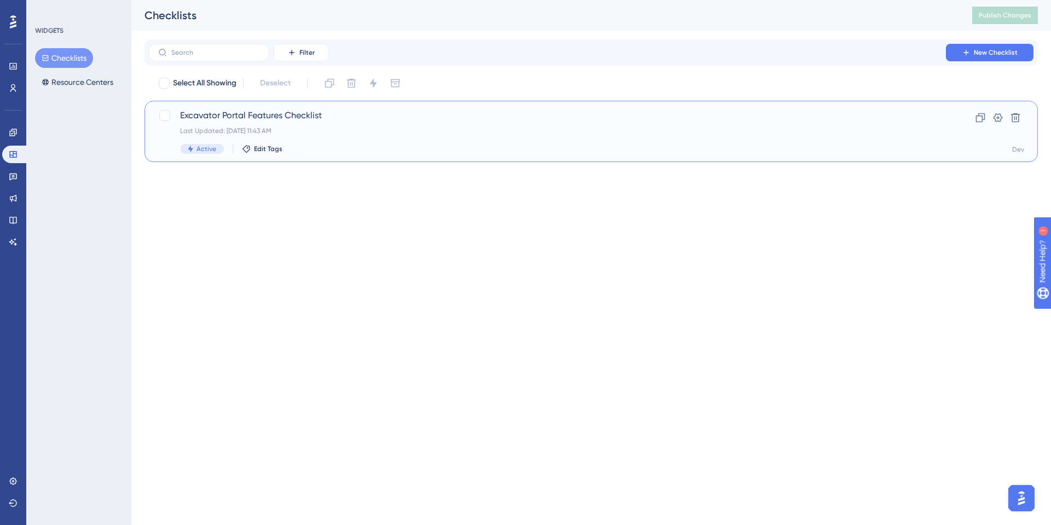
click at [220, 112] on span "Excavator Portal Features Checklist" at bounding box center [547, 115] width 735 height 13
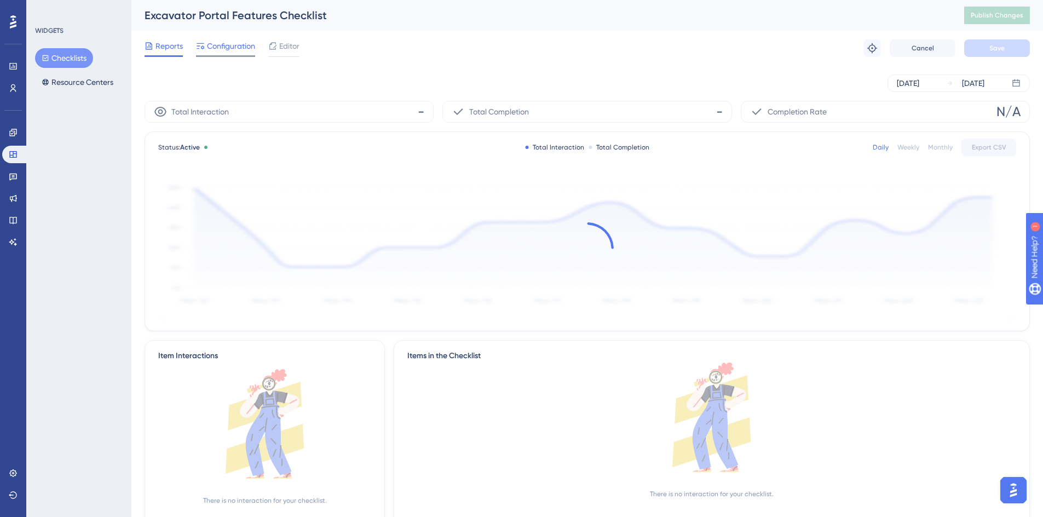
click at [218, 49] on span "Configuration" at bounding box center [231, 45] width 48 height 13
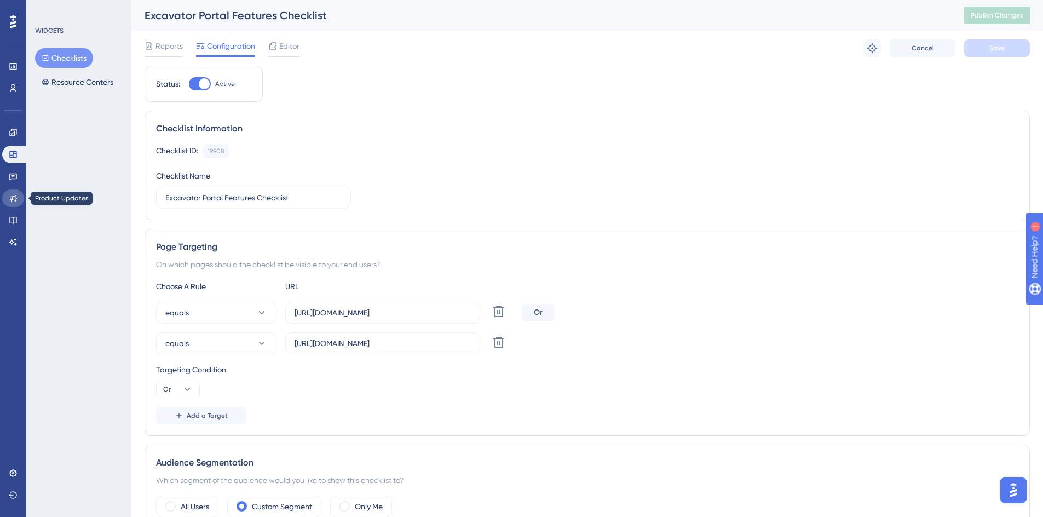
click at [13, 196] on icon at bounding box center [13, 198] width 9 height 9
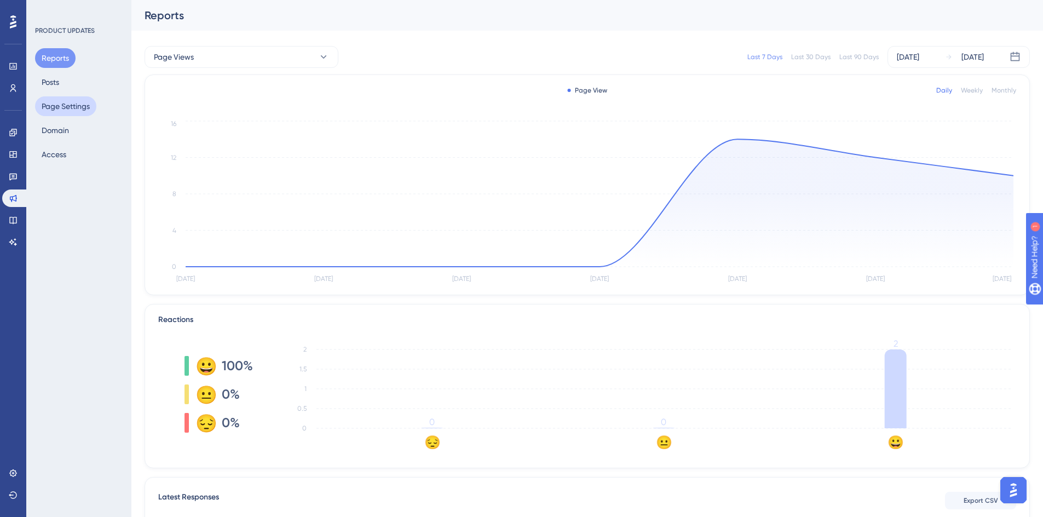
click at [61, 104] on button "Page Settings" at bounding box center [65, 106] width 61 height 20
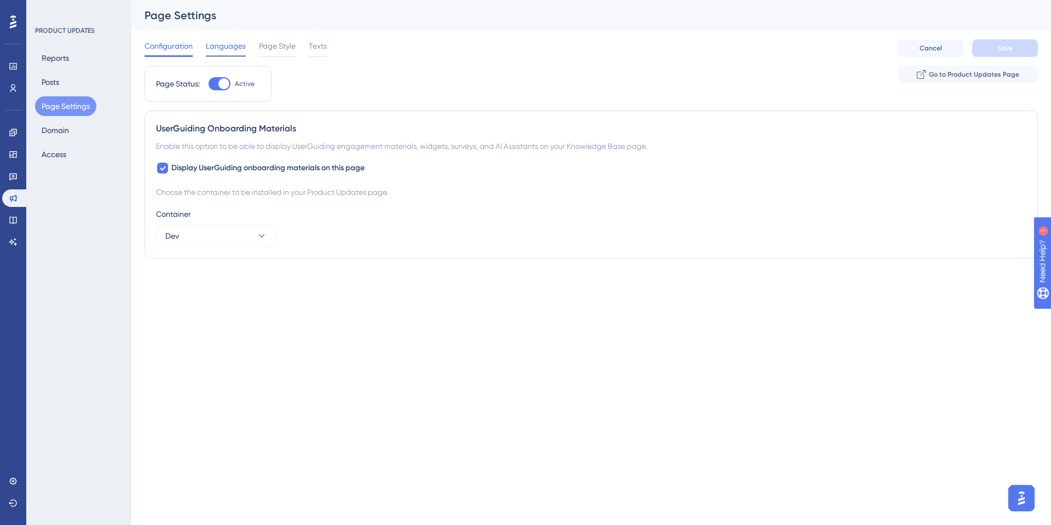
click at [228, 49] on span "Languages" at bounding box center [226, 45] width 40 height 13
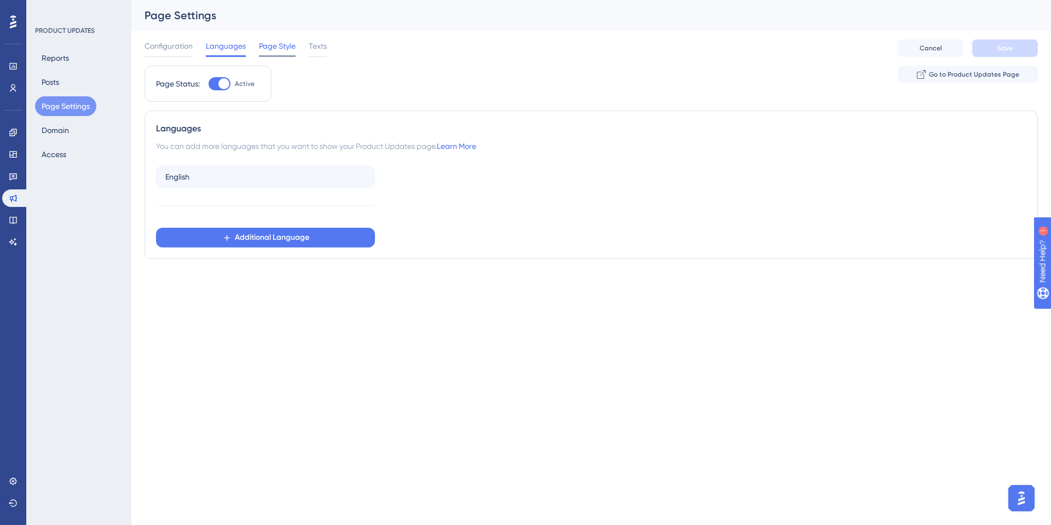
click at [271, 43] on span "Page Style" at bounding box center [277, 45] width 37 height 13
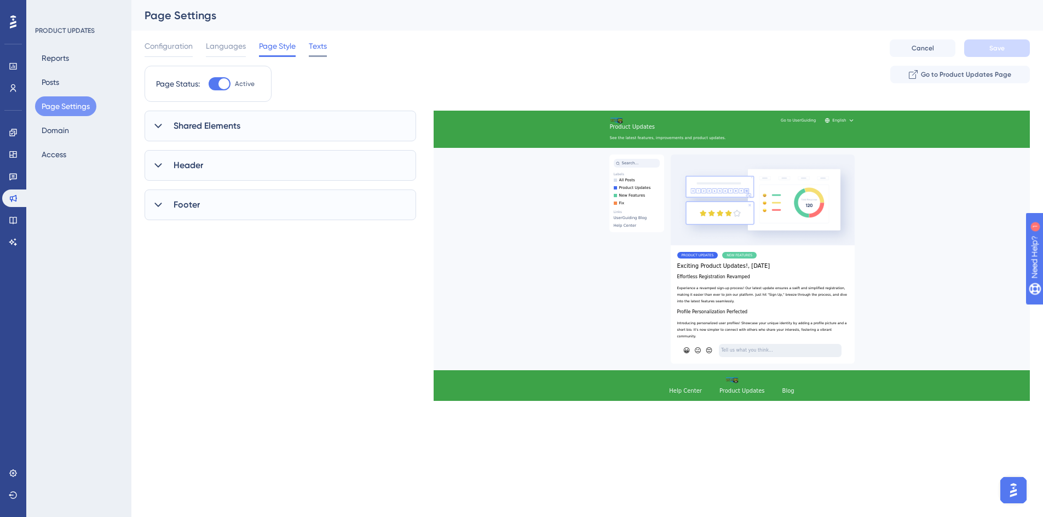
click at [310, 44] on span "Texts" at bounding box center [318, 45] width 18 height 13
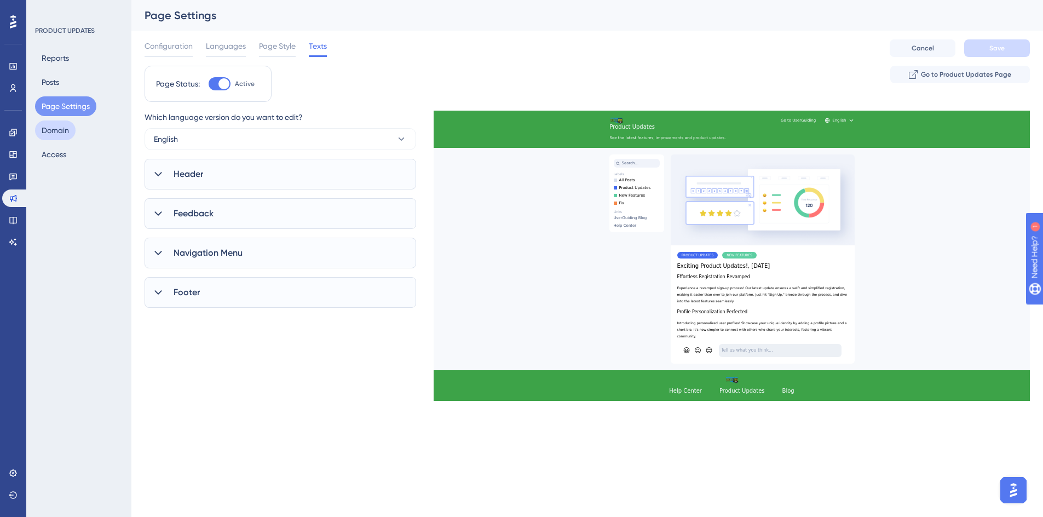
click at [61, 130] on button "Domain" at bounding box center [55, 130] width 41 height 20
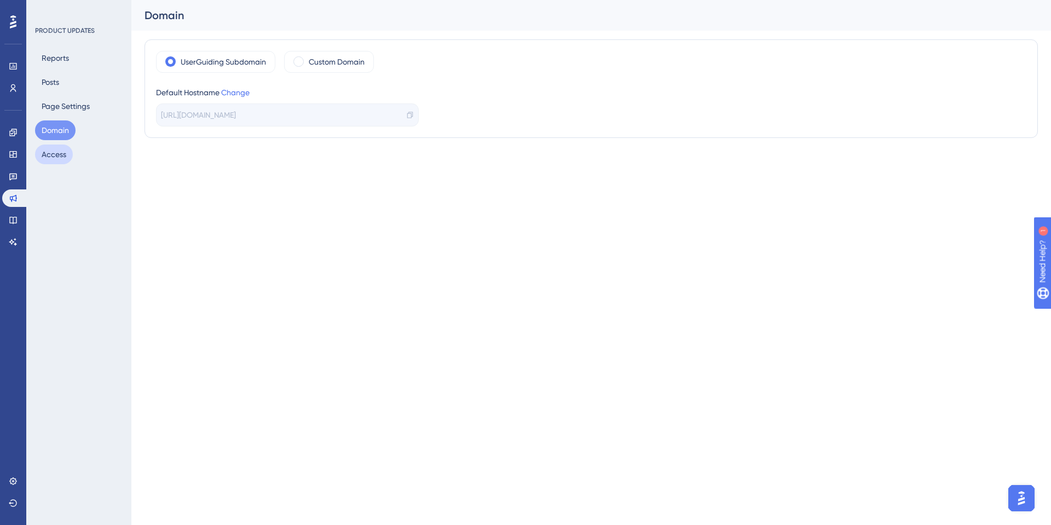
click at [56, 159] on button "Access" at bounding box center [54, 155] width 38 height 20
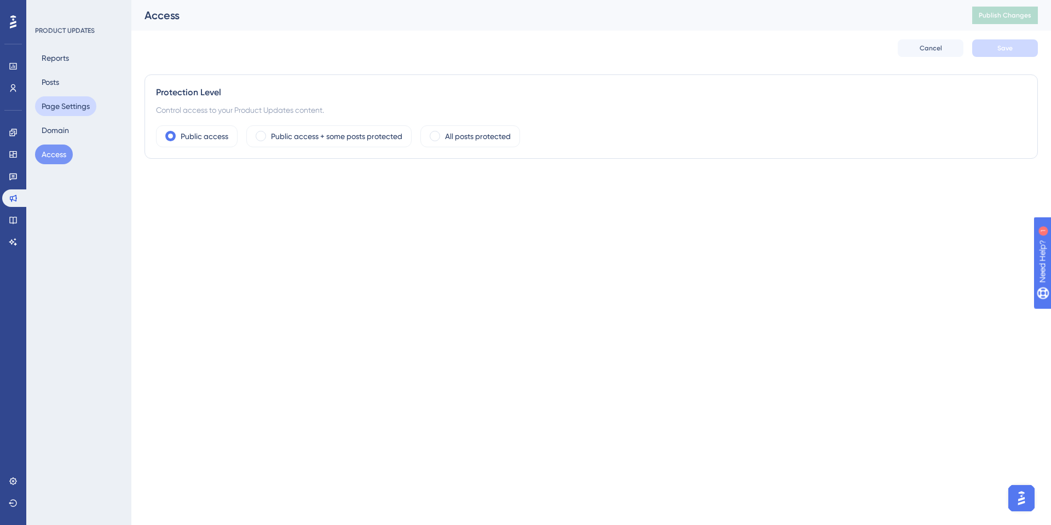
click at [57, 111] on button "Page Settings" at bounding box center [65, 106] width 61 height 20
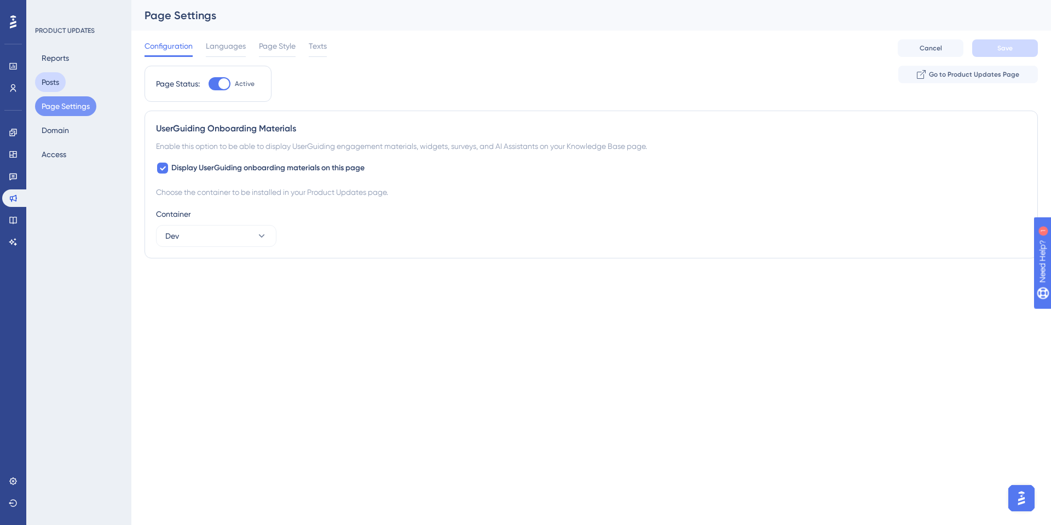
click at [53, 85] on button "Posts" at bounding box center [50, 82] width 31 height 20
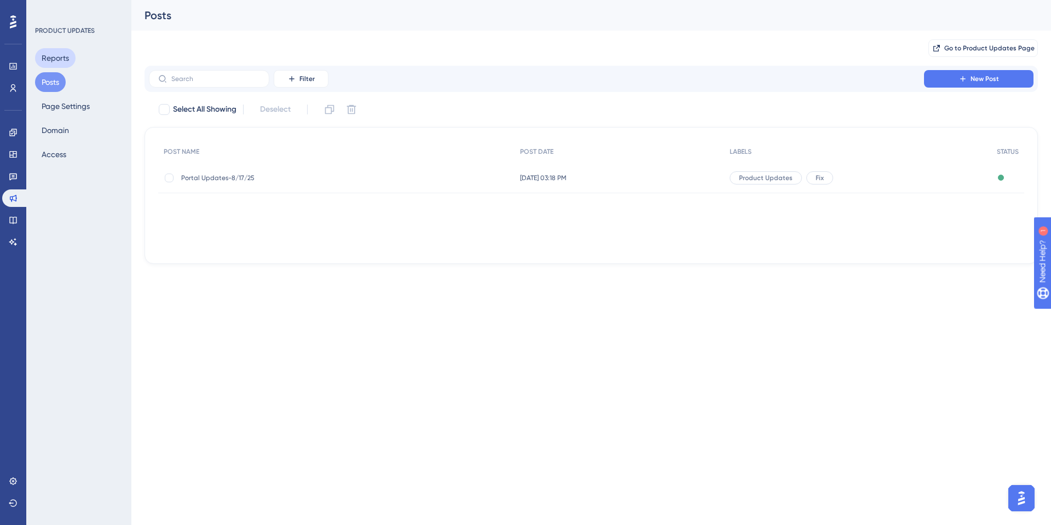
click at [50, 63] on button "Reports" at bounding box center [55, 58] width 41 height 20
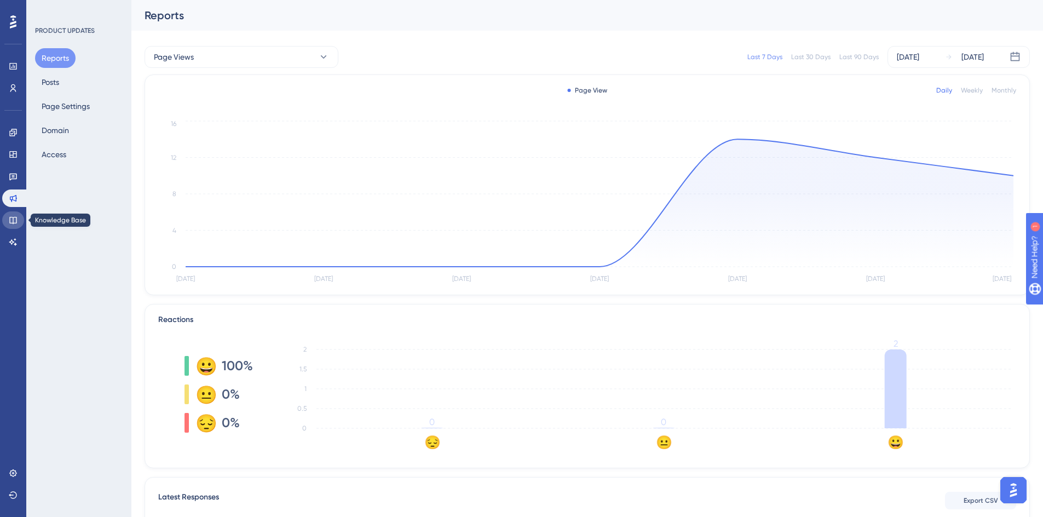
click at [11, 226] on link at bounding box center [13, 220] width 22 height 18
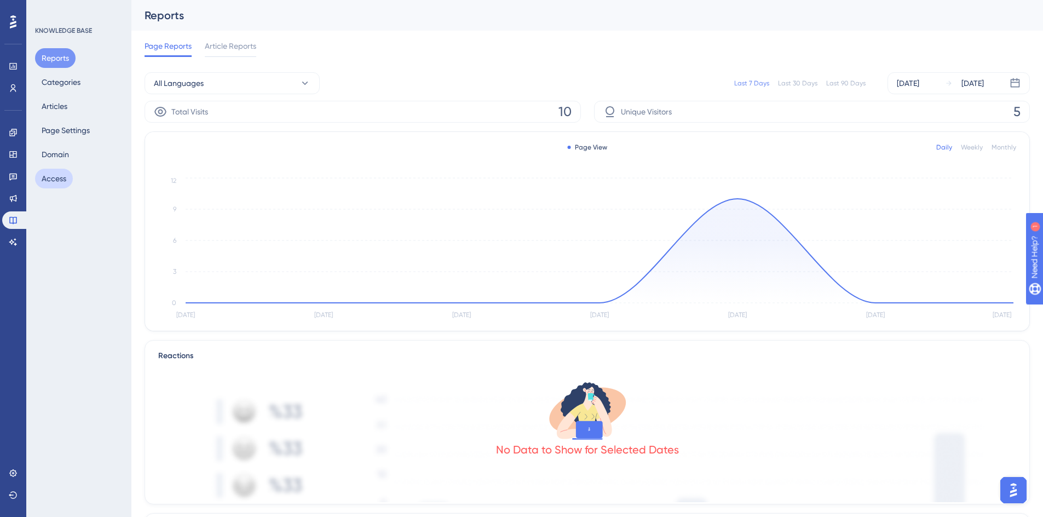
click at [48, 182] on button "Access" at bounding box center [54, 179] width 38 height 20
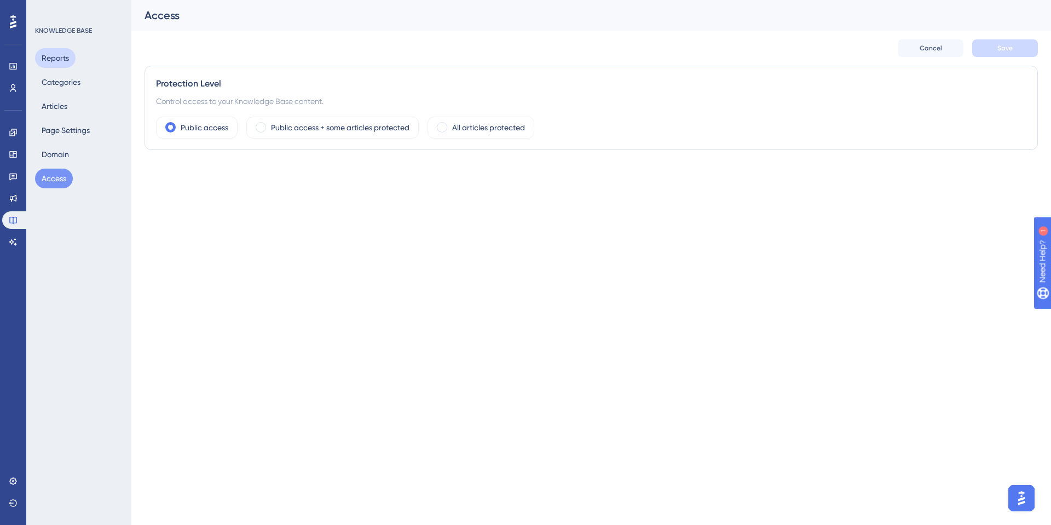
click at [59, 65] on button "Reports" at bounding box center [55, 58] width 41 height 20
